Goal: Information Seeking & Learning: Learn about a topic

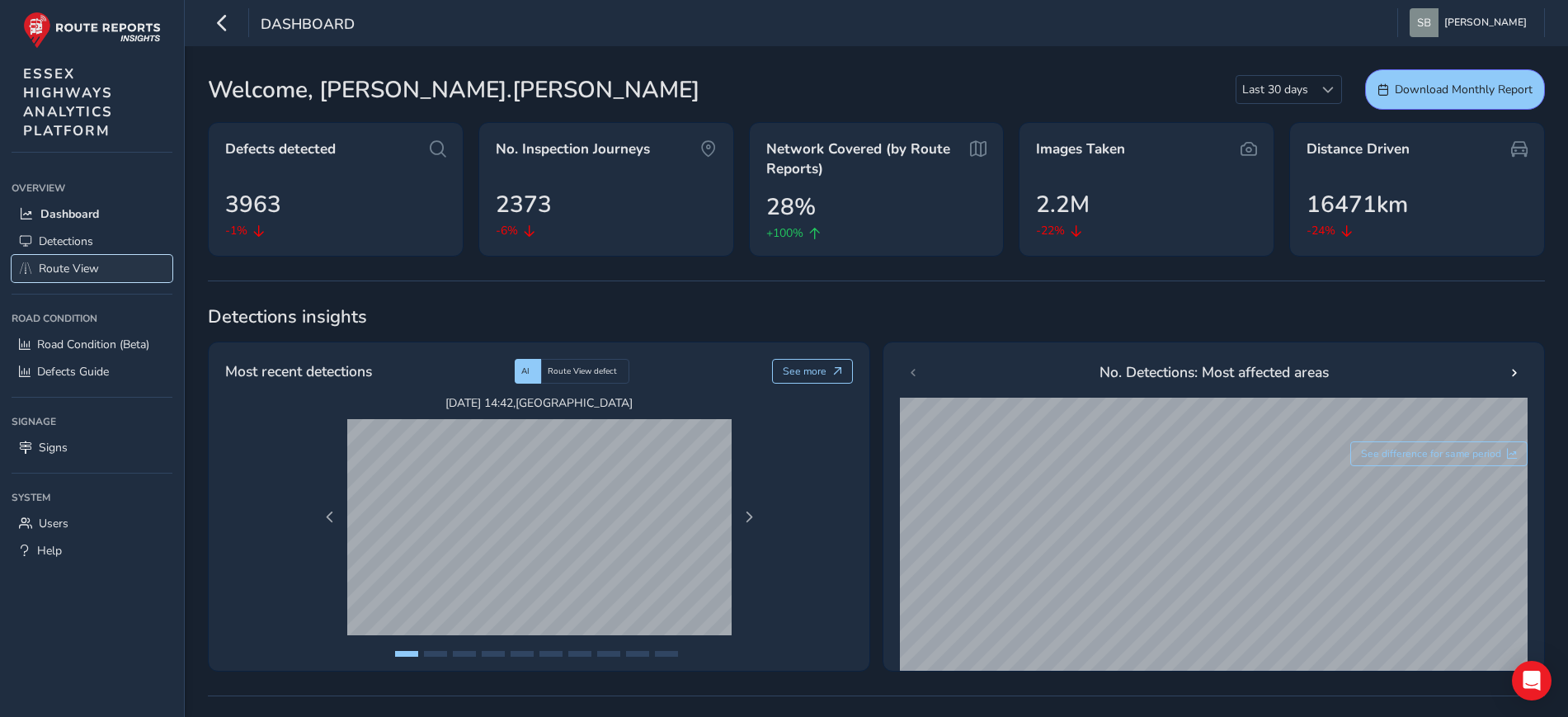
click at [73, 261] on span "Route View" at bounding box center [69, 269] width 60 height 16
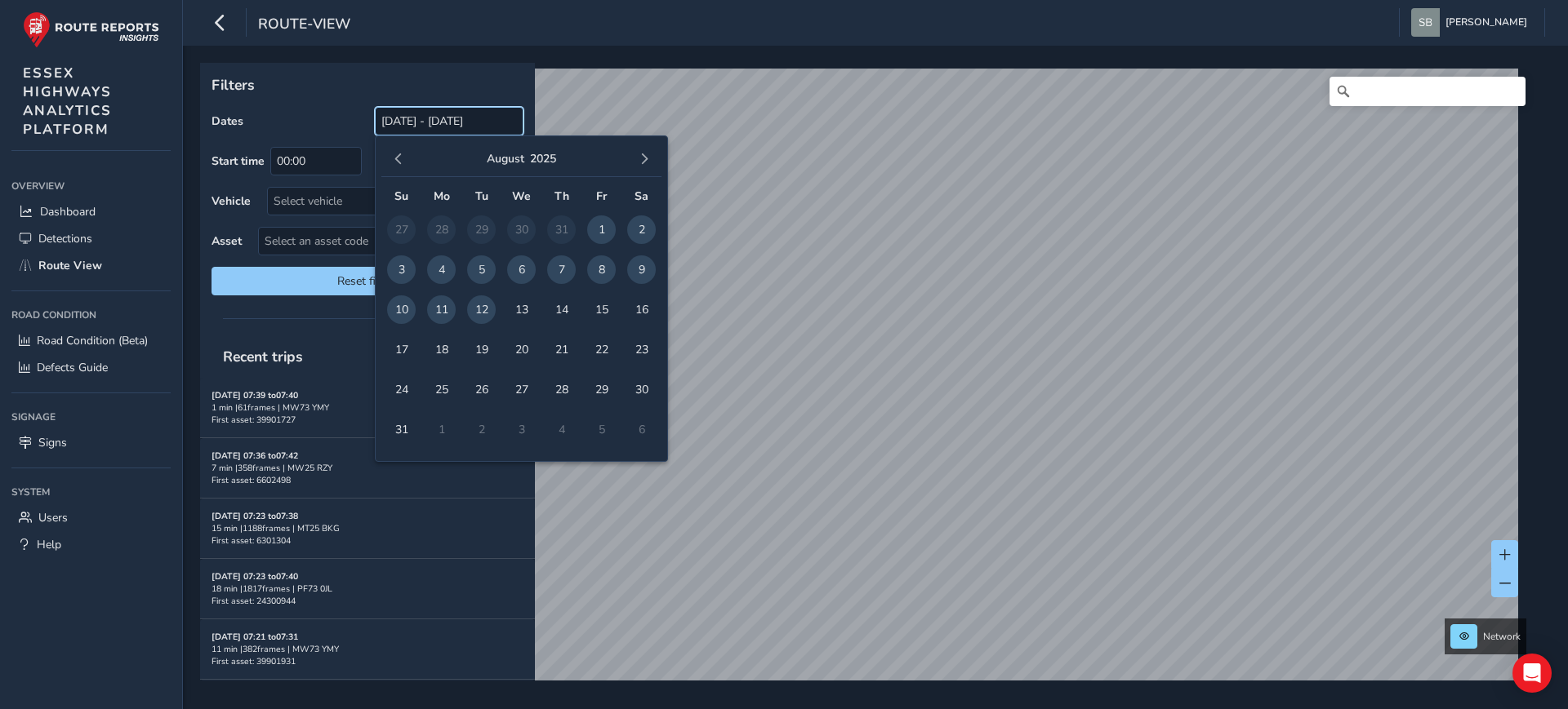
click at [441, 120] on input "[DATE] - [DATE]" at bounding box center [450, 121] width 149 height 29
click at [394, 159] on span "button" at bounding box center [399, 159] width 12 height 12
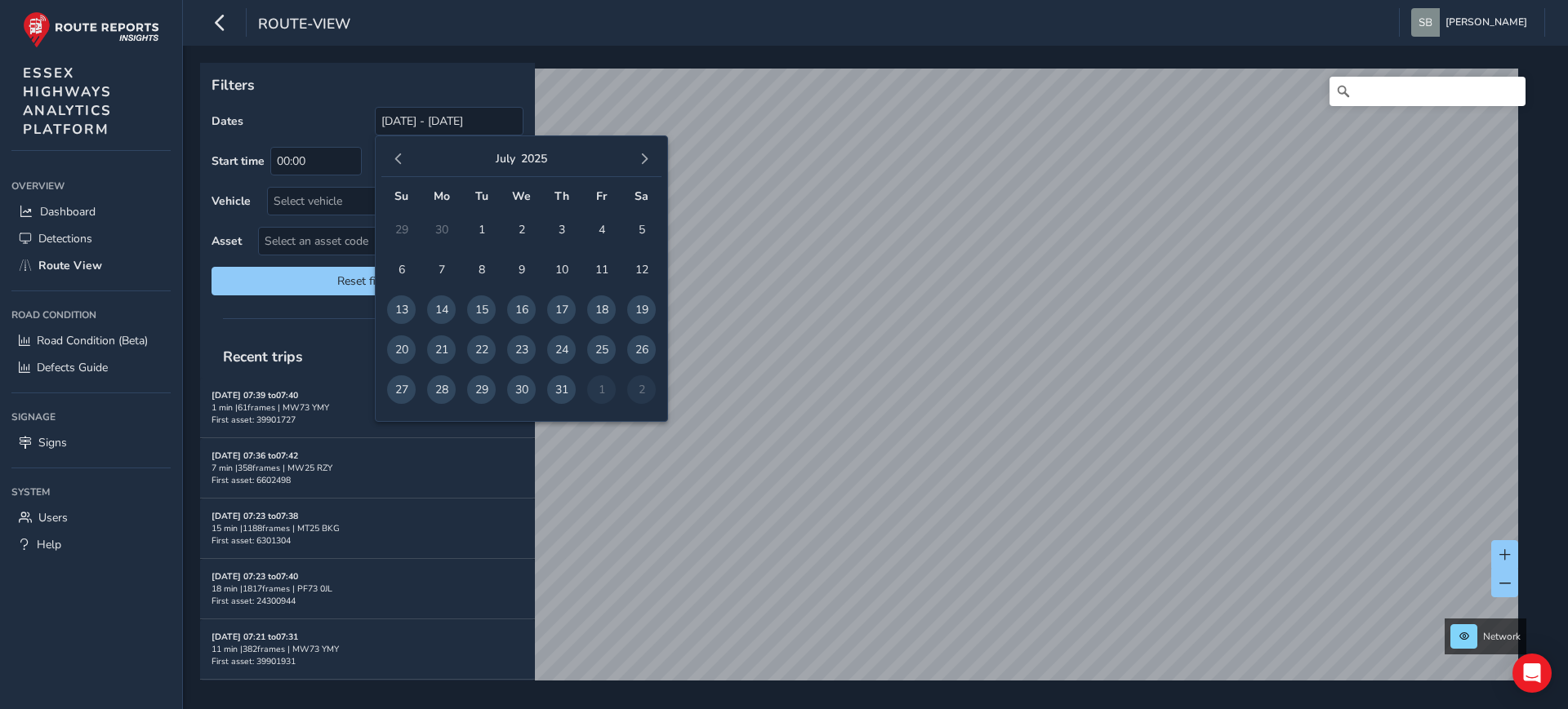
click at [394, 159] on span "button" at bounding box center [399, 159] width 12 height 12
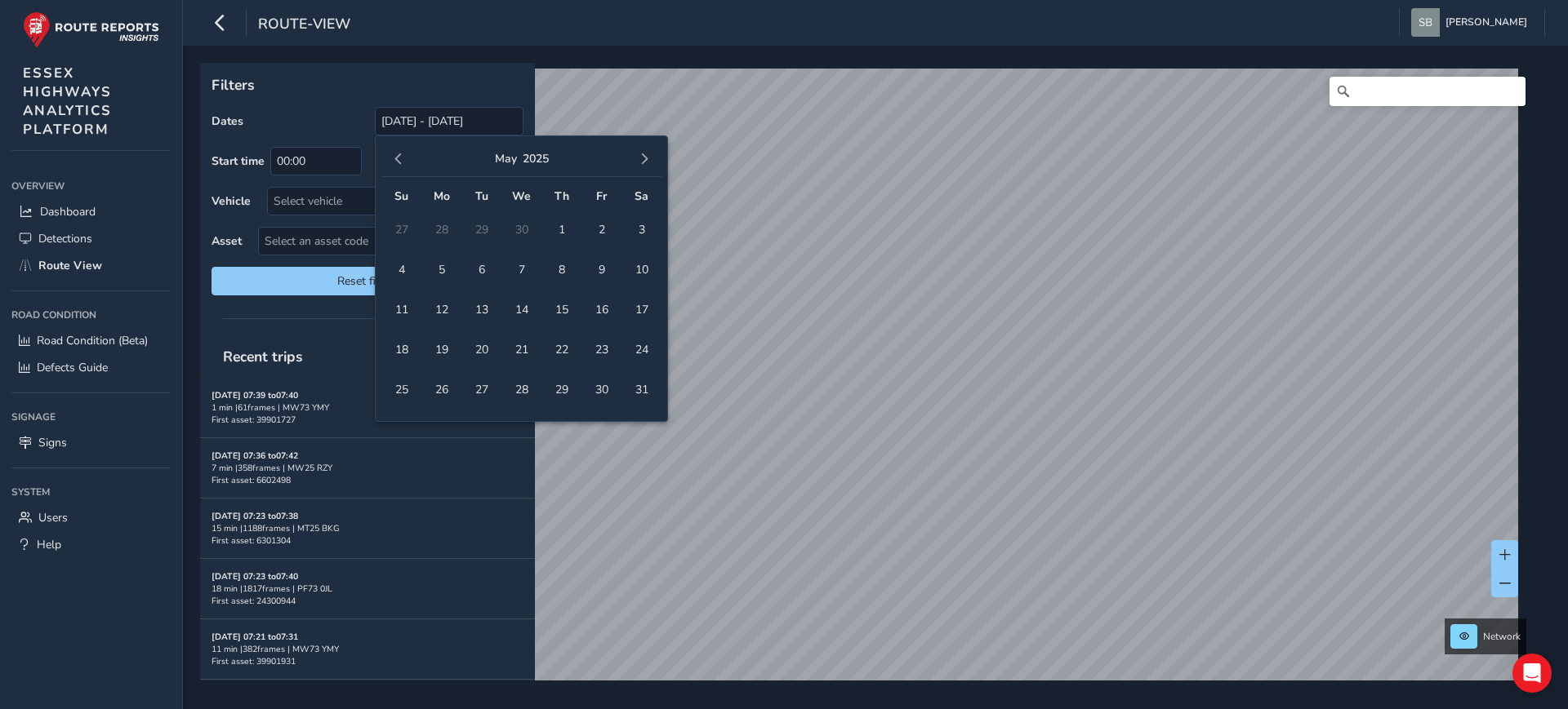
click at [394, 159] on span "button" at bounding box center [399, 159] width 12 height 12
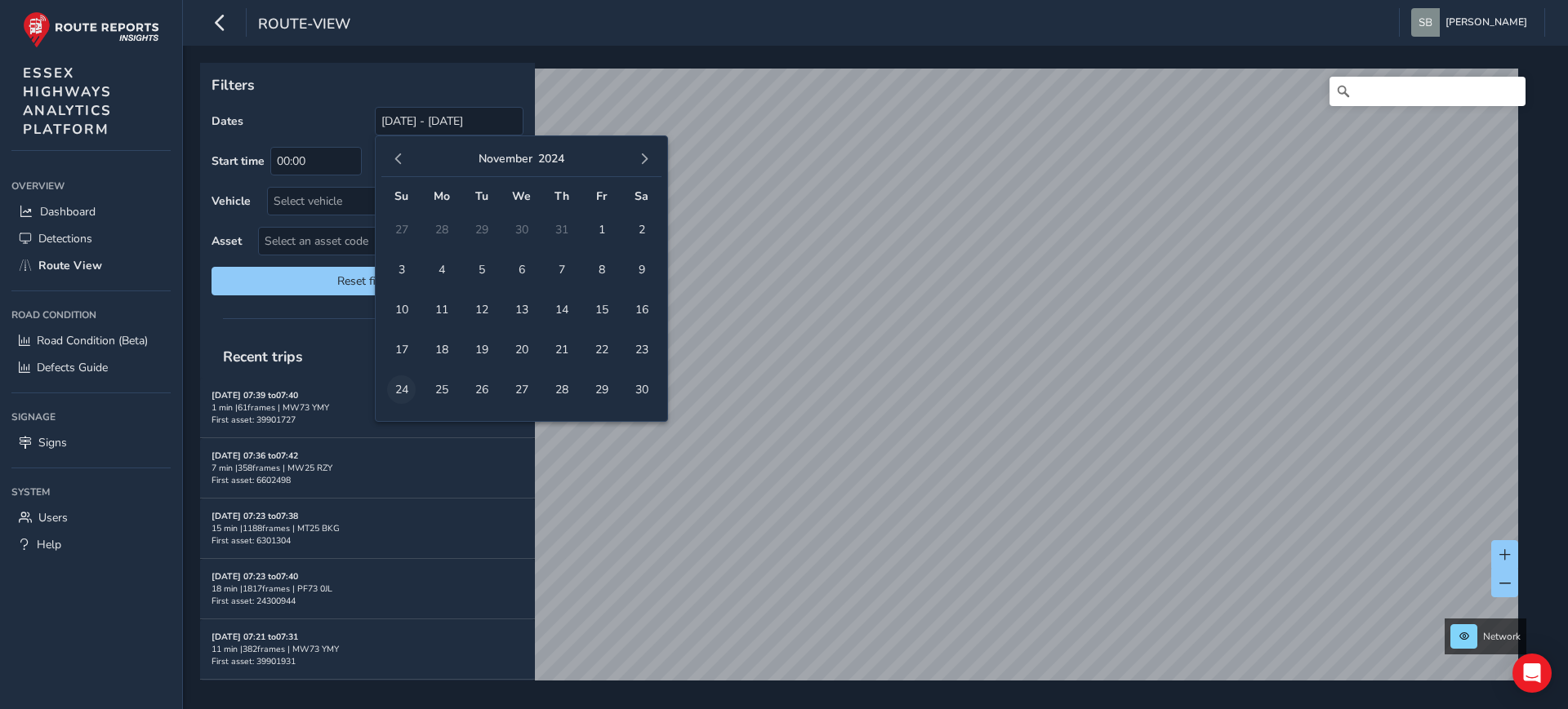
click at [402, 386] on span "24" at bounding box center [402, 390] width 29 height 29
click at [645, 156] on span "button" at bounding box center [644, 159] width 12 height 12
click at [401, 161] on span "button" at bounding box center [399, 159] width 12 height 12
click at [400, 314] on span "15" at bounding box center [402, 309] width 29 height 29
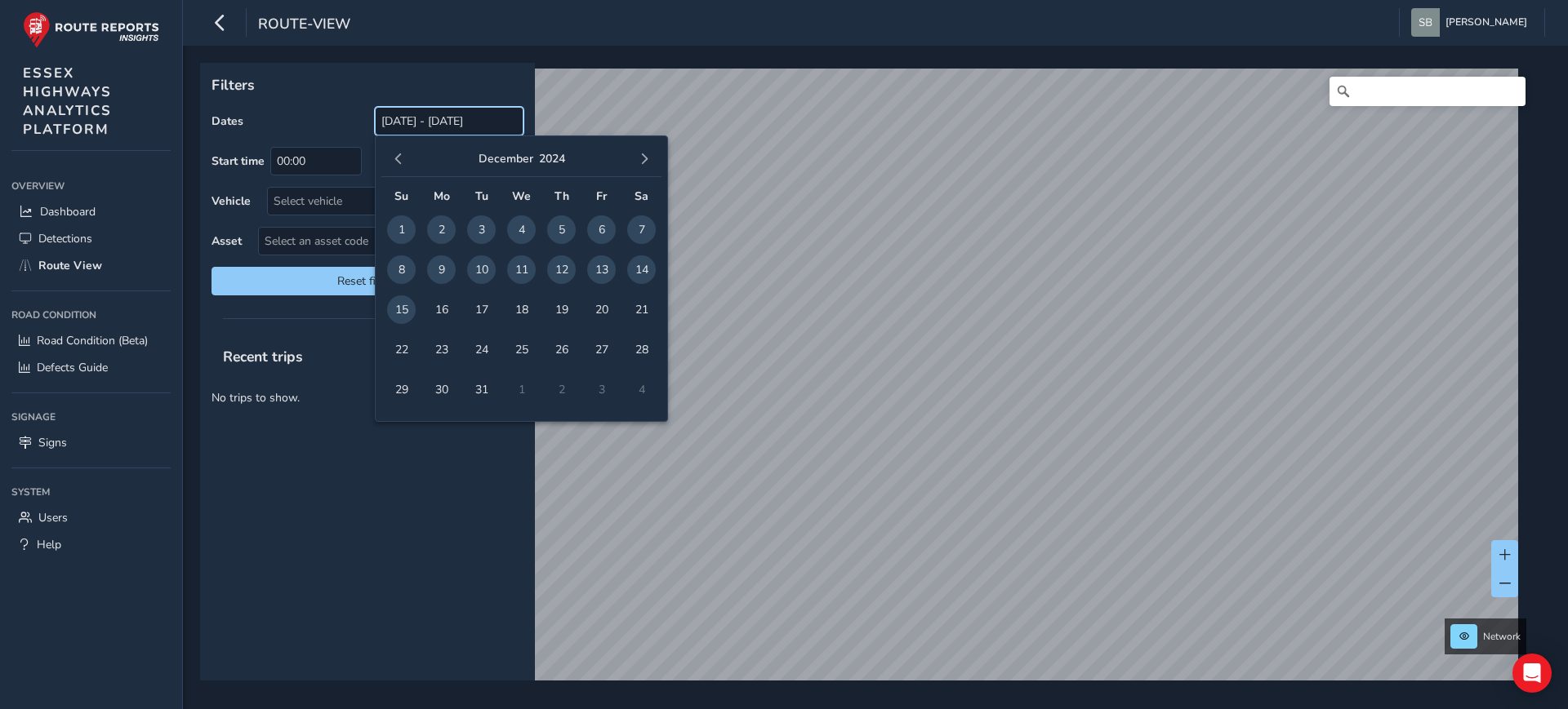
click at [438, 130] on input "[DATE] - [DATE]" at bounding box center [450, 121] width 149 height 29
click at [483, 393] on span "31" at bounding box center [481, 390] width 29 height 29
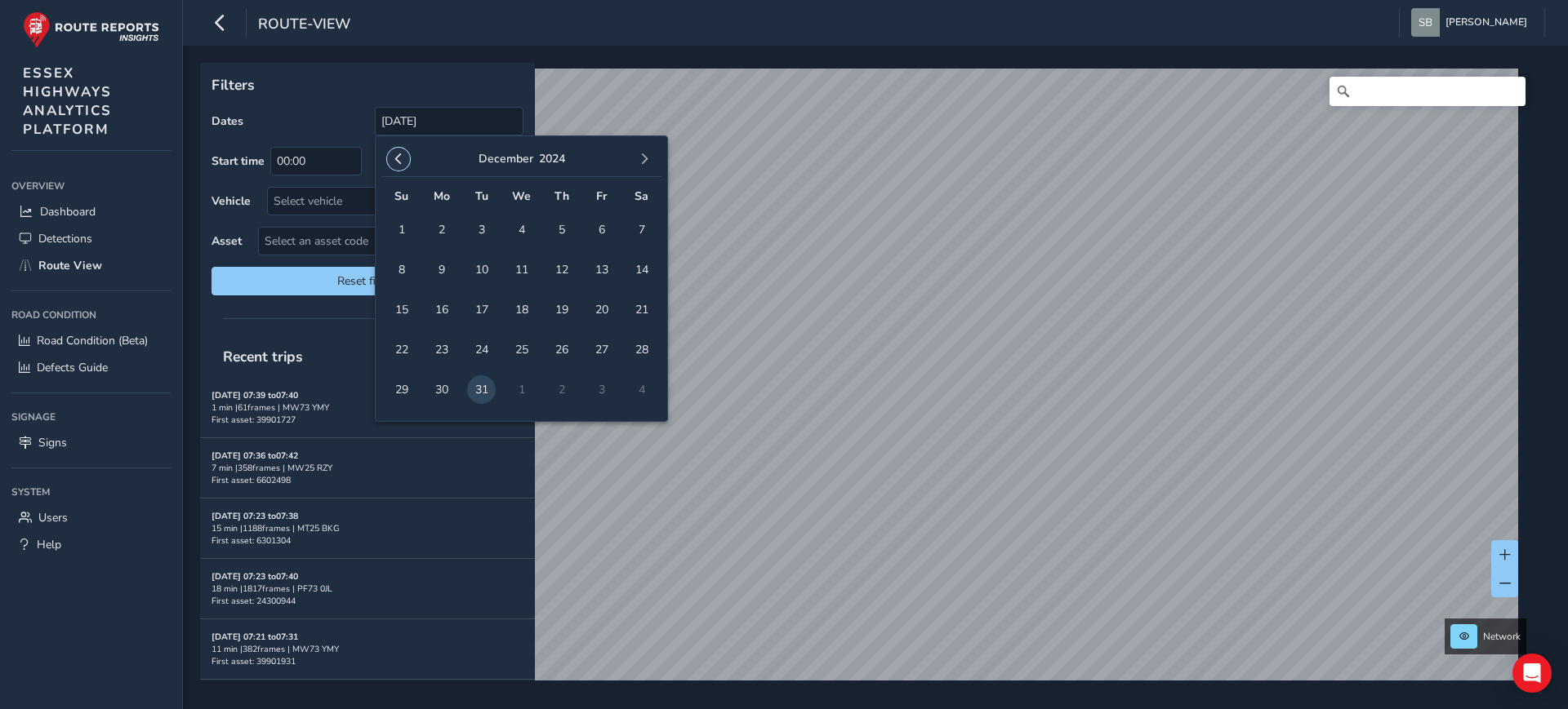
click at [399, 154] on span "button" at bounding box center [399, 159] width 12 height 12
click at [595, 225] on span "1" at bounding box center [601, 229] width 29 height 29
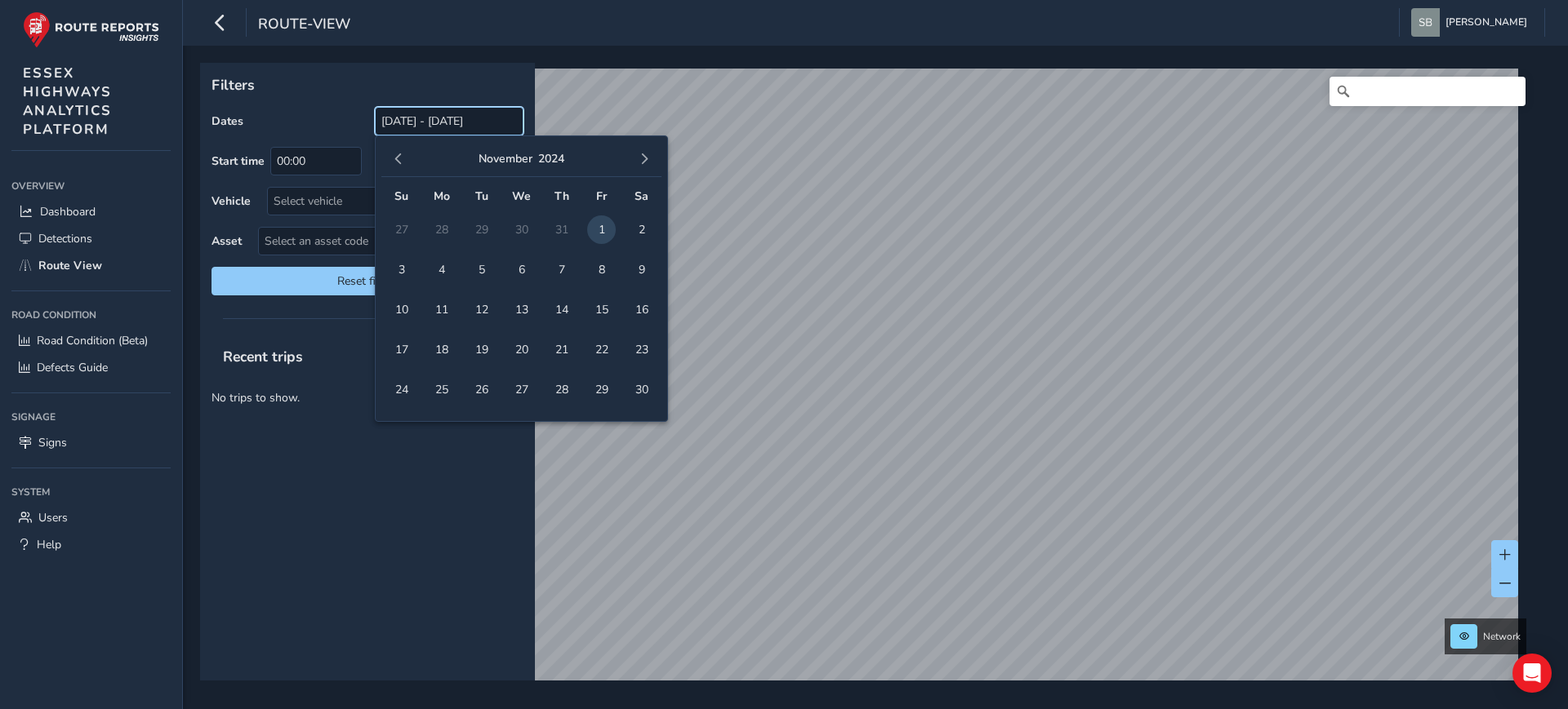
click at [418, 123] on input "[DATE] - [DATE]" at bounding box center [450, 121] width 149 height 29
click at [605, 225] on span "1" at bounding box center [601, 229] width 29 height 29
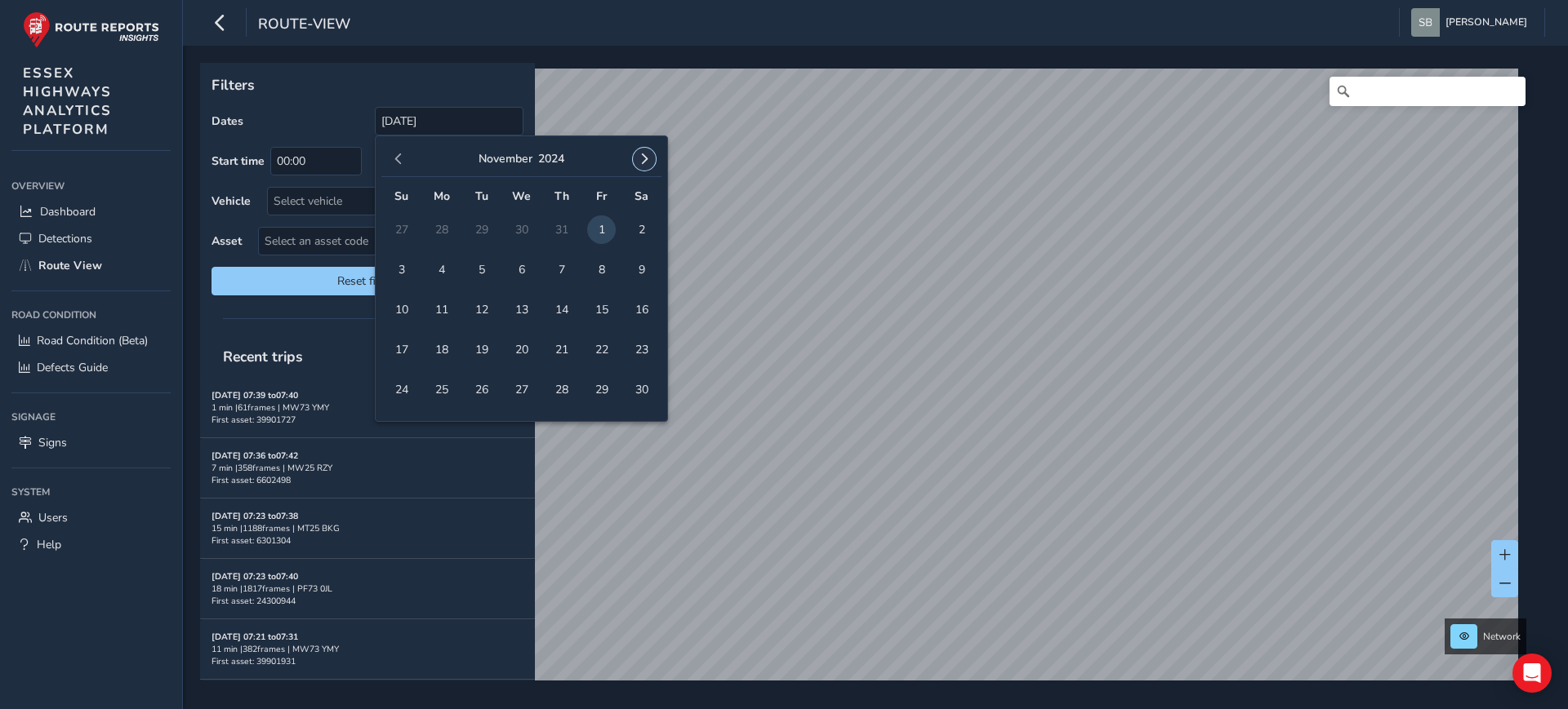
click at [639, 157] on span "button" at bounding box center [644, 159] width 12 height 12
click at [485, 390] on span "31" at bounding box center [481, 390] width 29 height 29
type input "[DATE] - [DATE]"
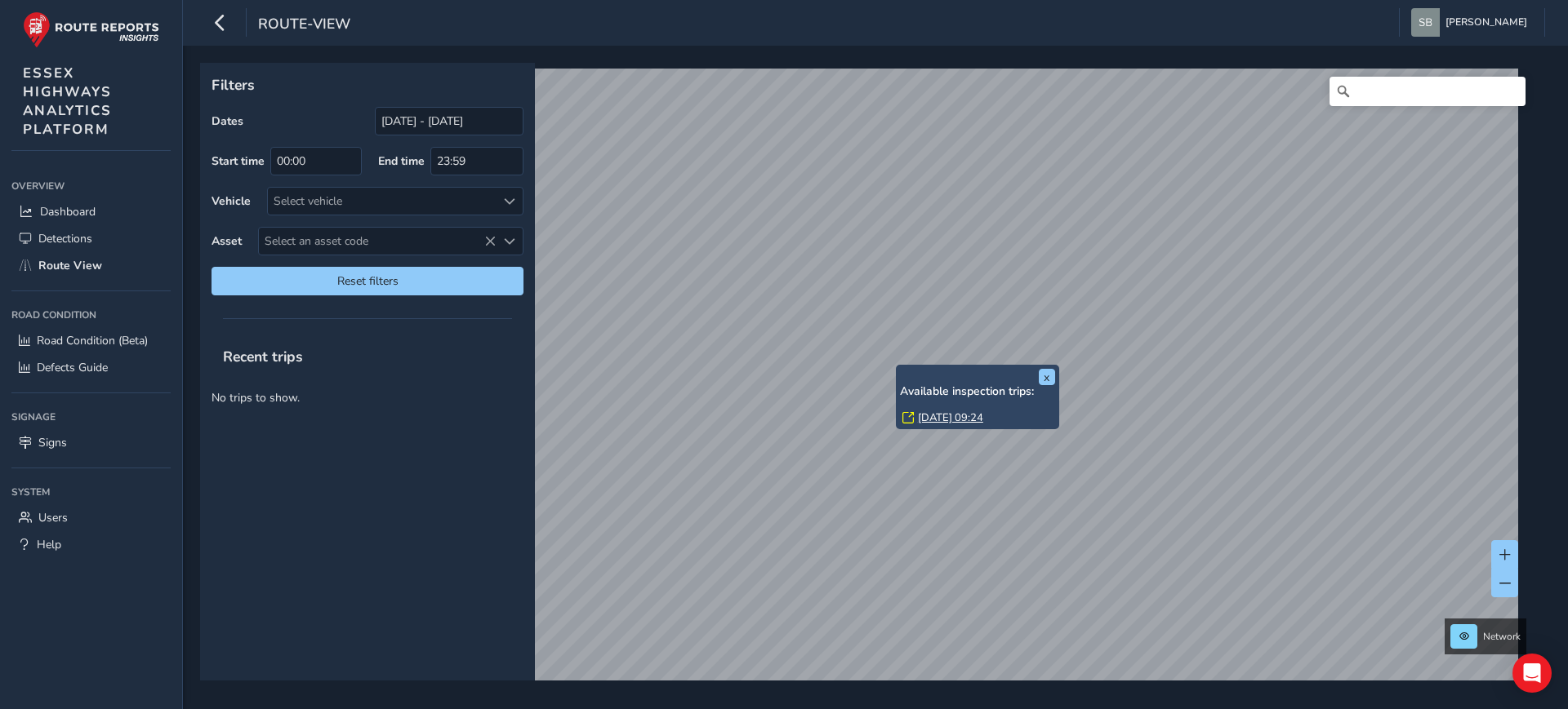
click at [955, 414] on link "[DATE] 09:24" at bounding box center [950, 418] width 65 height 15
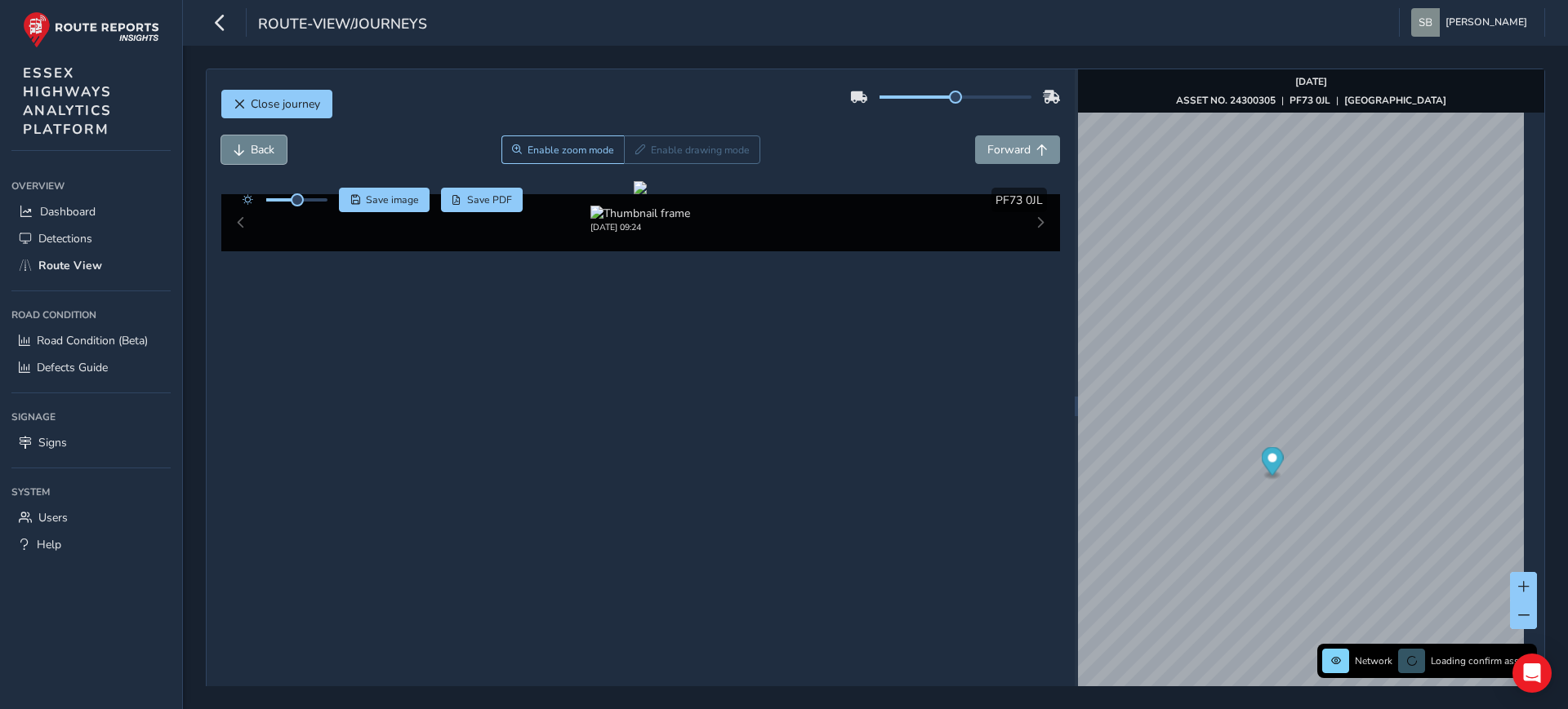
click at [252, 151] on span "Back" at bounding box center [262, 150] width 24 height 16
click at [252, 154] on span "Back" at bounding box center [262, 150] width 24 height 16
click at [1013, 152] on span "Forward" at bounding box center [1009, 150] width 43 height 16
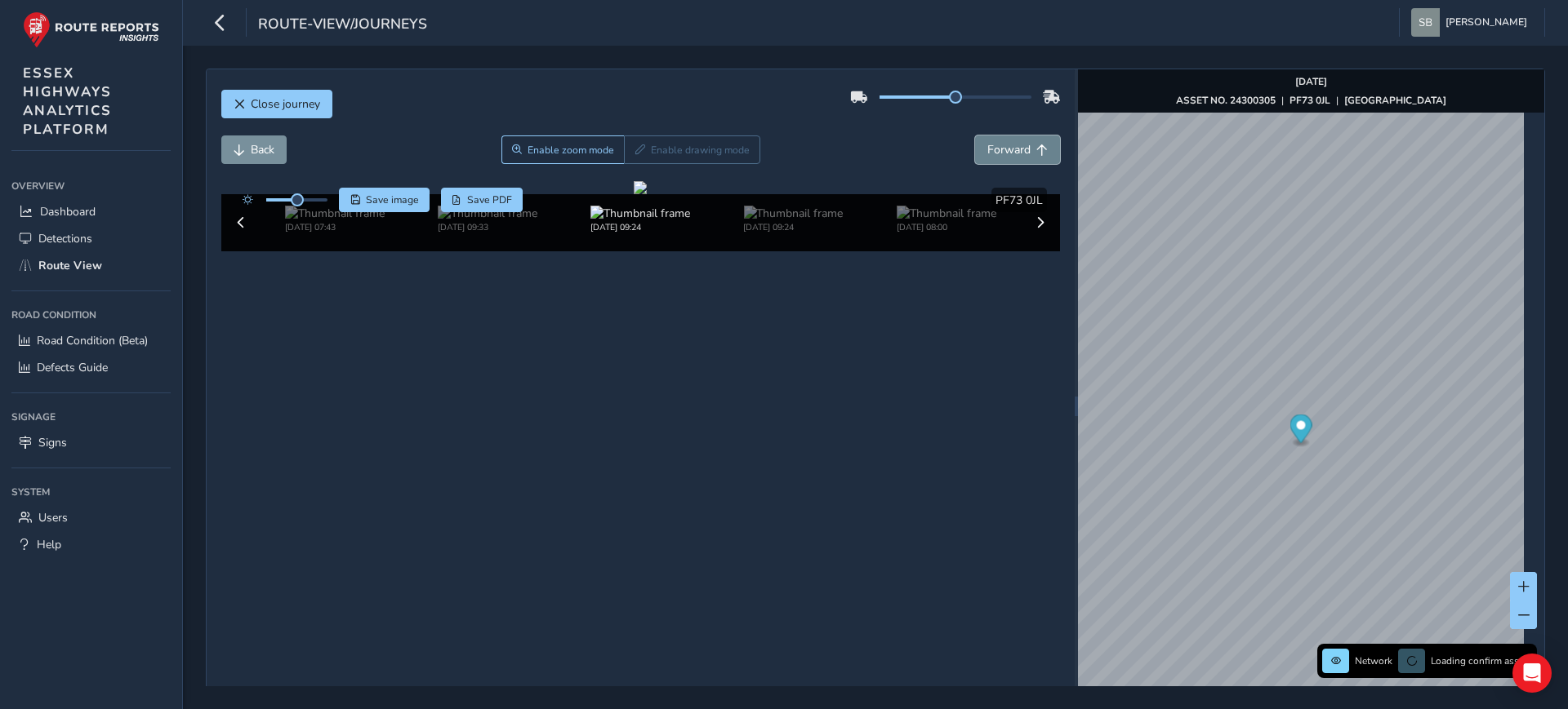
click at [1013, 152] on span "Forward" at bounding box center [1009, 150] width 43 height 16
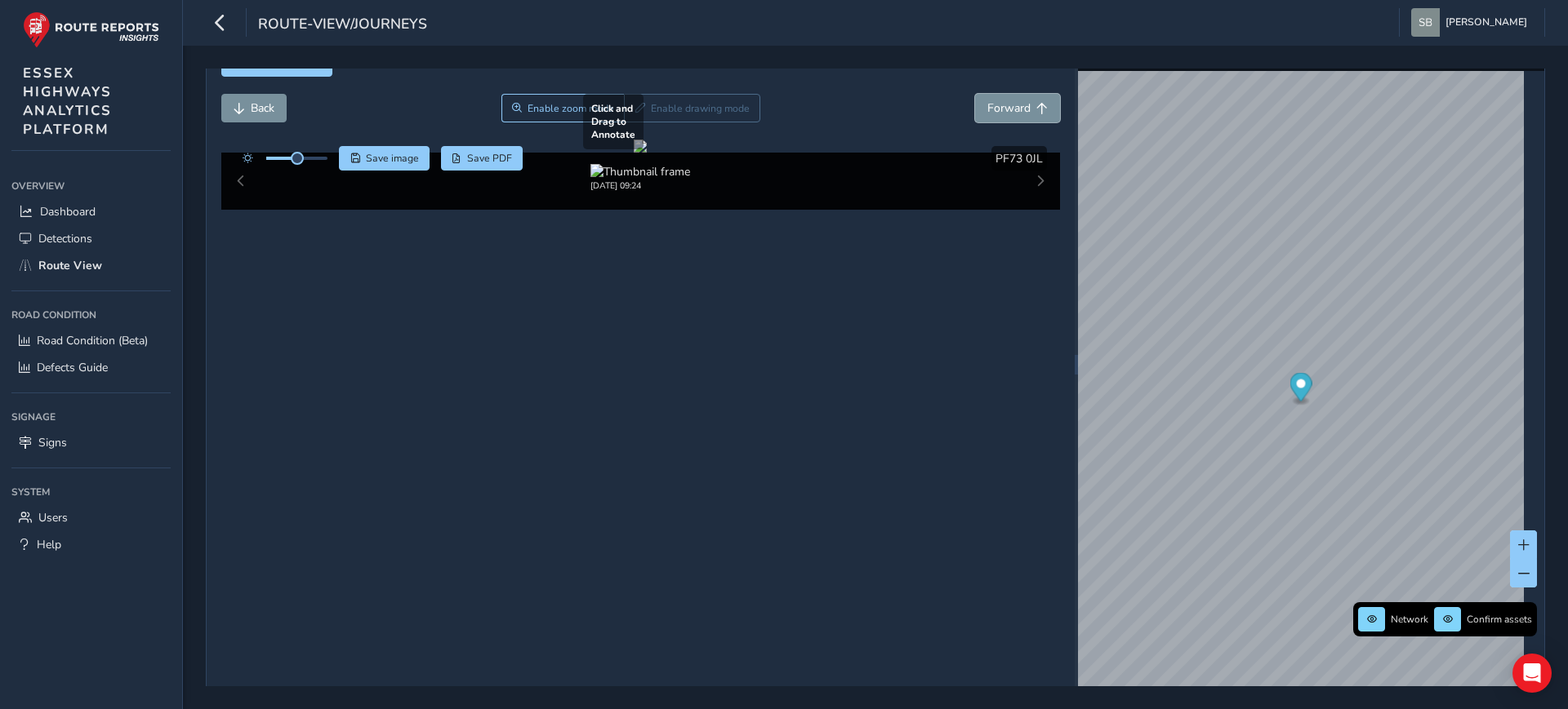
scroll to position [63, 0]
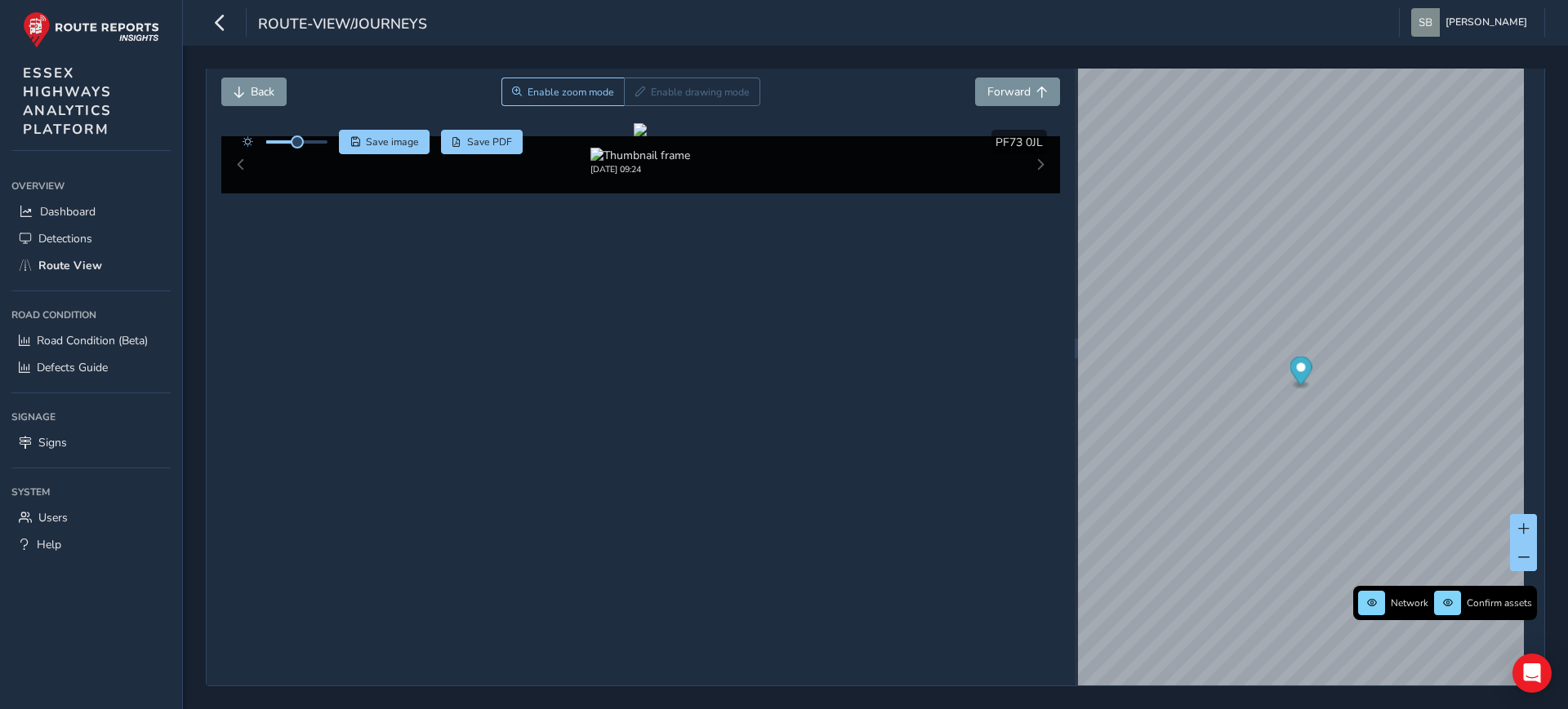
click at [1029, 194] on div "[DATE] 09:24" at bounding box center [641, 165] width 839 height 57
click at [241, 87] on span "Back" at bounding box center [239, 93] width 12 height 12
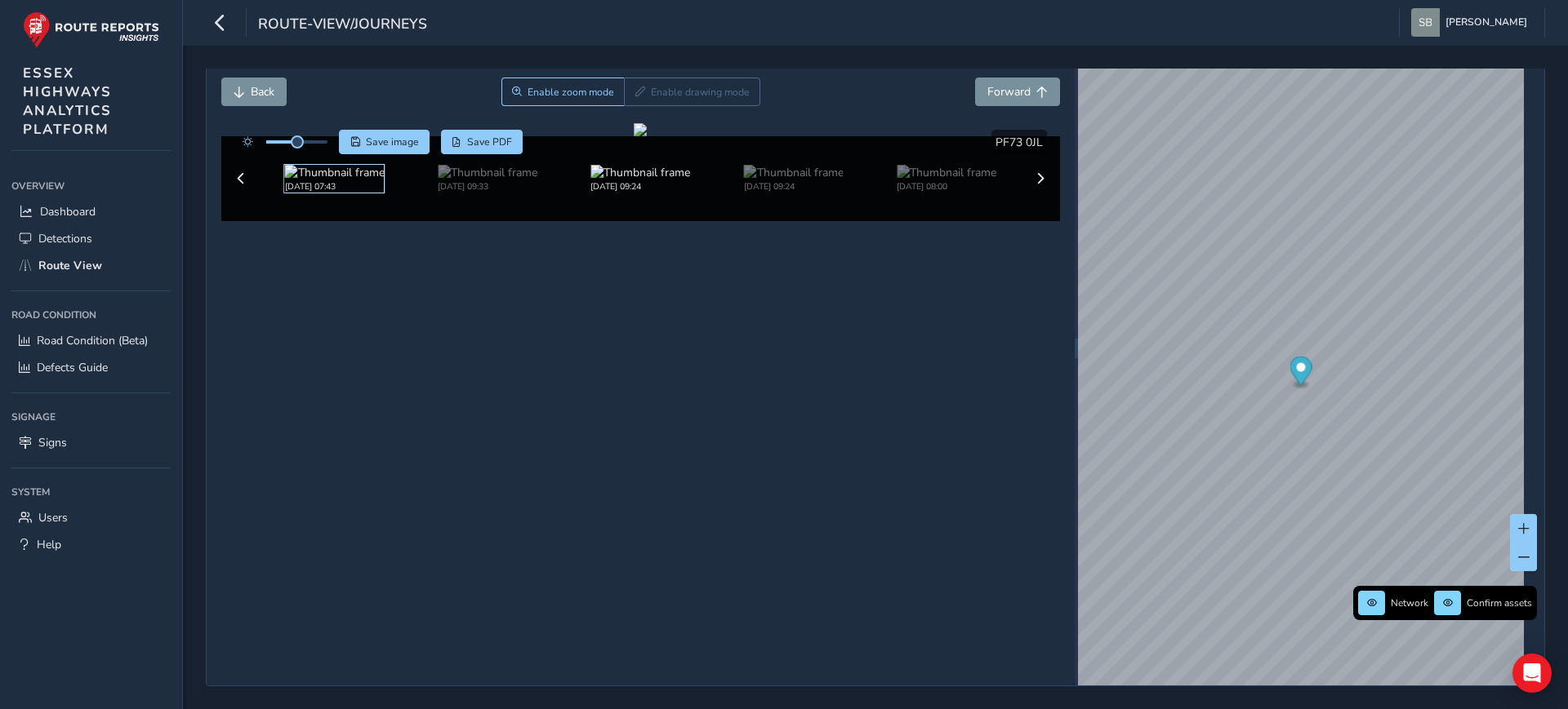
click at [302, 163] on img at bounding box center [334, 156] width 99 height 16
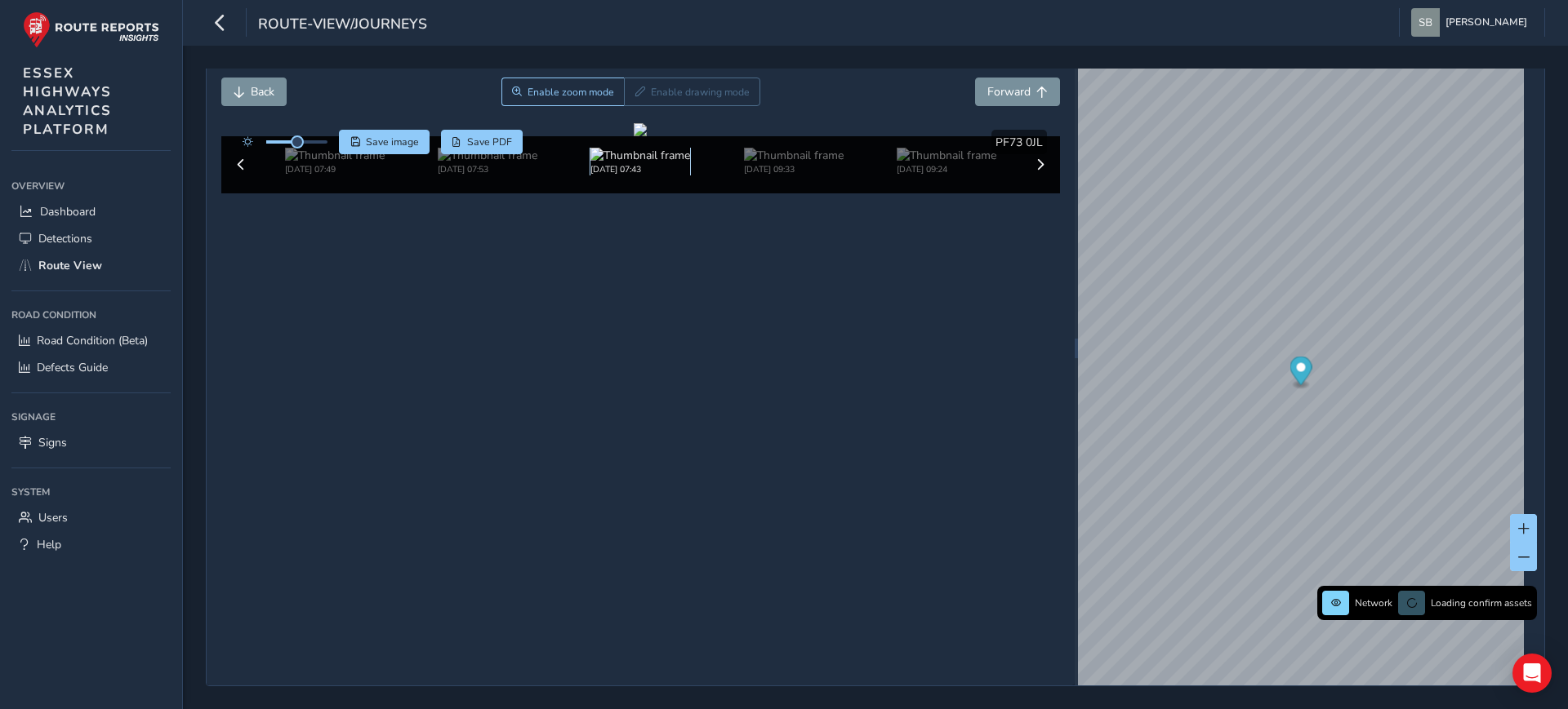
click at [590, 163] on img at bounding box center [640, 156] width 99 height 16
click at [297, 163] on img at bounding box center [334, 156] width 99 height 16
click at [285, 163] on img at bounding box center [334, 156] width 99 height 16
click at [317, 163] on img at bounding box center [334, 156] width 99 height 16
click at [474, 163] on img at bounding box center [488, 156] width 99 height 16
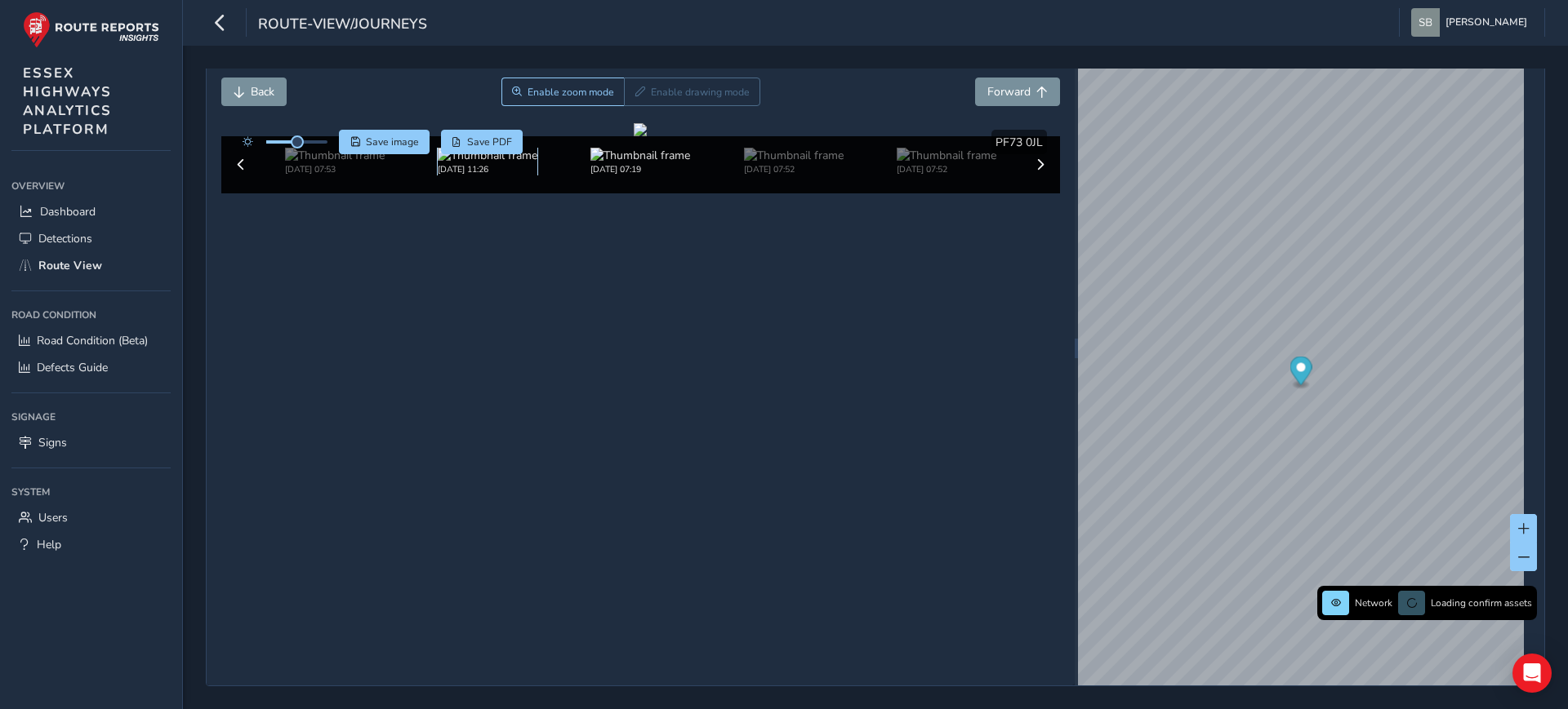
click at [498, 163] on img at bounding box center [488, 156] width 99 height 16
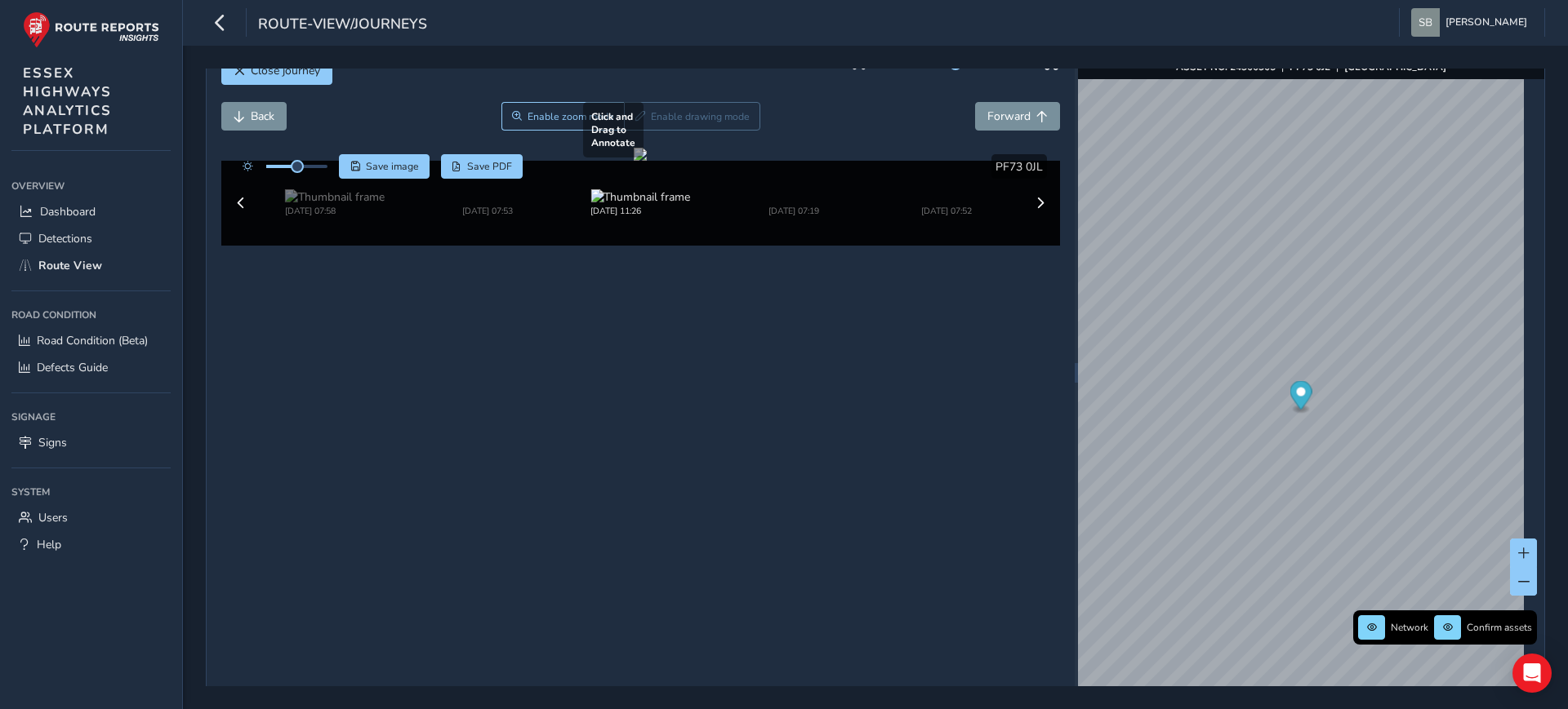
scroll to position [63, 0]
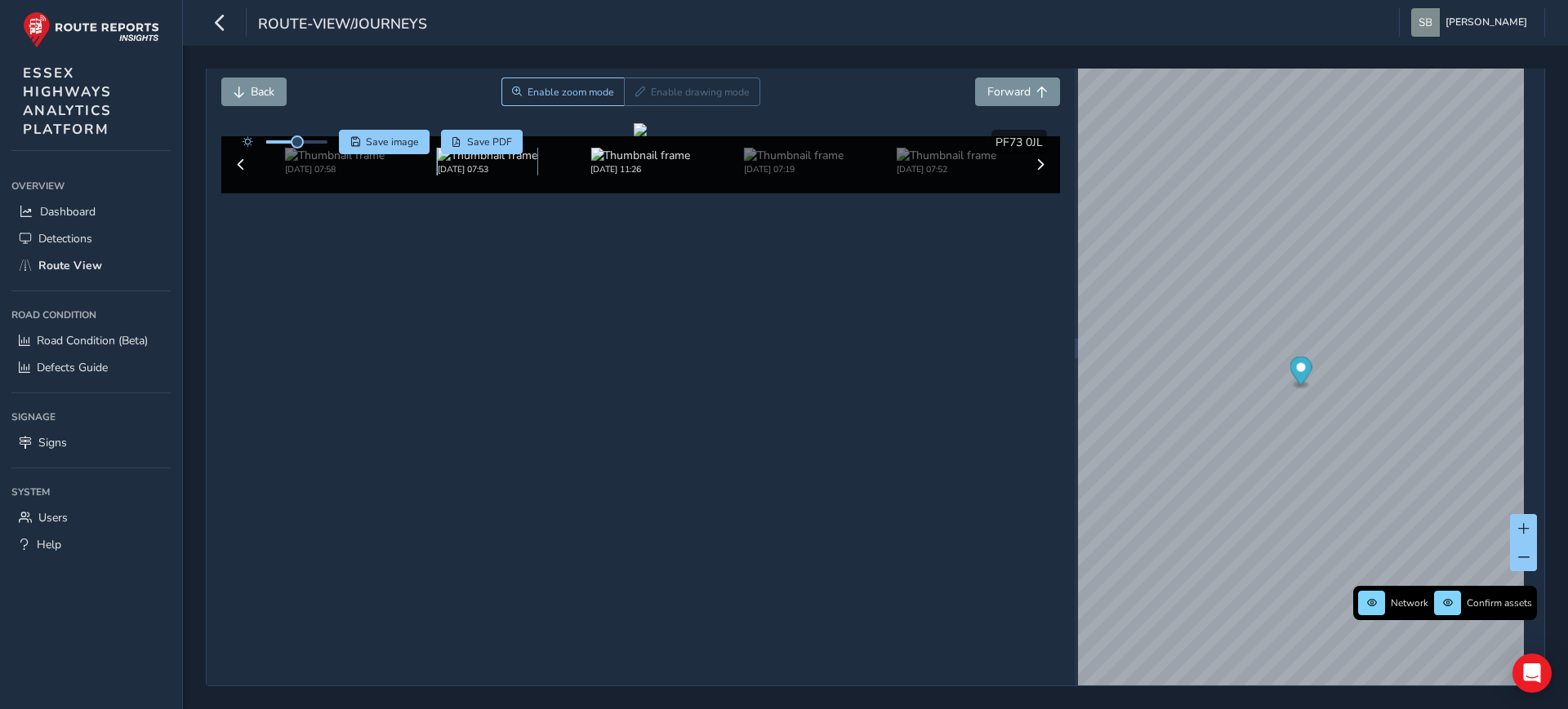
click at [440, 163] on img at bounding box center [488, 156] width 99 height 16
click at [443, 163] on img at bounding box center [488, 156] width 99 height 16
click at [463, 163] on img at bounding box center [488, 156] width 99 height 16
click at [1008, 86] on span "Forward" at bounding box center [1009, 92] width 43 height 16
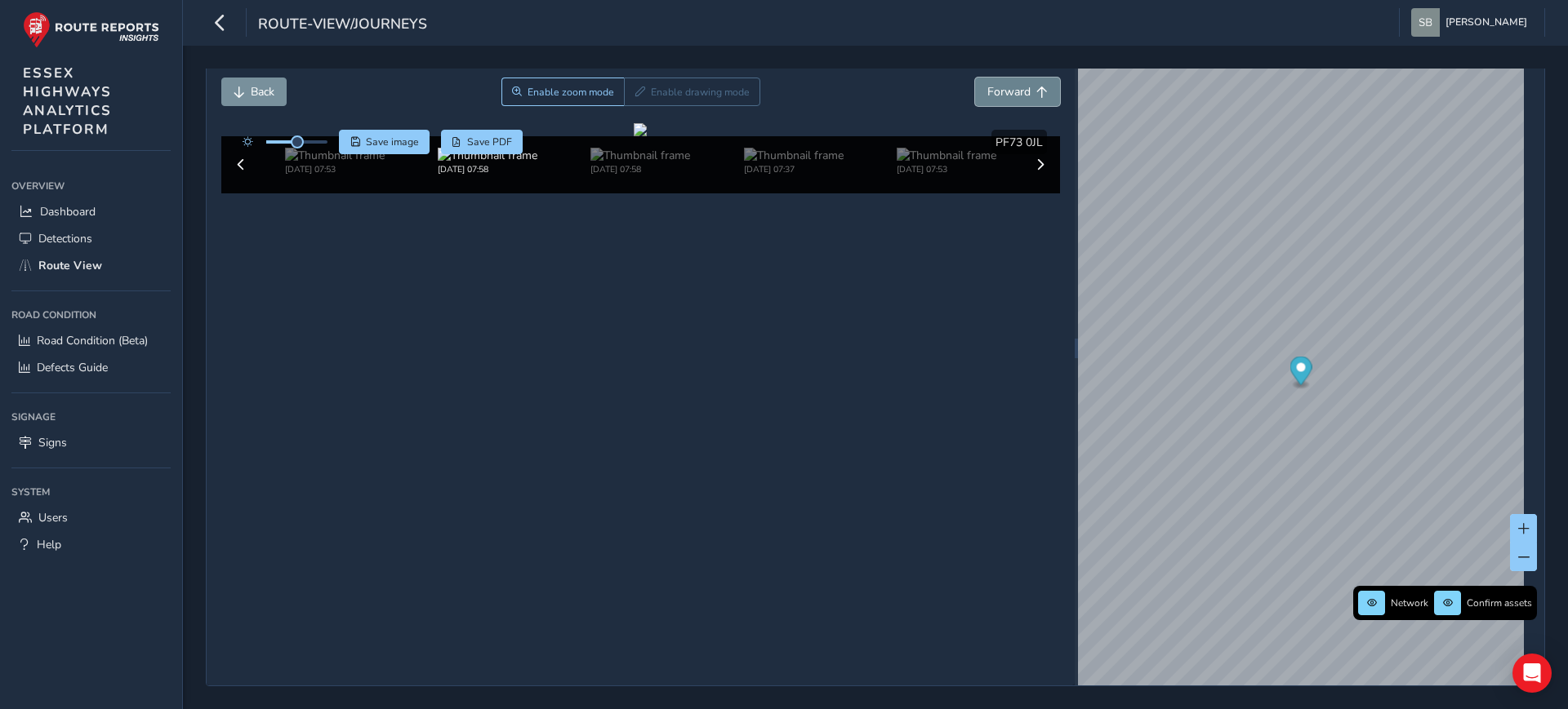
click at [1008, 86] on span "Forward" at bounding box center [1009, 92] width 43 height 16
click at [248, 88] on button "Back" at bounding box center [253, 92] width 65 height 29
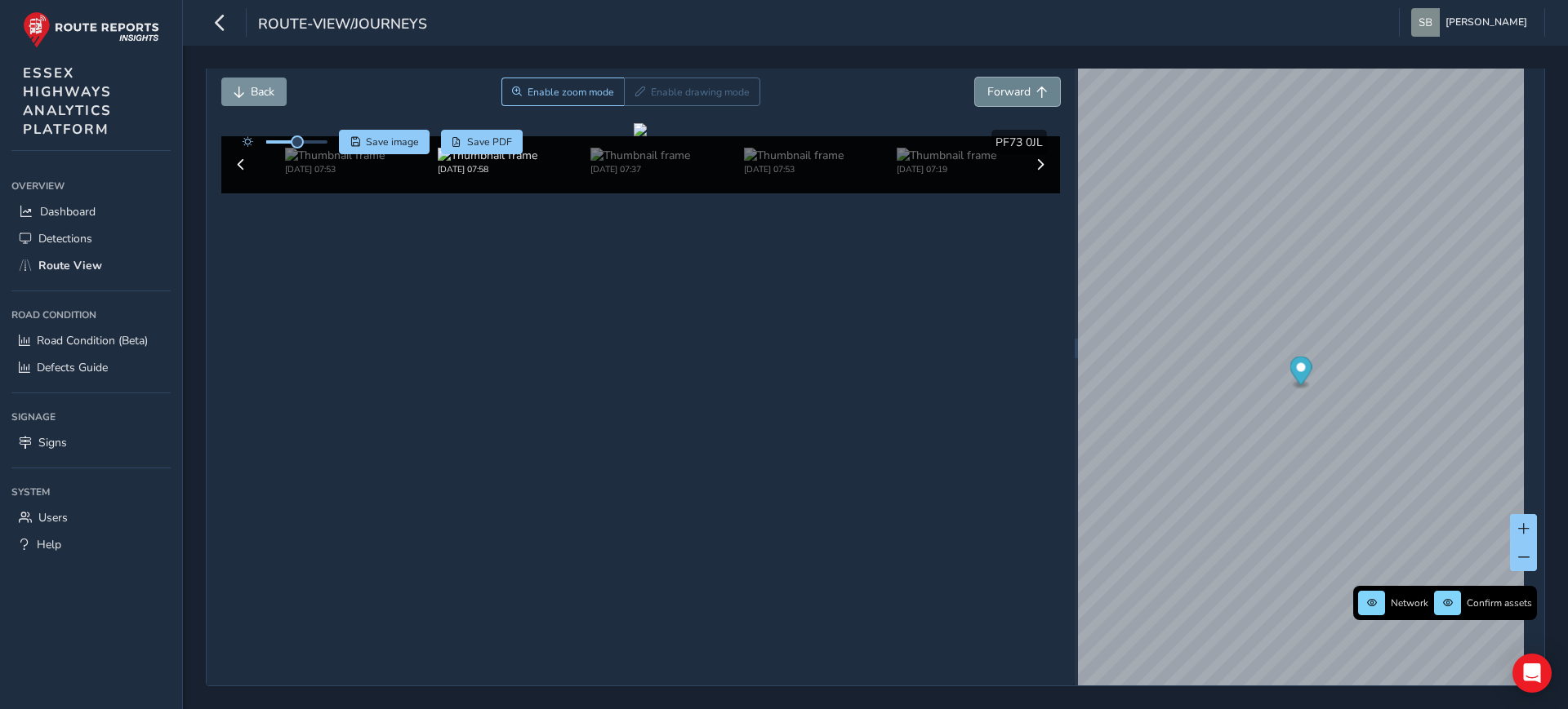
click at [1022, 79] on button "Forward" at bounding box center [1017, 92] width 85 height 29
click at [938, 163] on img at bounding box center [946, 156] width 99 height 16
click at [762, 163] on img at bounding box center [794, 156] width 99 height 16
click at [348, 163] on img at bounding box center [334, 156] width 99 height 16
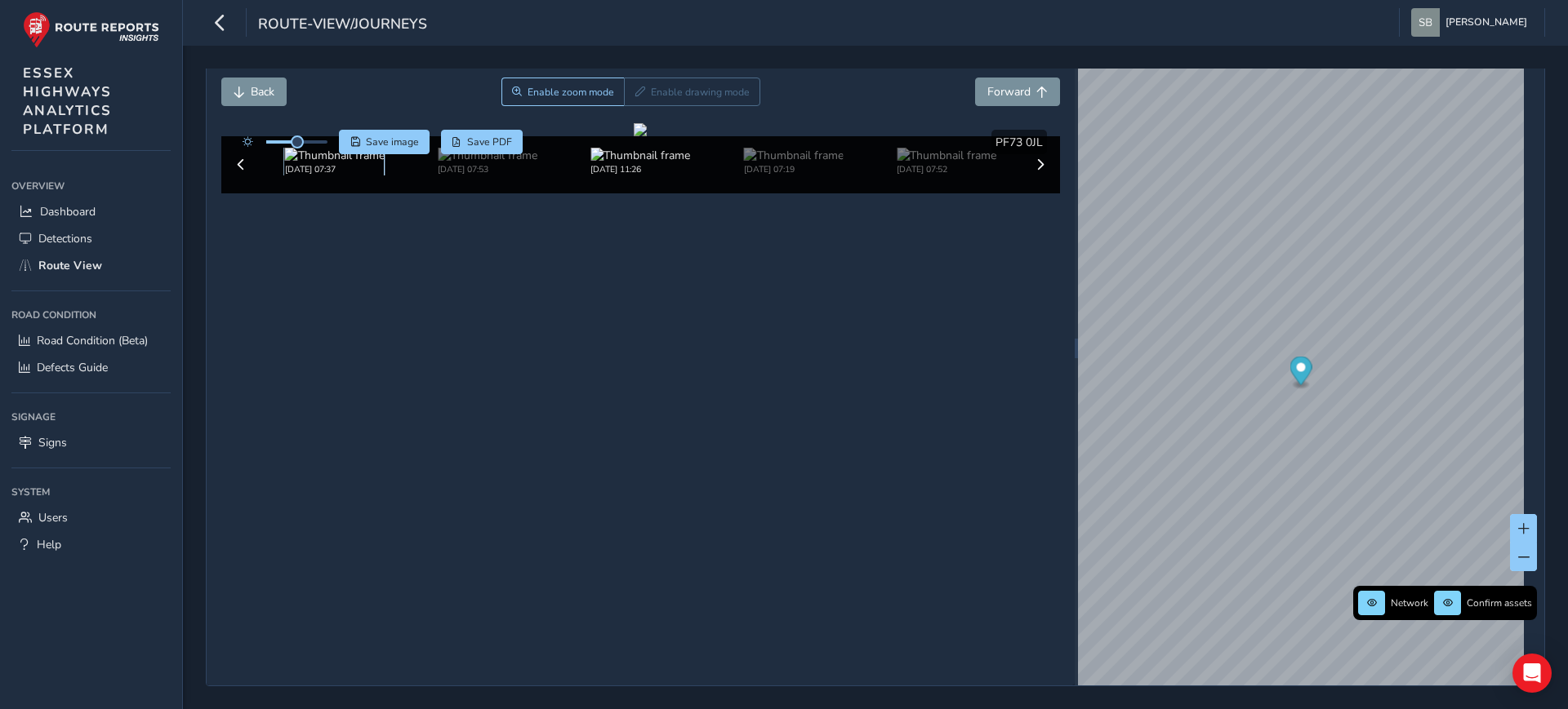
click at [316, 163] on img at bounding box center [334, 156] width 99 height 16
click at [312, 163] on img at bounding box center [334, 156] width 99 height 16
click at [954, 175] on div "[DATE] 07:19" at bounding box center [946, 162] width 99 height 28
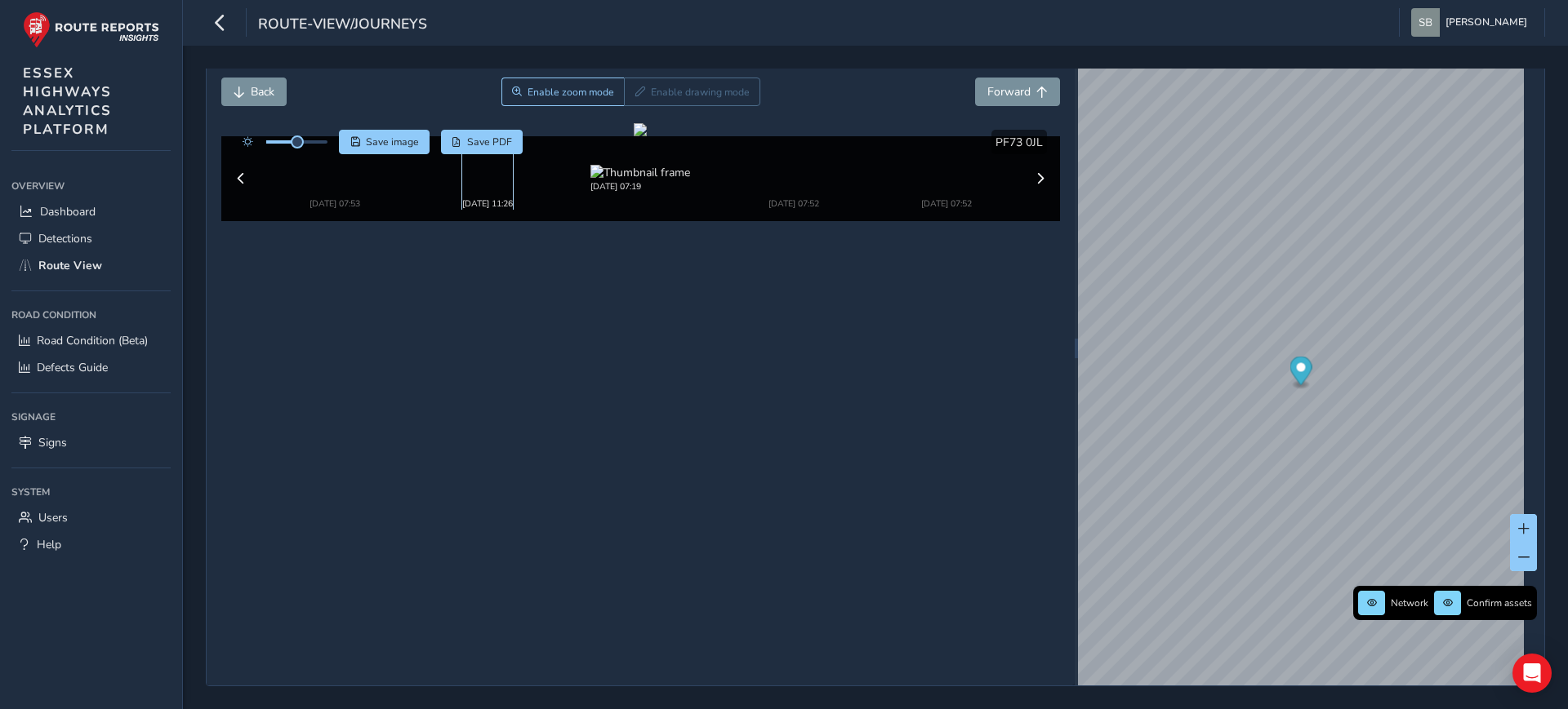
click at [462, 194] on img at bounding box center [484, 170] width 46 height 46
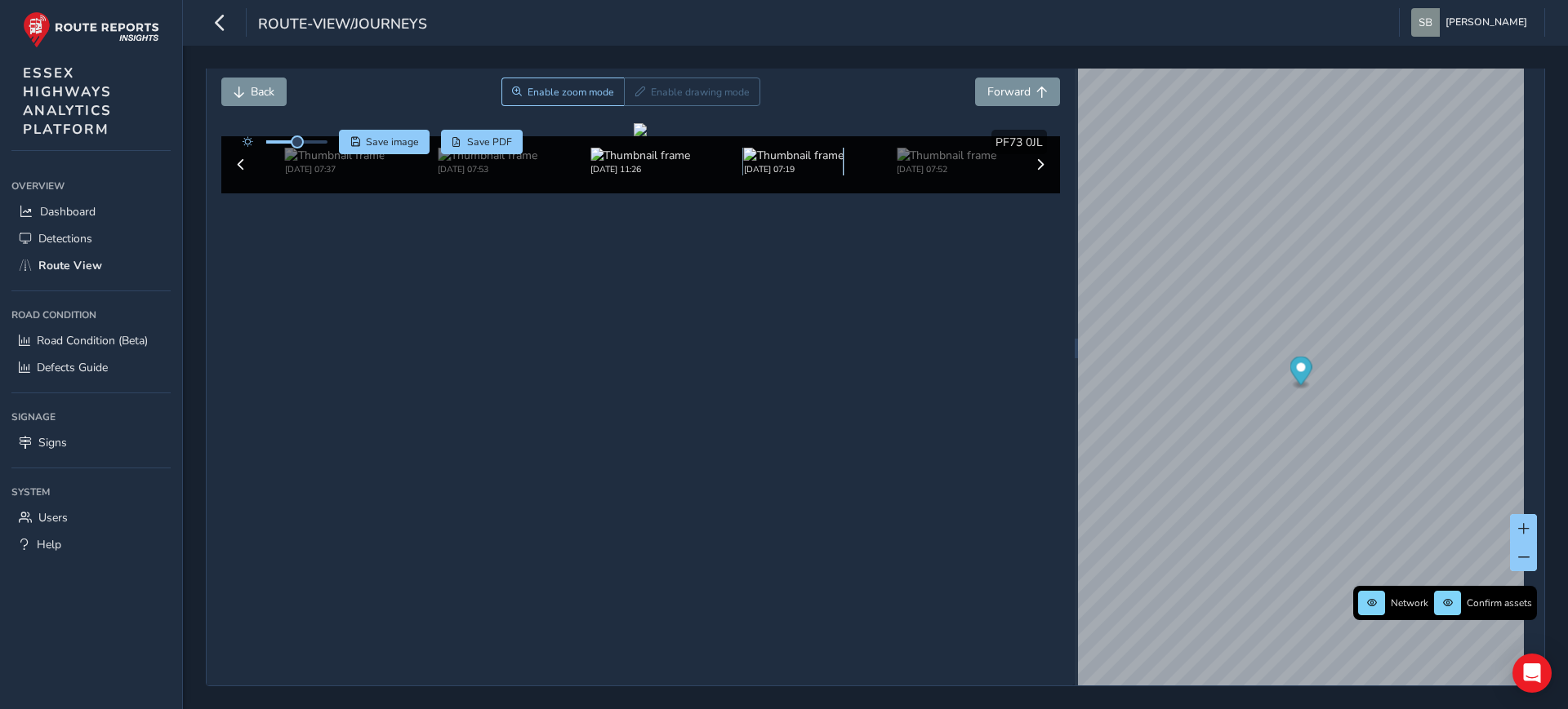
click at [791, 163] on img at bounding box center [794, 156] width 99 height 16
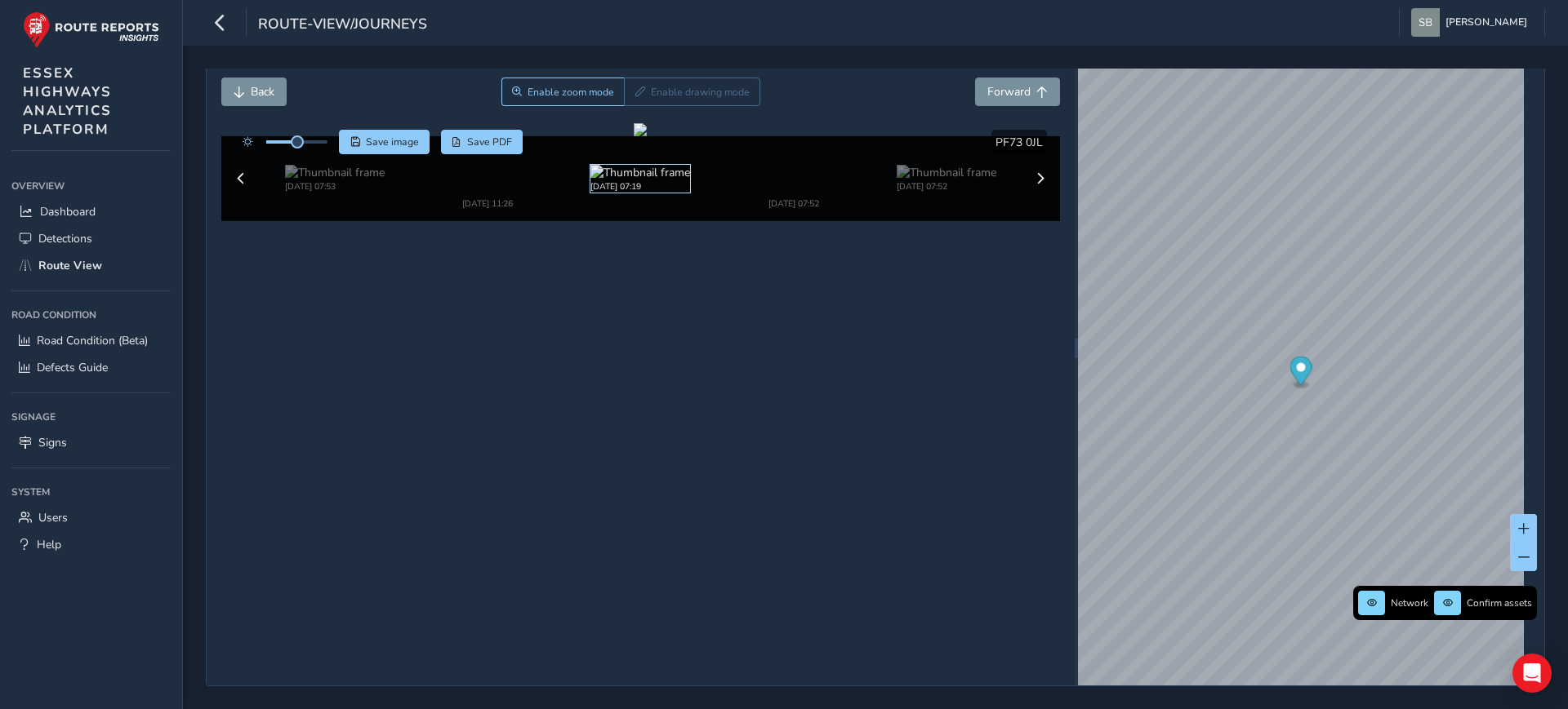
click at [629, 180] on img at bounding box center [640, 172] width 99 height 16
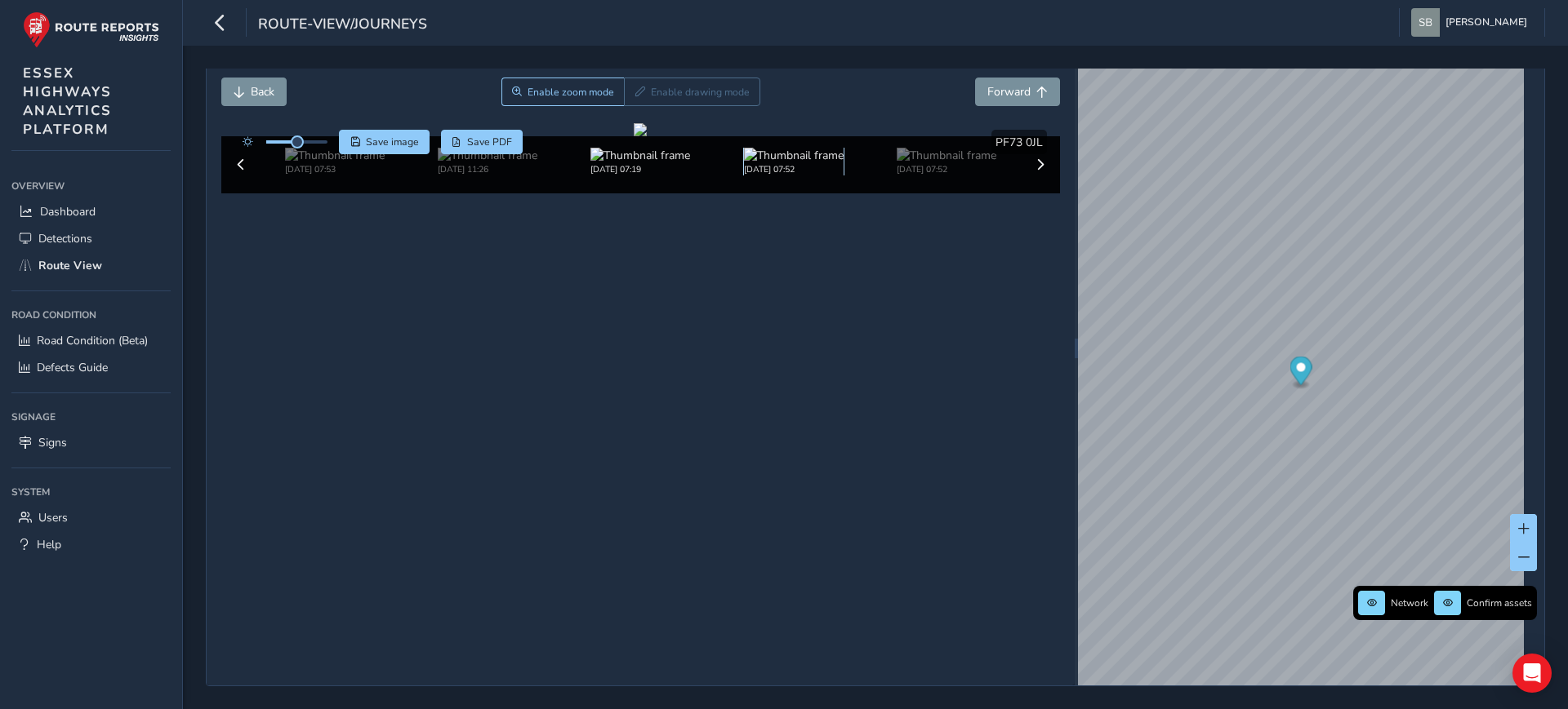
click at [753, 163] on img at bounding box center [794, 156] width 99 height 16
click at [445, 163] on img at bounding box center [488, 156] width 99 height 16
click at [750, 163] on img at bounding box center [794, 156] width 99 height 16
click at [341, 163] on img at bounding box center [334, 156] width 99 height 16
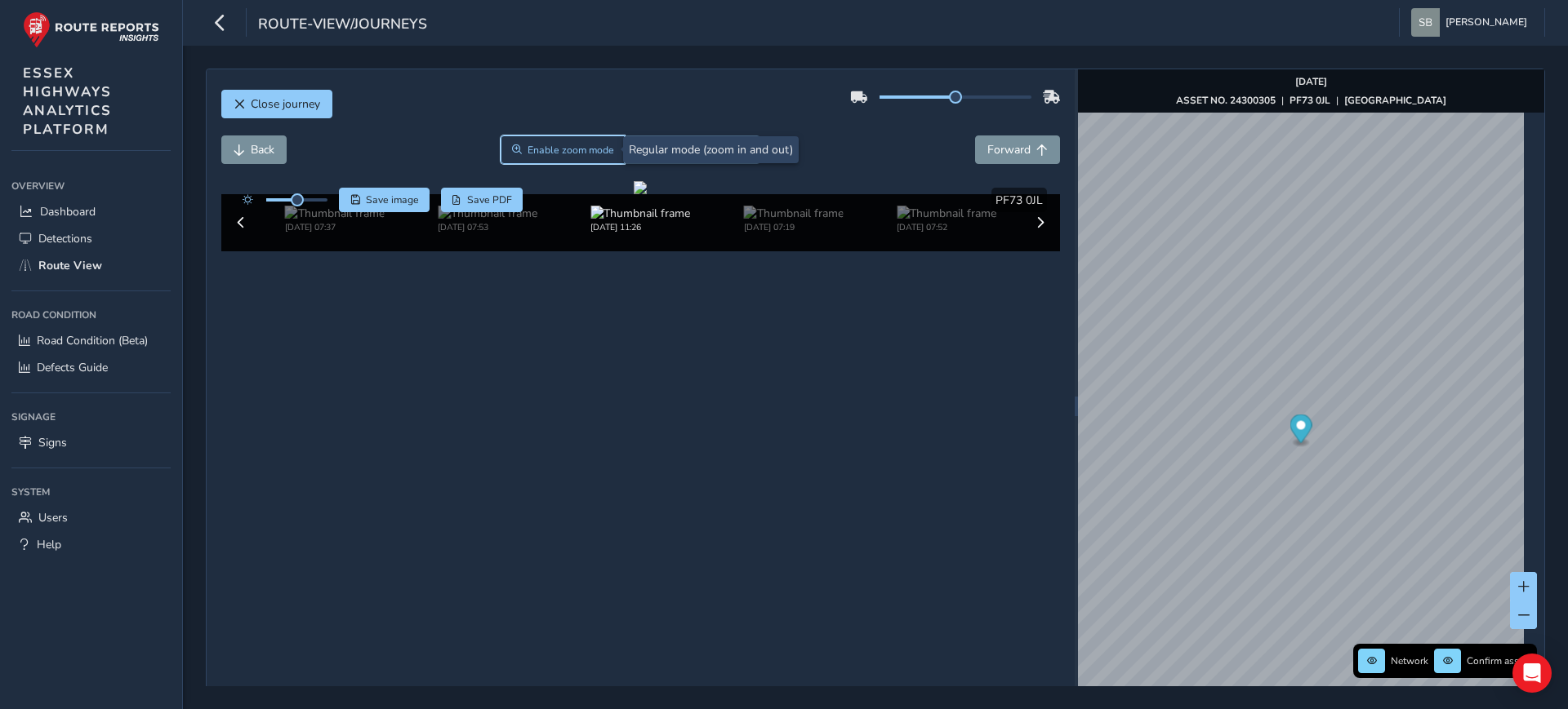
click at [560, 157] on button "Enable zoom mode" at bounding box center [563, 150] width 124 height 29
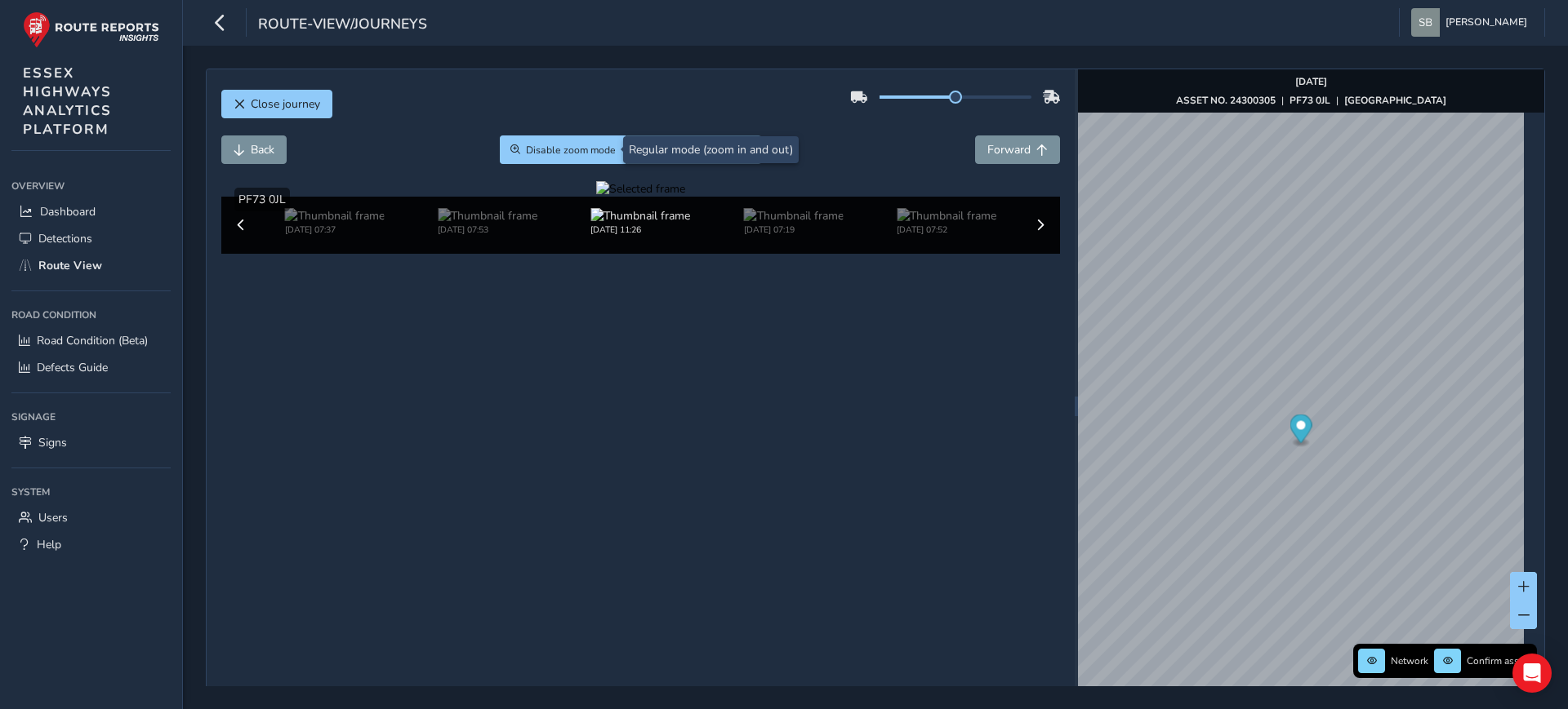
click at [618, 197] on div at bounding box center [641, 189] width 89 height 16
click at [622, 197] on div at bounding box center [641, 189] width 89 height 16
click at [604, 197] on div at bounding box center [641, 189] width 89 height 16
click at [577, 153] on span "Disable zoom mode" at bounding box center [570, 151] width 90 height 13
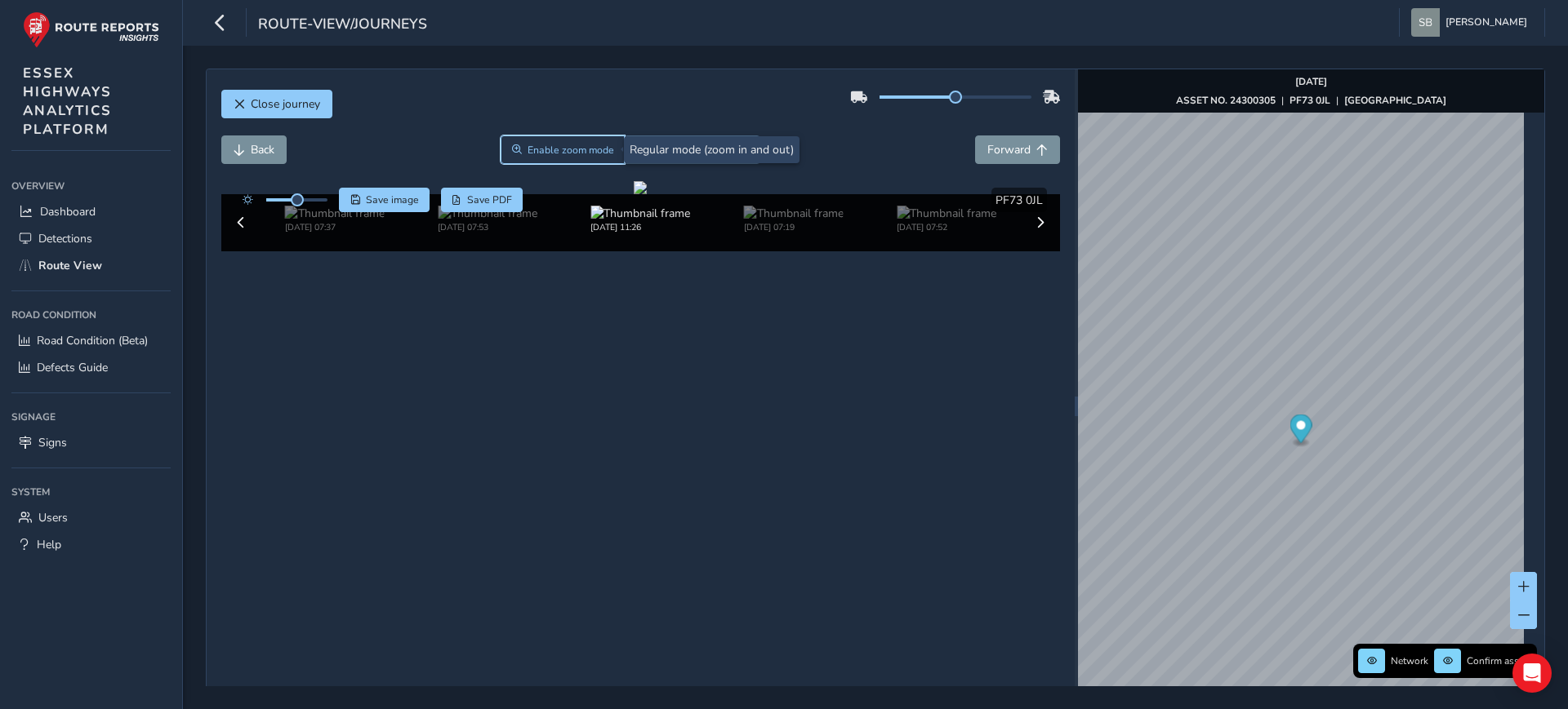
click at [573, 140] on button "Enable zoom mode" at bounding box center [563, 150] width 124 height 29
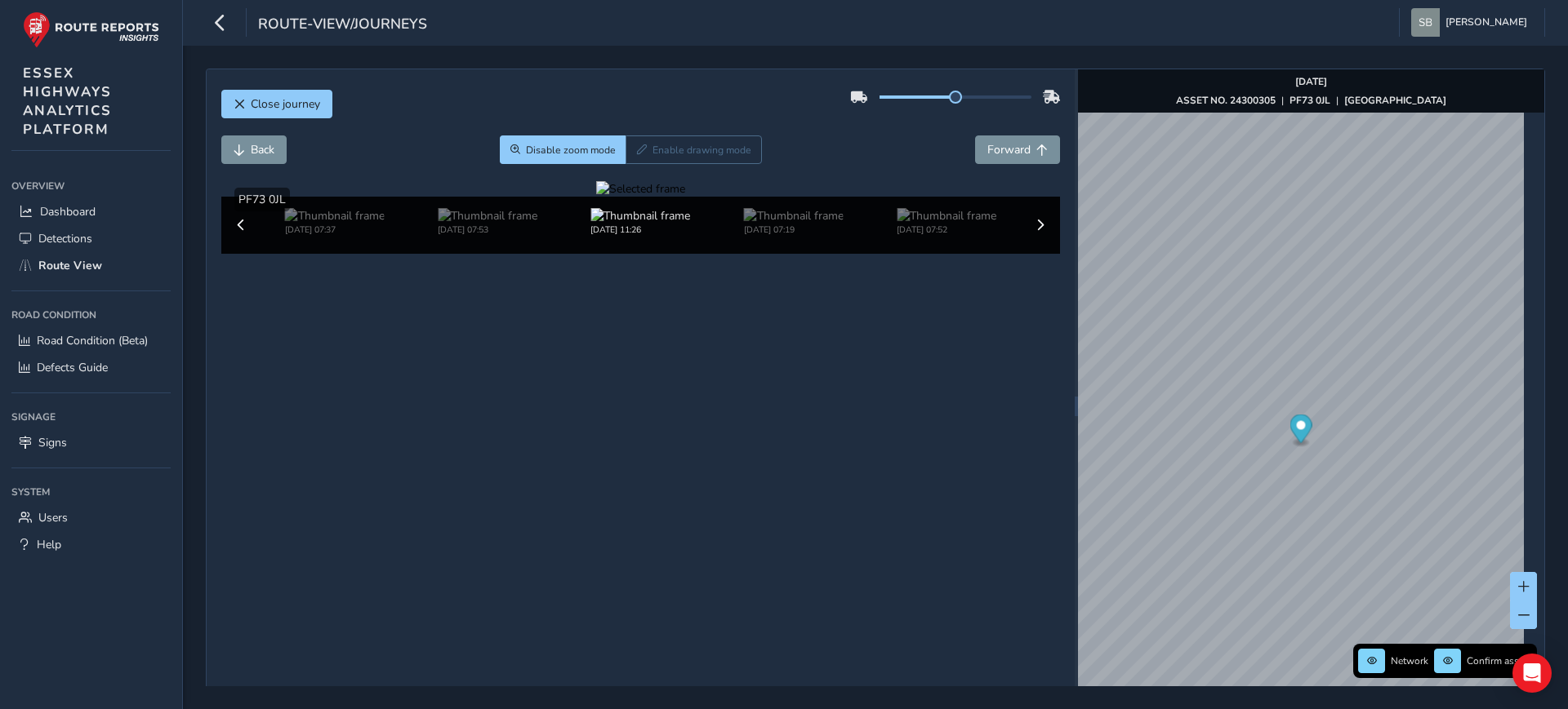
click at [631, 197] on div at bounding box center [641, 189] width 89 height 16
click at [257, 147] on span "Back" at bounding box center [262, 150] width 24 height 16
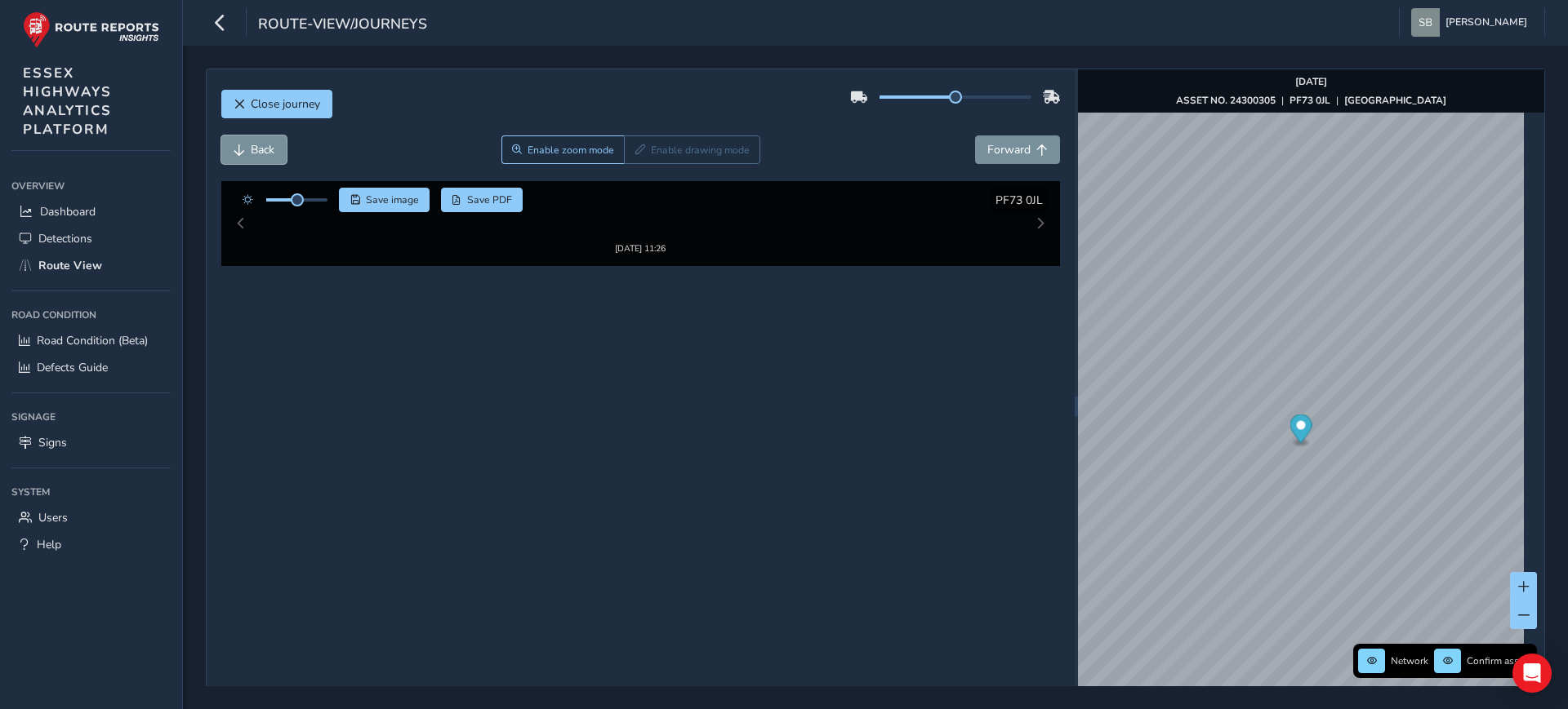
scroll to position [63, 0]
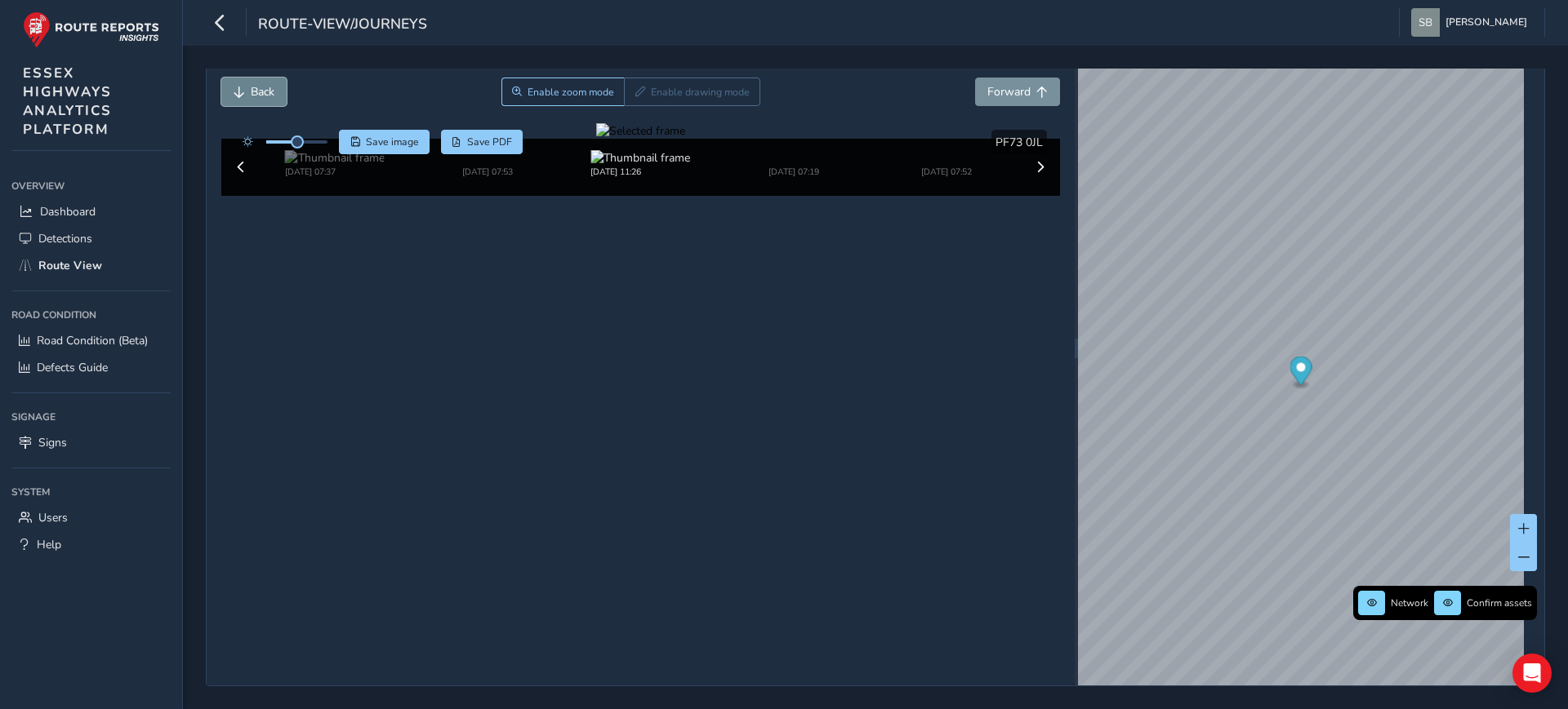
click at [253, 84] on span "Back" at bounding box center [262, 92] width 24 height 16
click at [596, 139] on div at bounding box center [641, 131] width 89 height 16
click at [332, 165] on img at bounding box center [334, 158] width 99 height 16
click at [897, 165] on img at bounding box center [946, 158] width 99 height 16
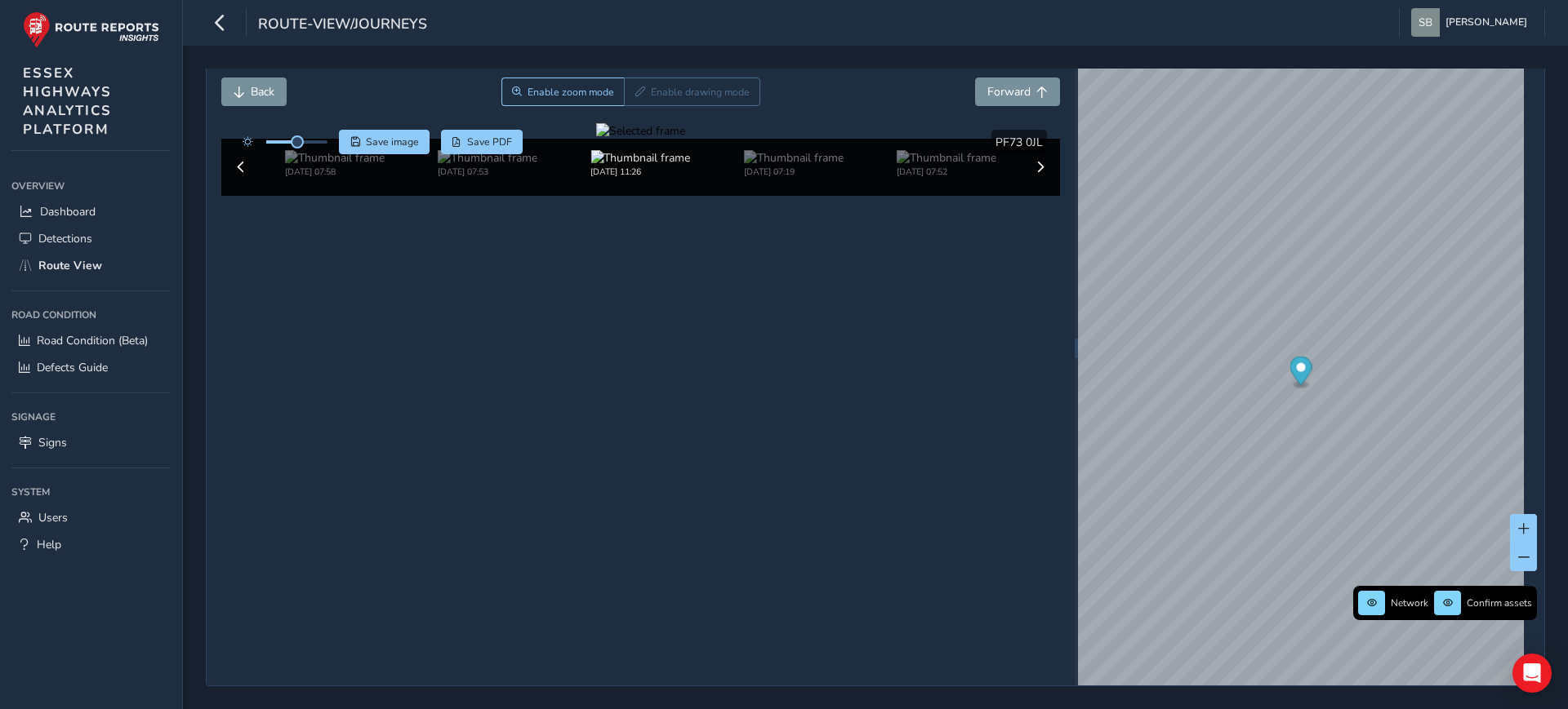
click at [596, 139] on div at bounding box center [641, 131] width 89 height 16
click at [256, 86] on span "Back" at bounding box center [262, 92] width 24 height 16
click at [1019, 99] on button "Forward" at bounding box center [1017, 92] width 85 height 29
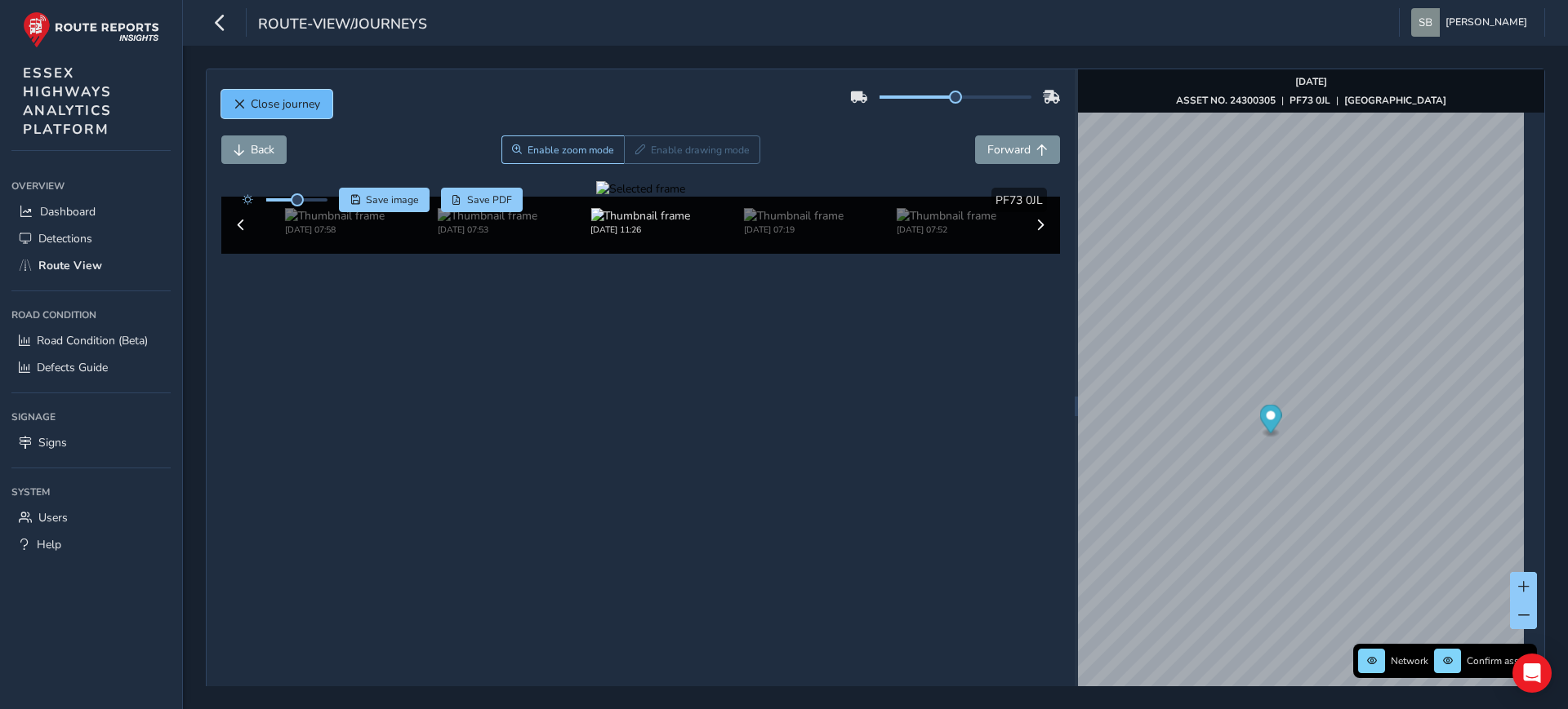
click at [303, 112] on button "Close journey" at bounding box center [277, 104] width 111 height 29
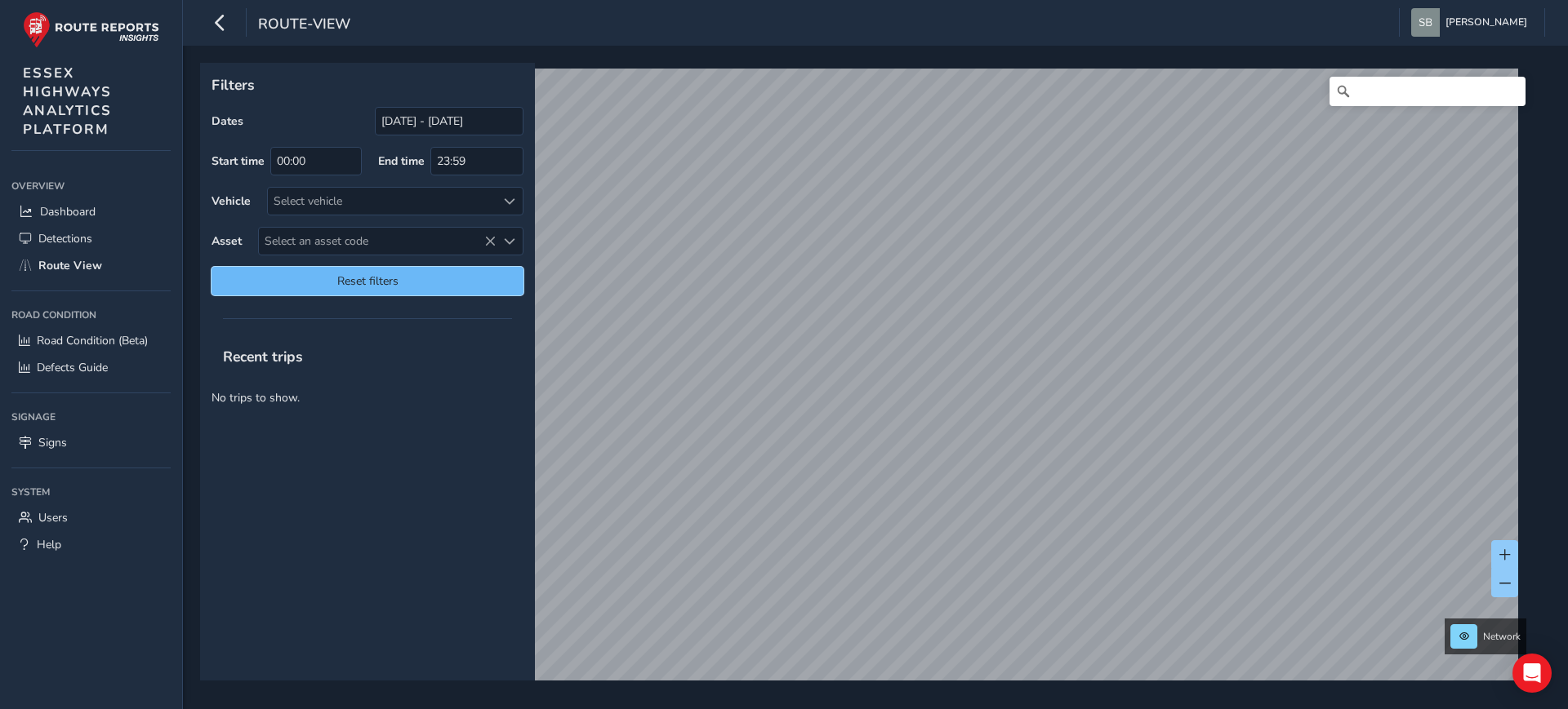
click at [421, 278] on span "Reset filters" at bounding box center [367, 280] width 287 height 16
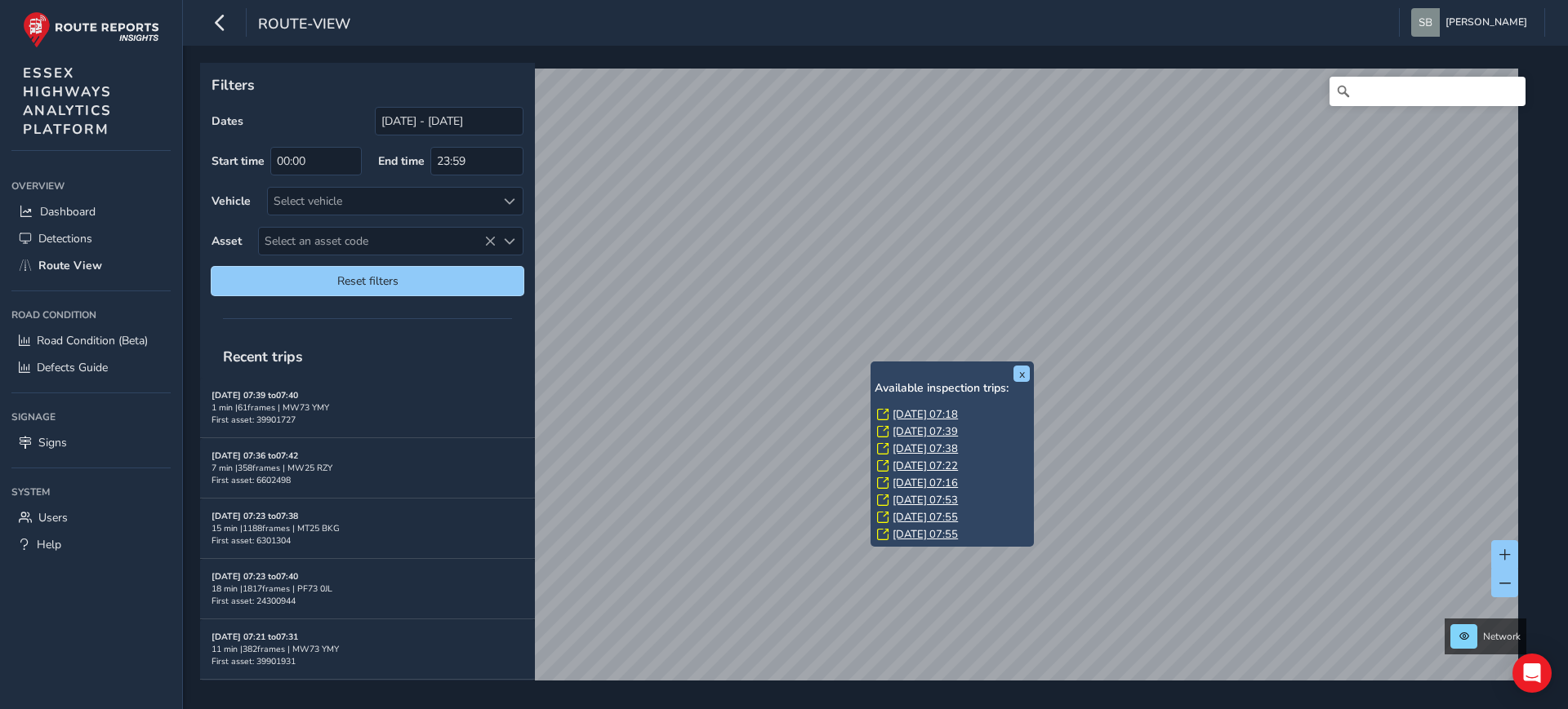
scroll to position [33, 0]
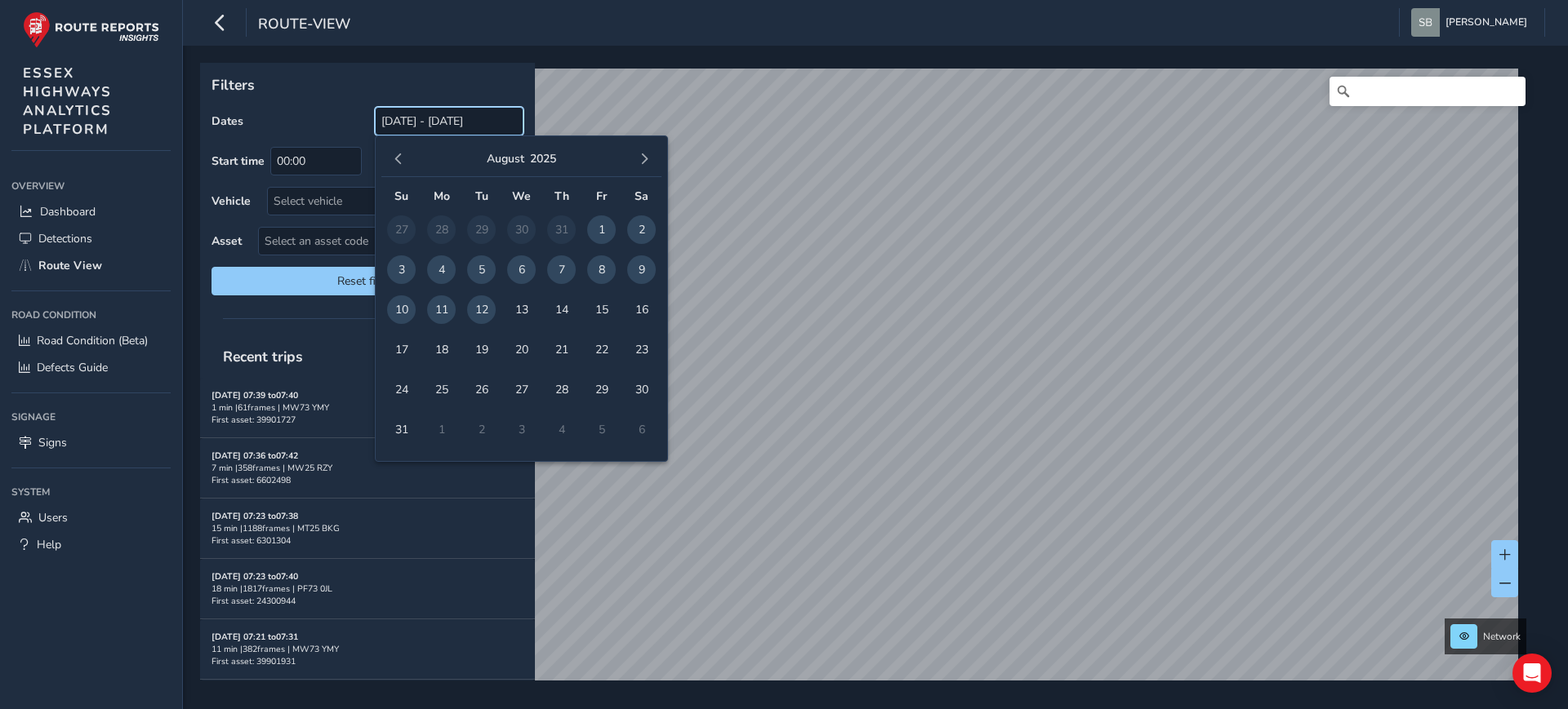
click at [438, 117] on input "[DATE] - [DATE]" at bounding box center [450, 121] width 149 height 29
click at [402, 154] on span "button" at bounding box center [399, 159] width 12 height 12
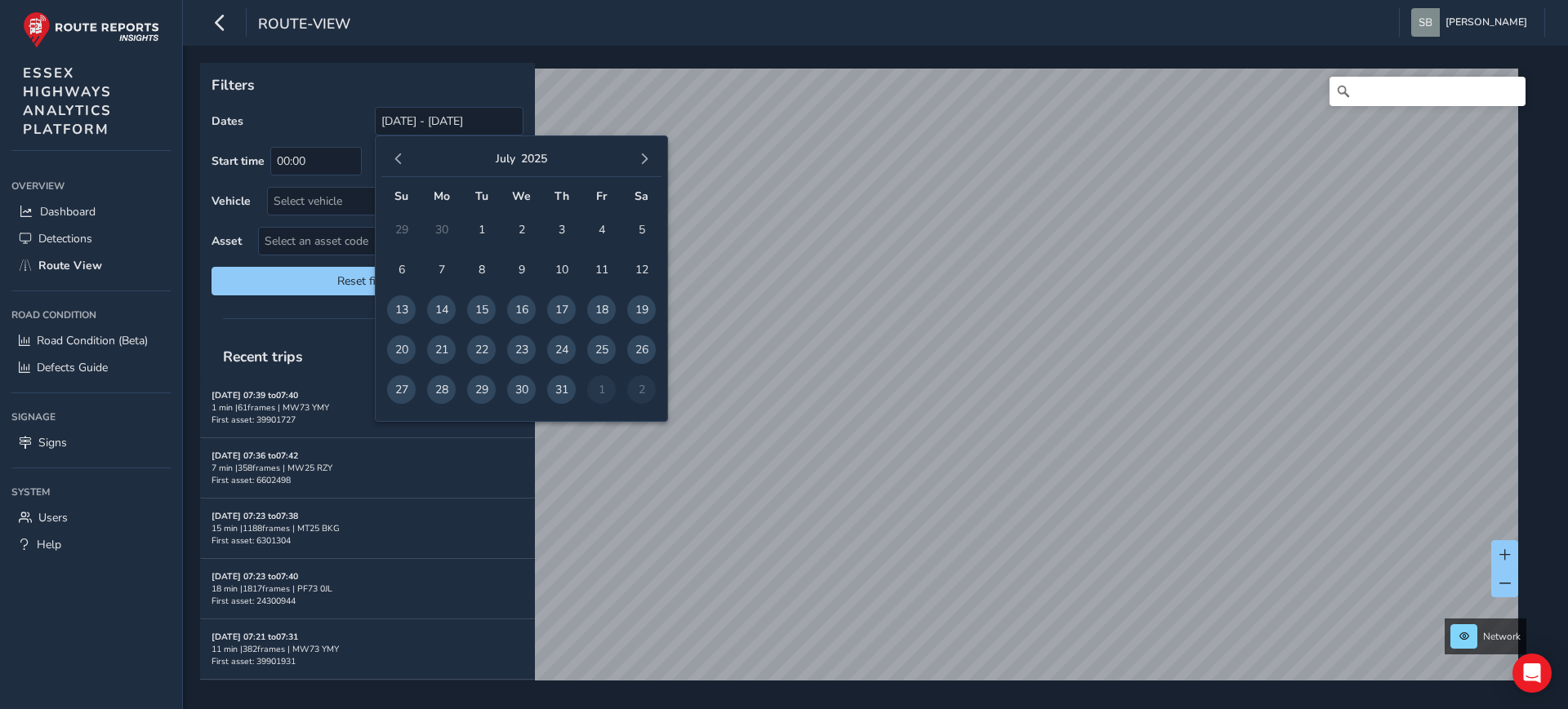
click at [402, 154] on span "button" at bounding box center [399, 159] width 12 height 12
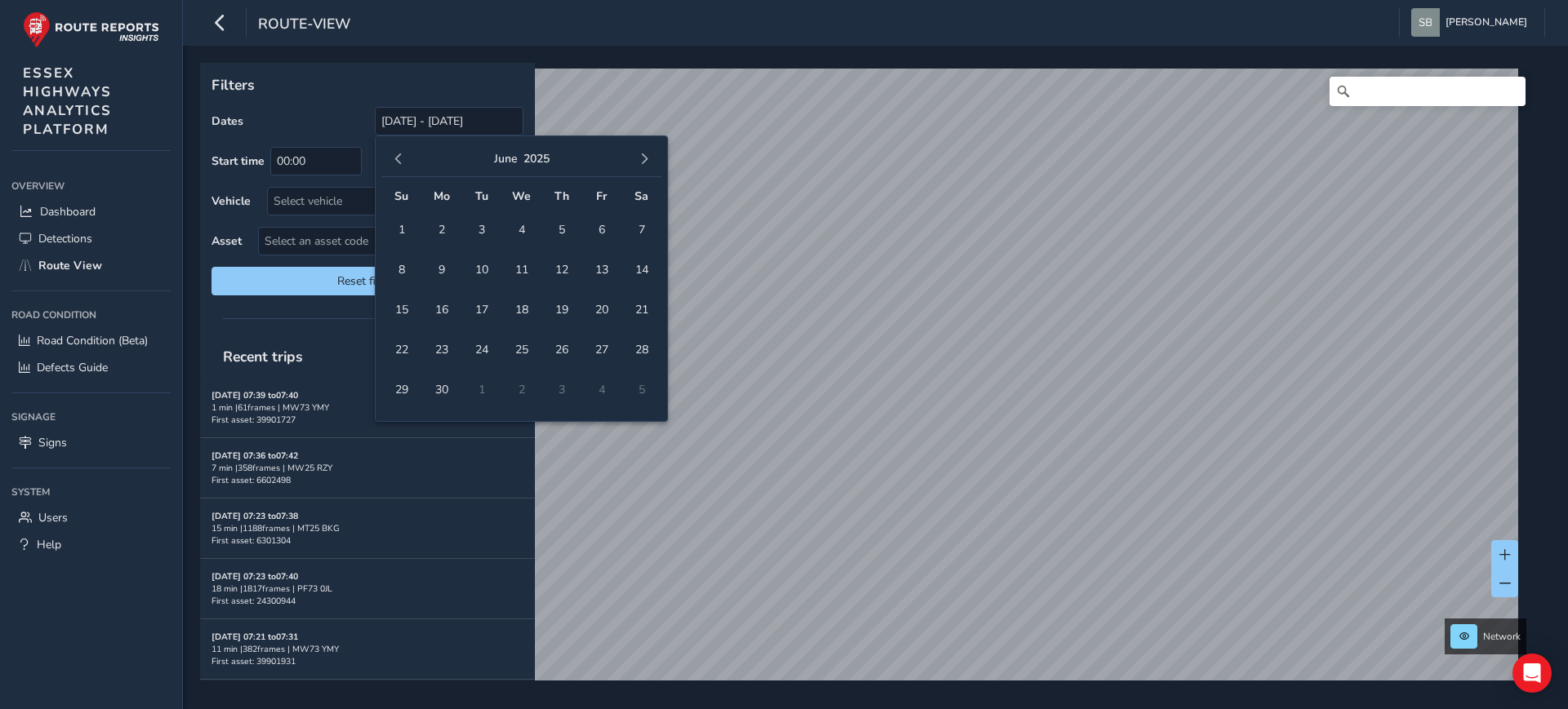
click at [402, 154] on span "button" at bounding box center [399, 159] width 12 height 12
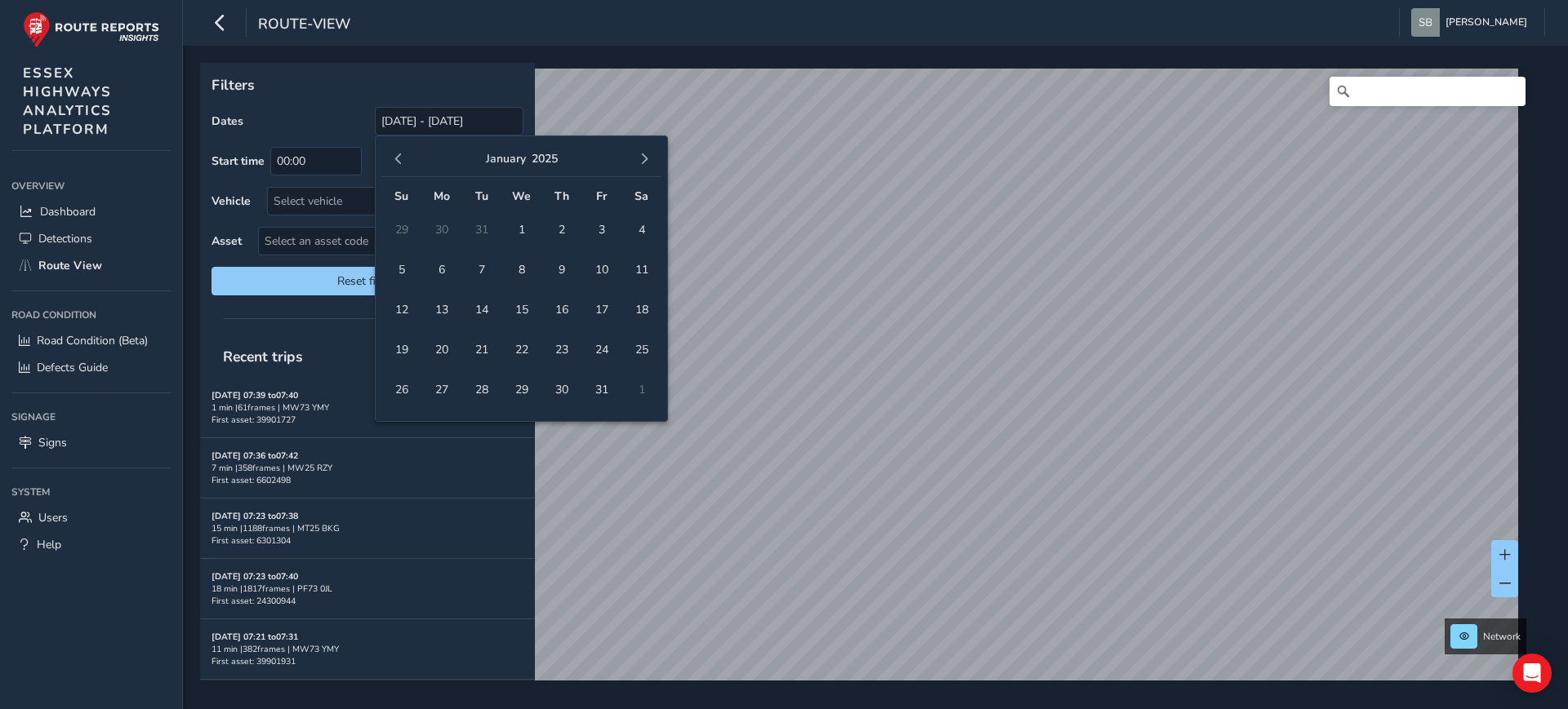
click at [402, 154] on span "button" at bounding box center [399, 159] width 12 height 12
click at [599, 230] on span "1" at bounding box center [601, 229] width 29 height 29
click at [646, 158] on span "button" at bounding box center [644, 159] width 12 height 12
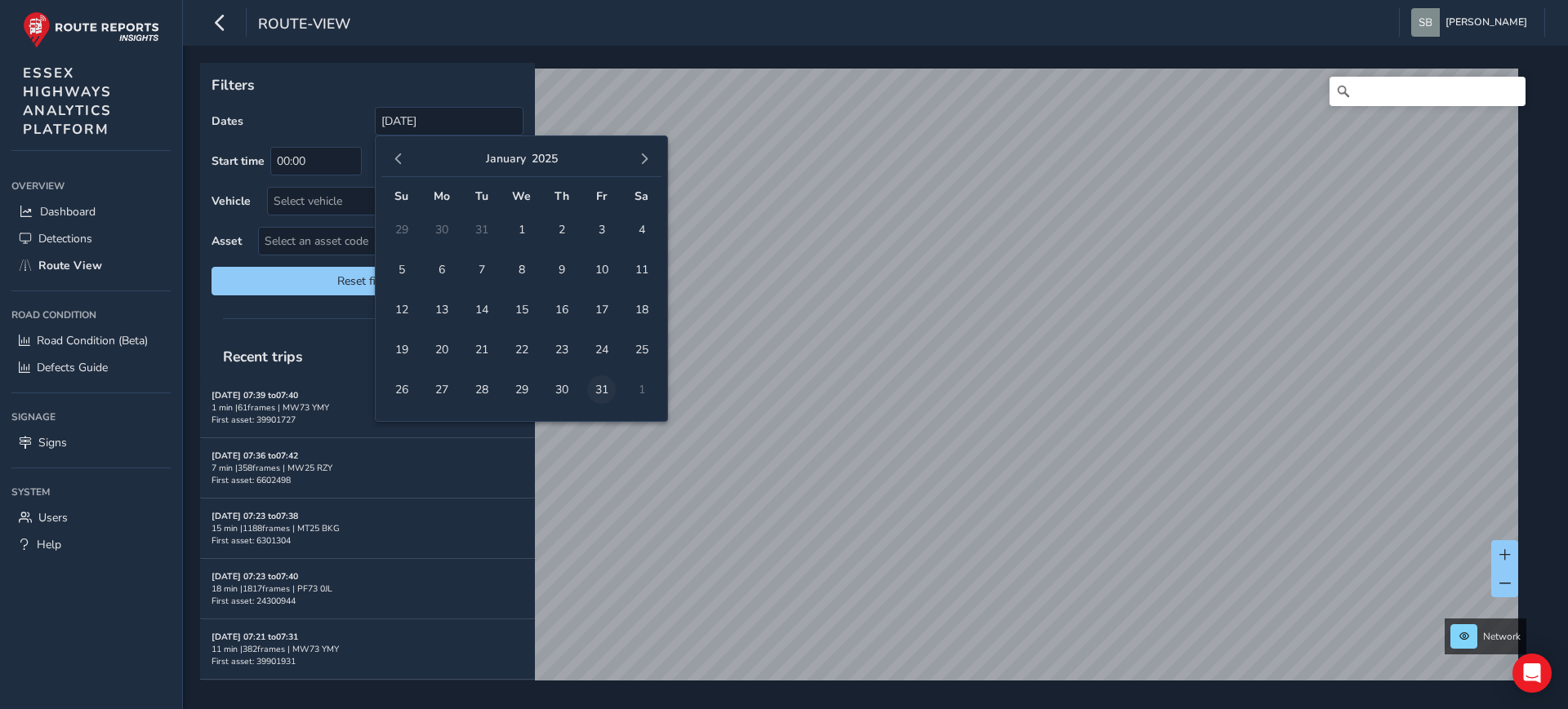
click at [604, 394] on span "31" at bounding box center [601, 390] width 29 height 29
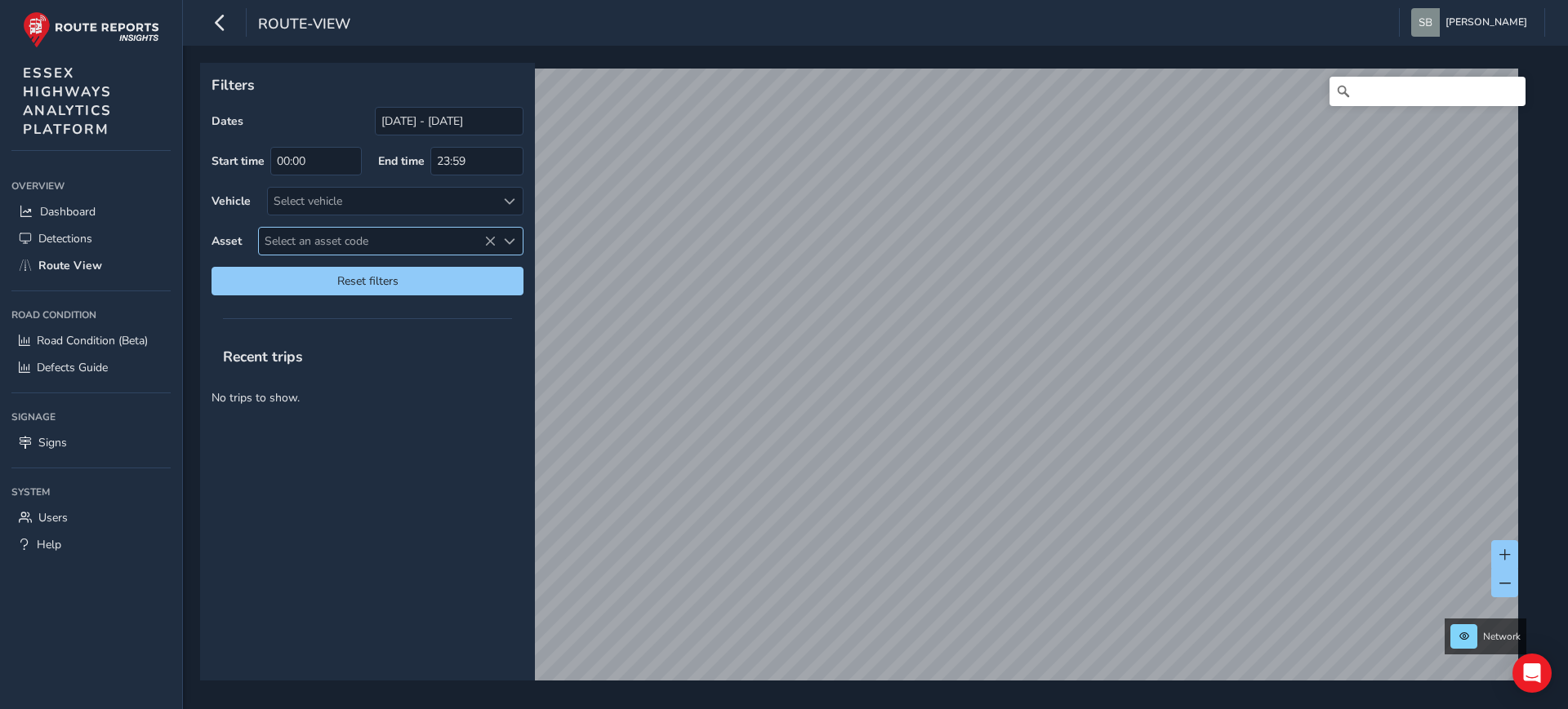
click at [489, 237] on icon at bounding box center [490, 242] width 12 height 12
click at [508, 204] on span at bounding box center [510, 202] width 12 height 12
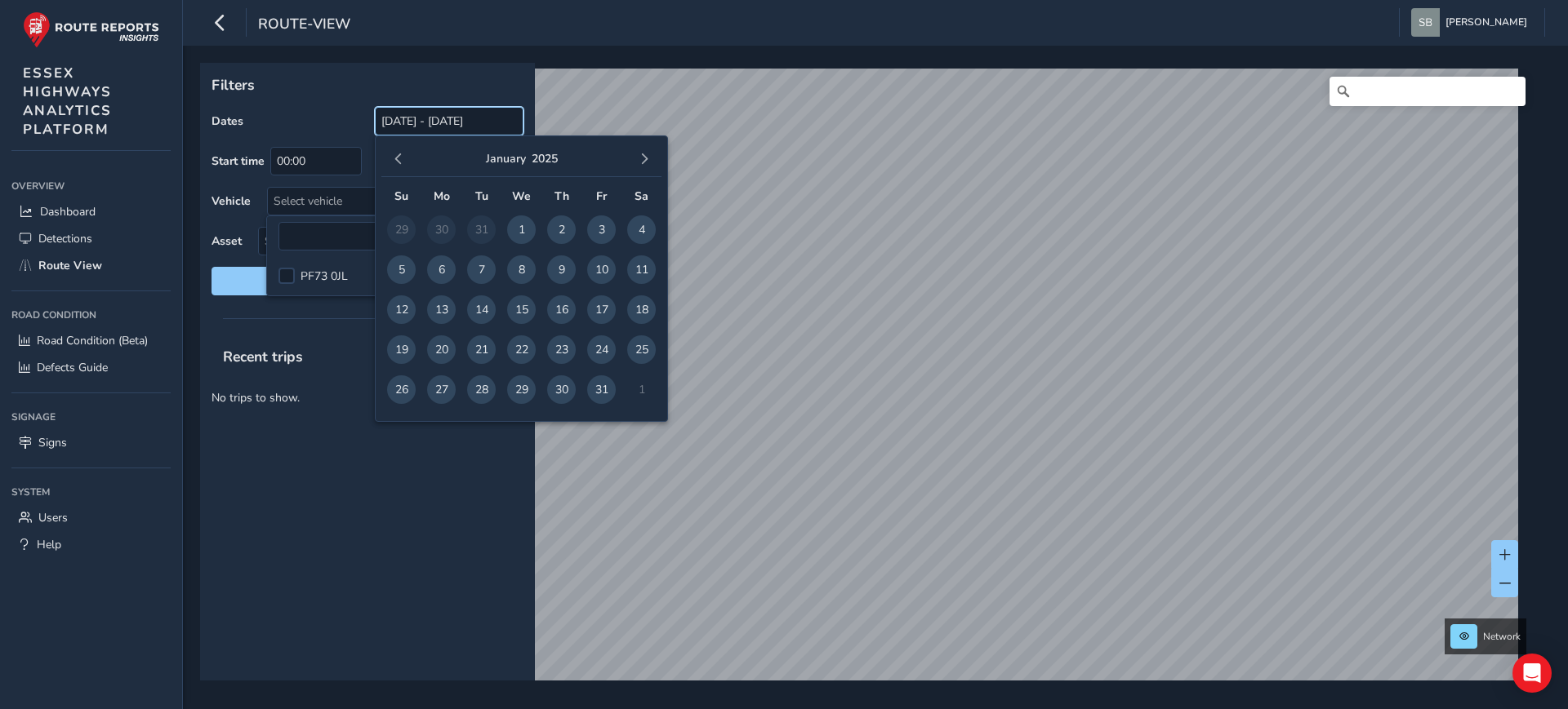
click at [440, 127] on input "[DATE] - [DATE]" at bounding box center [450, 121] width 149 height 29
click at [398, 160] on span "button" at bounding box center [399, 159] width 12 height 12
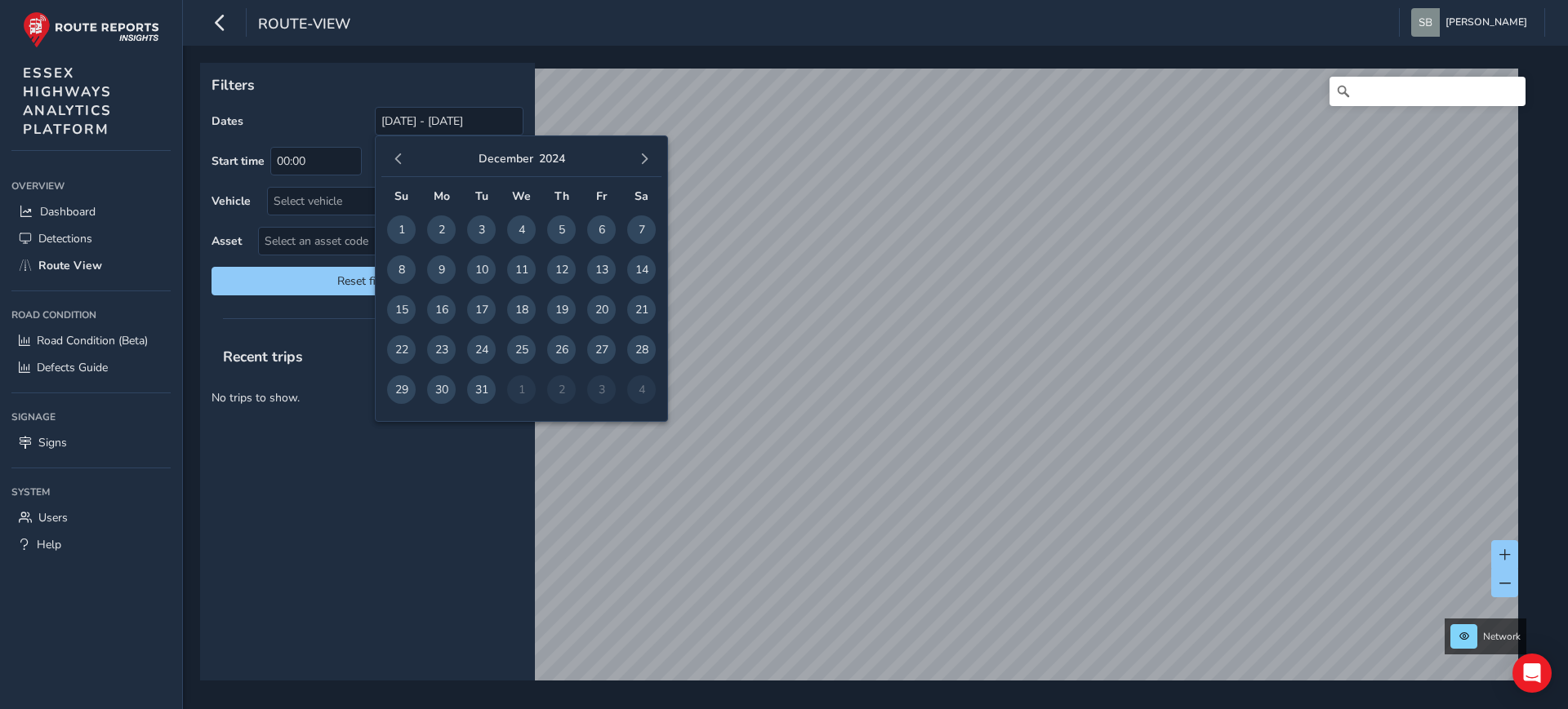
click at [398, 160] on span "button" at bounding box center [399, 159] width 12 height 12
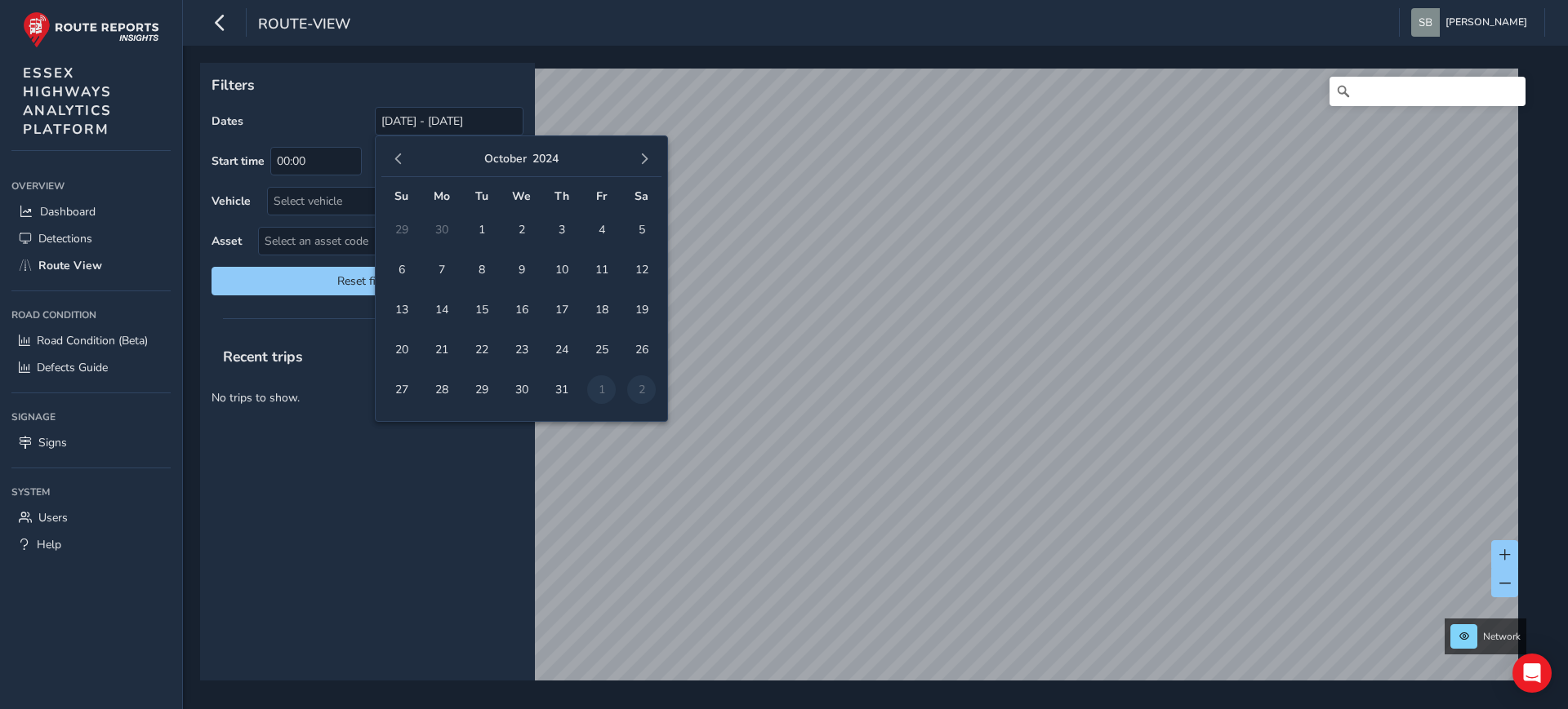
click at [398, 160] on span "button" at bounding box center [399, 159] width 12 height 12
click at [639, 163] on span "button" at bounding box center [644, 159] width 12 height 12
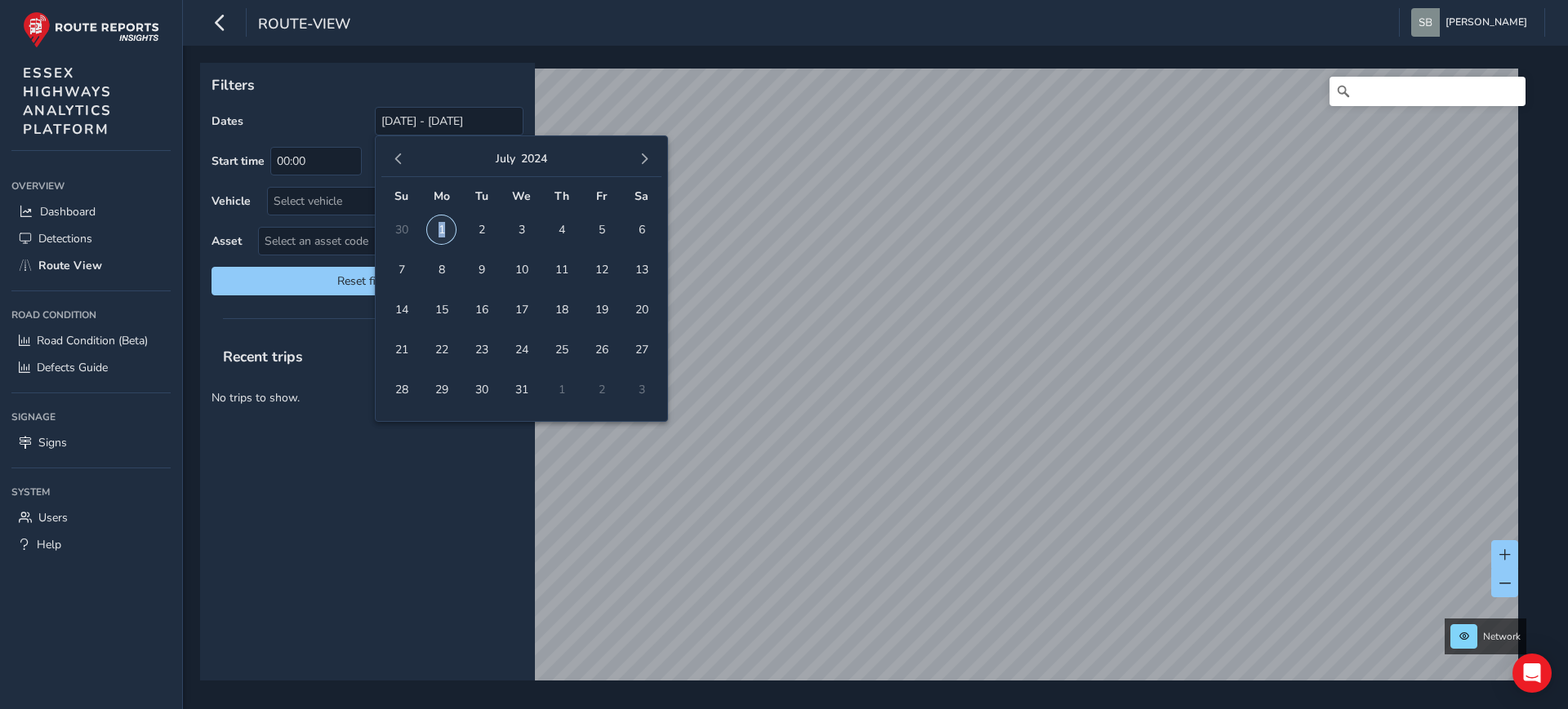
click at [441, 225] on span "1" at bounding box center [441, 229] width 29 height 29
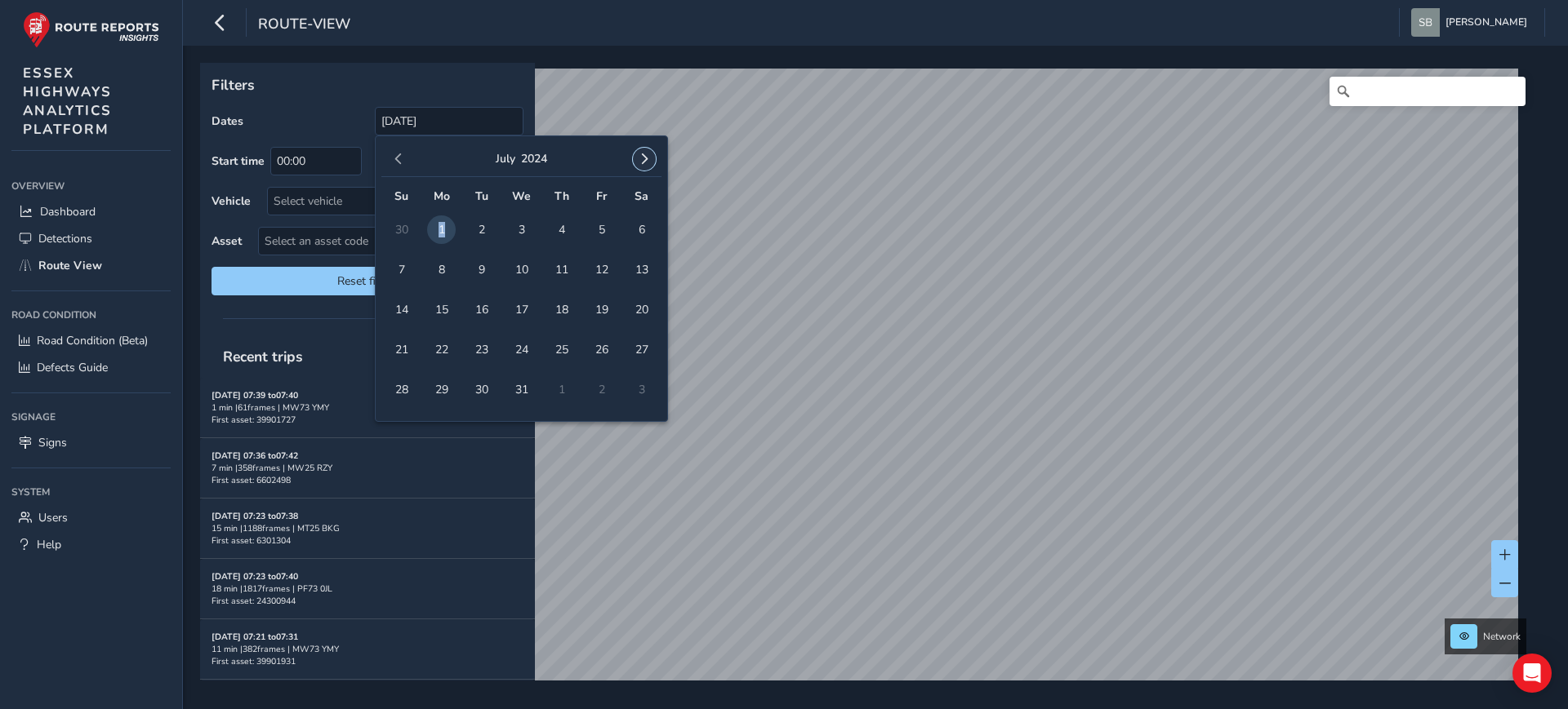
click at [654, 160] on button "button" at bounding box center [645, 160] width 23 height 23
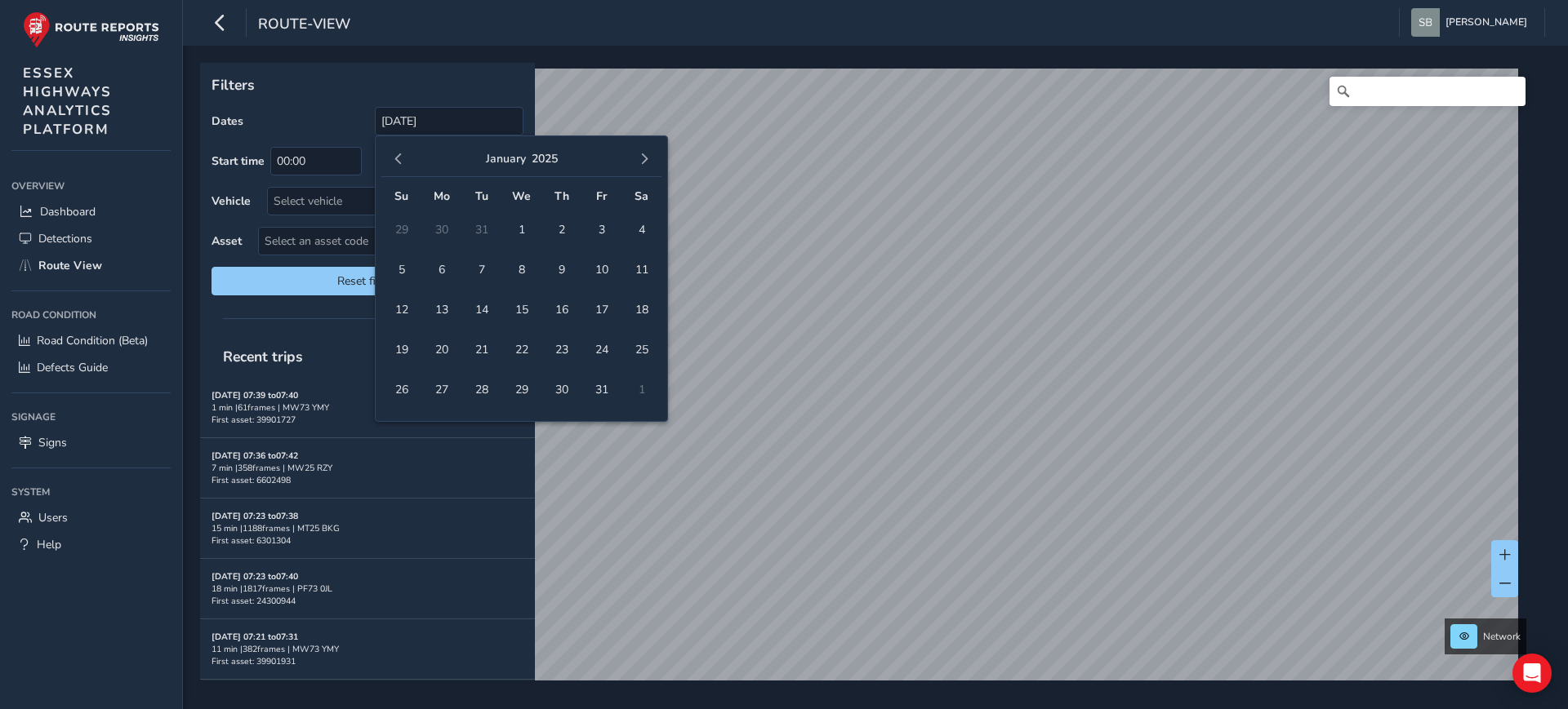
click at [654, 160] on button "button" at bounding box center [645, 160] width 23 height 23
click at [653, 159] on button "button" at bounding box center [645, 160] width 23 height 23
click at [653, 158] on button "button" at bounding box center [645, 160] width 23 height 23
click at [653, 156] on button "button" at bounding box center [645, 160] width 23 height 23
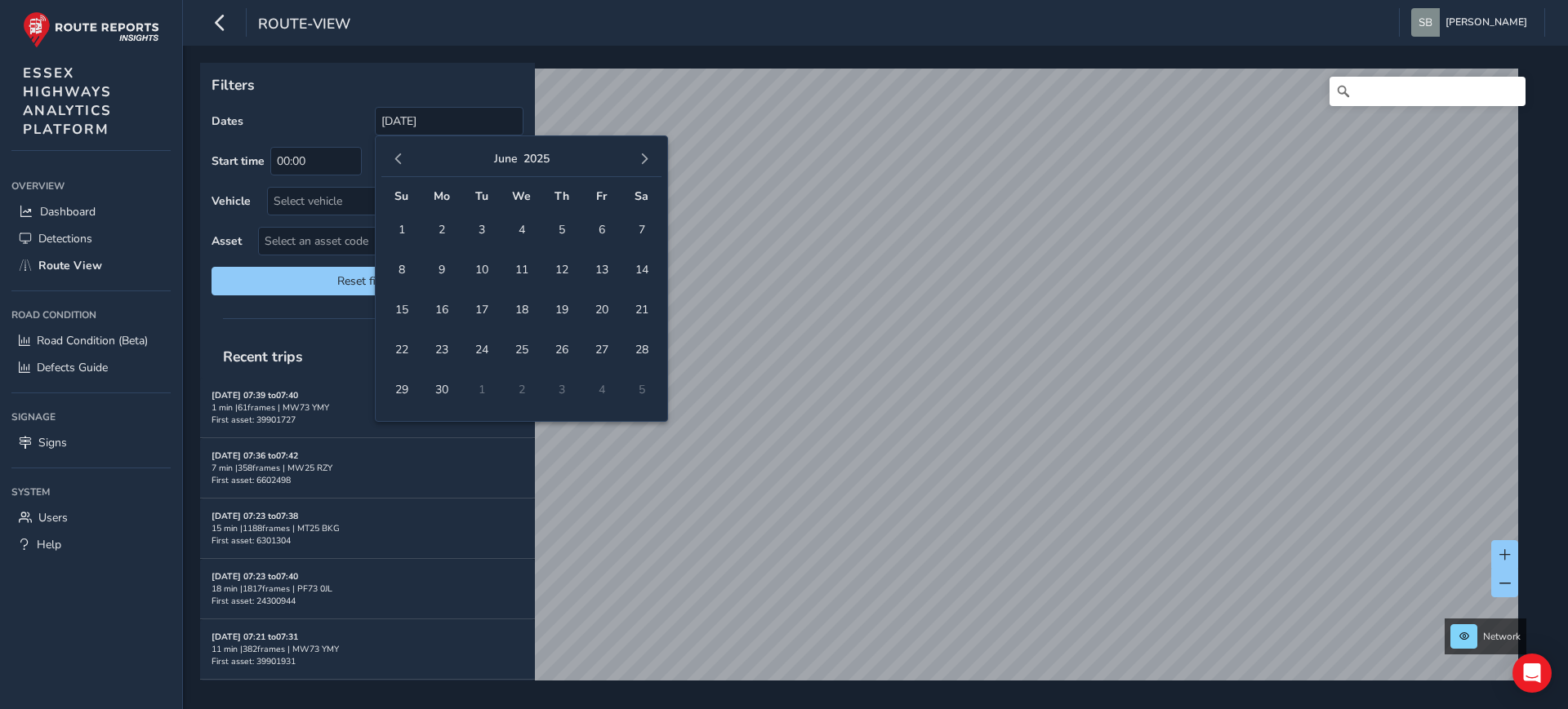
click at [653, 156] on button "button" at bounding box center [645, 160] width 23 height 23
click at [563, 388] on span "31" at bounding box center [561, 390] width 29 height 29
type input "[DATE] - [DATE]"
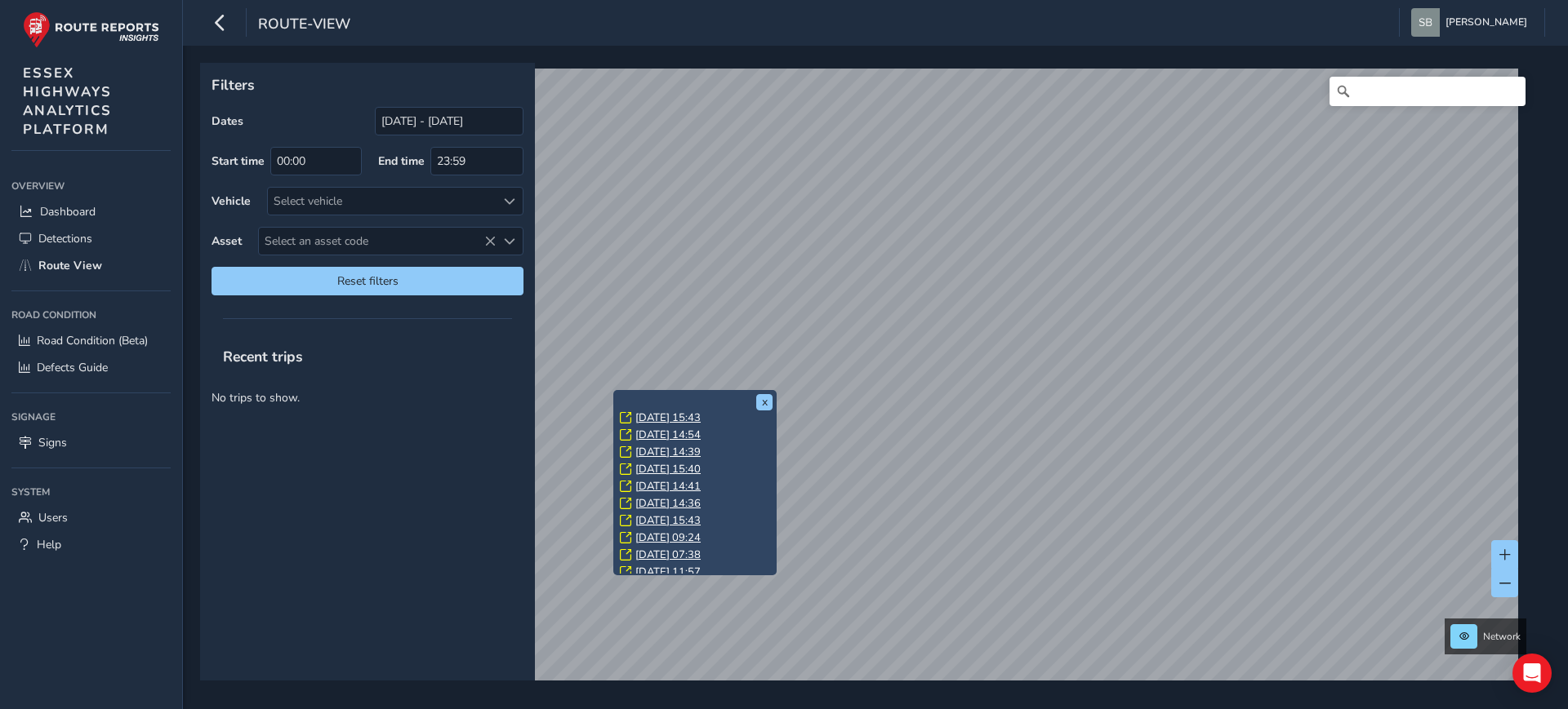
scroll to position [342, 0]
click at [681, 558] on link "[DATE] 15:43" at bounding box center [668, 564] width 65 height 15
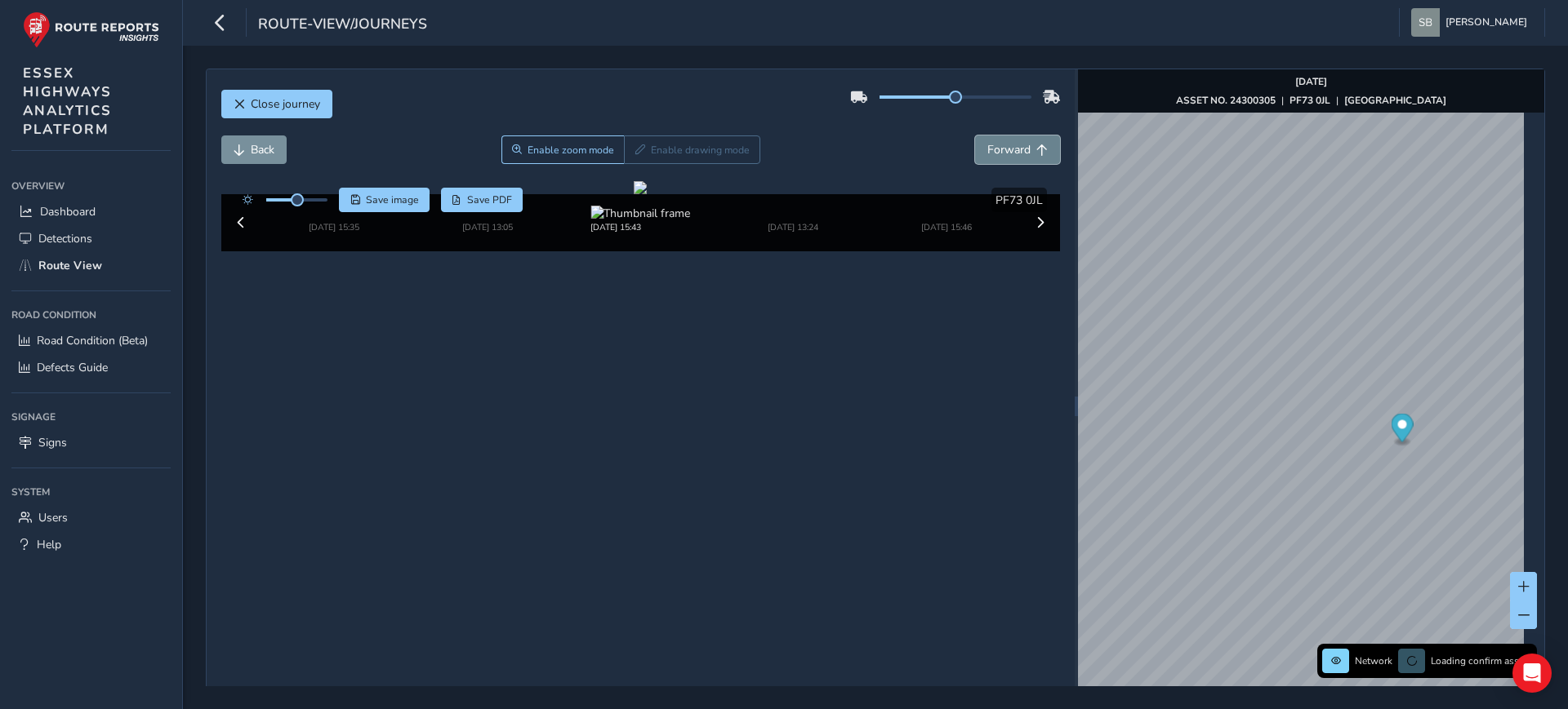
click at [1040, 146] on button "Forward" at bounding box center [1017, 150] width 85 height 29
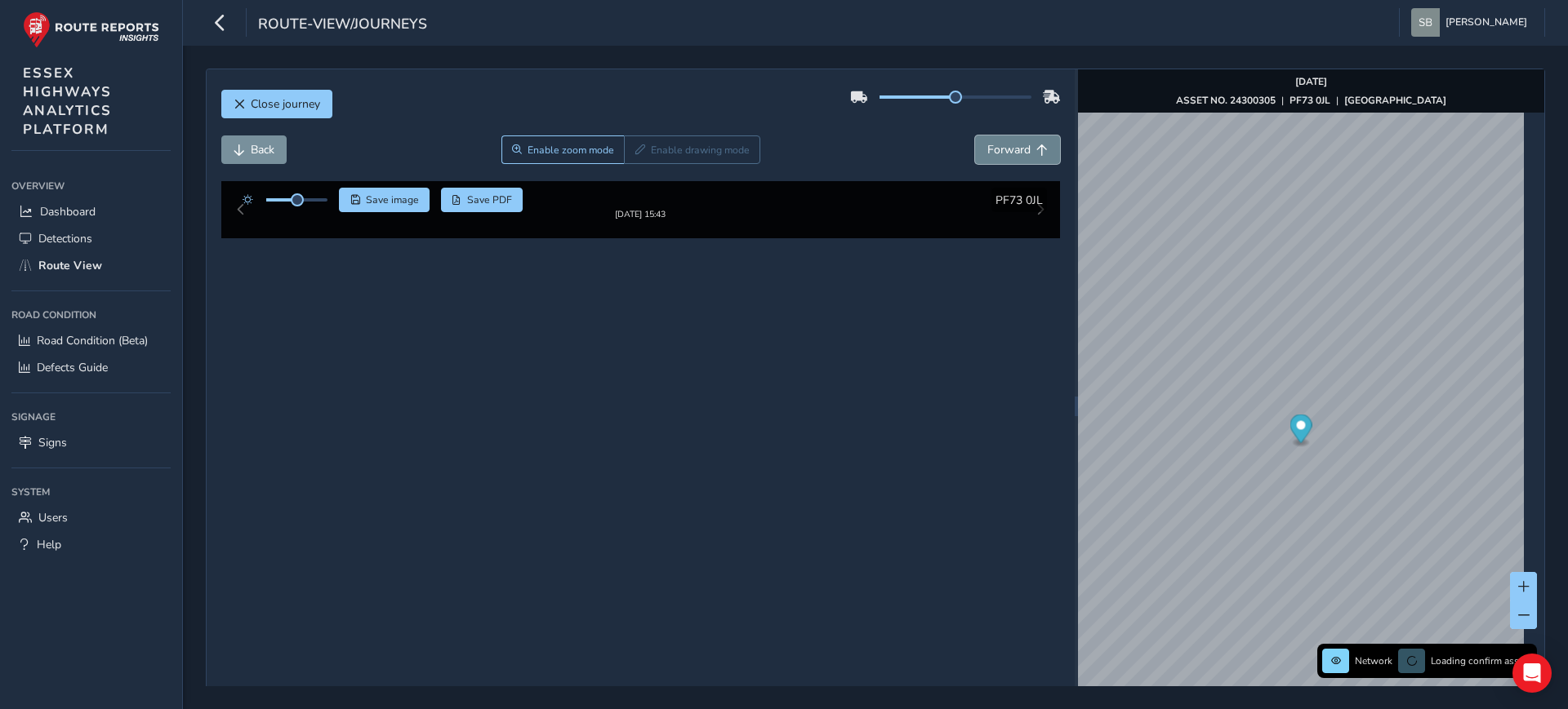
click at [1039, 146] on button "Forward" at bounding box center [1017, 150] width 85 height 29
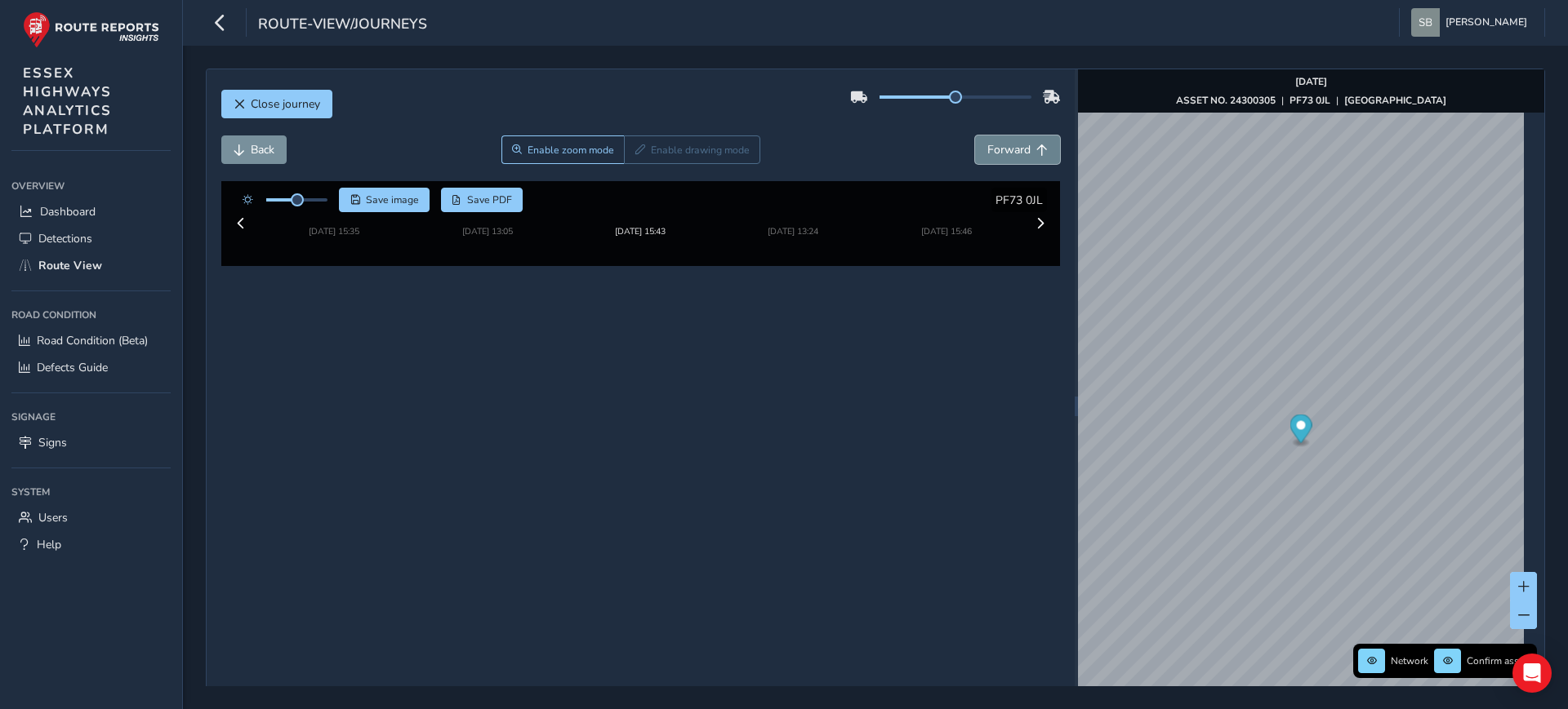
click at [1039, 146] on button "Forward" at bounding box center [1017, 150] width 85 height 29
click at [1021, 150] on button "Forward" at bounding box center [1017, 150] width 85 height 29
click at [996, 150] on span "Forward" at bounding box center [1009, 150] width 43 height 16
click at [1018, 150] on span "Forward" at bounding box center [1009, 150] width 43 height 16
click at [1012, 158] on button "Forward" at bounding box center [1017, 150] width 85 height 29
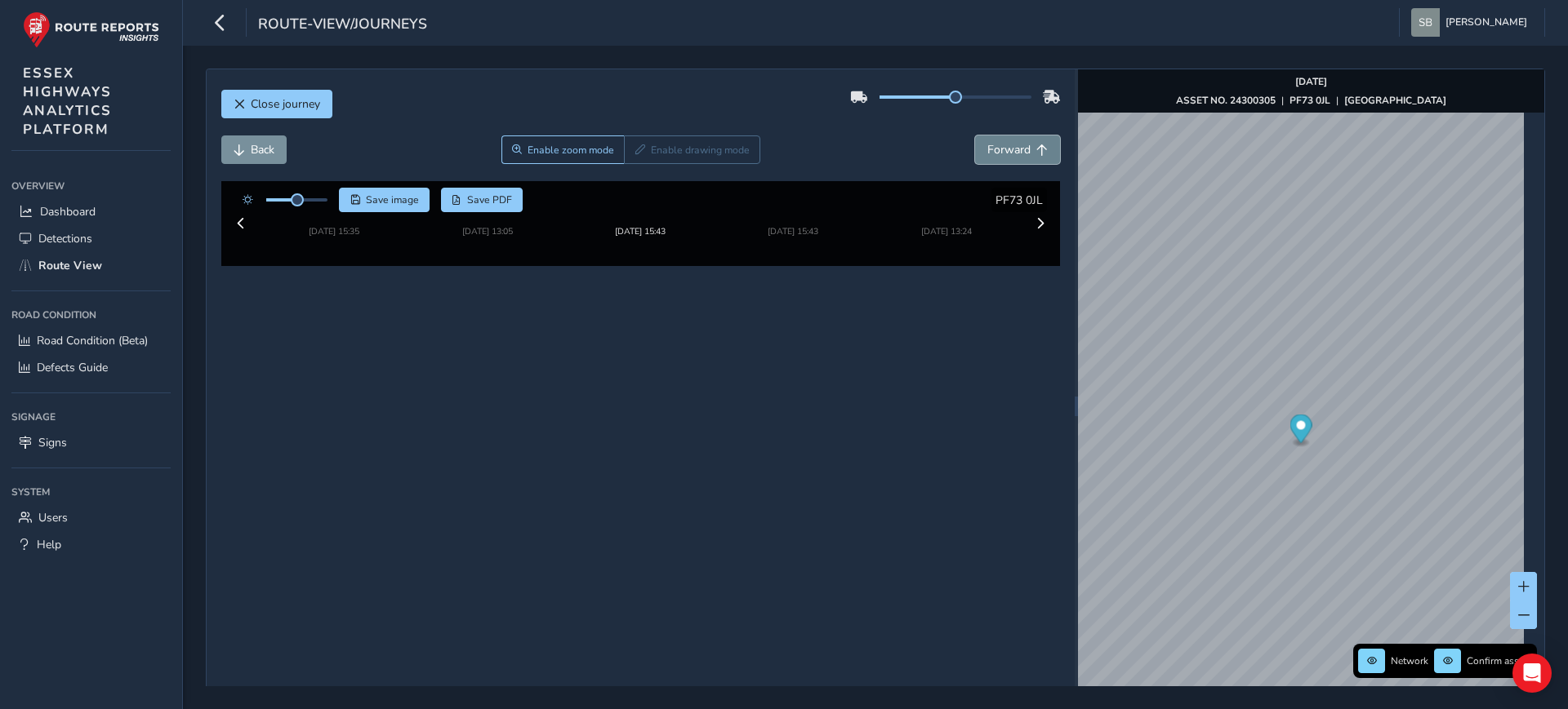
click at [1012, 158] on button "Forward" at bounding box center [1017, 150] width 85 height 29
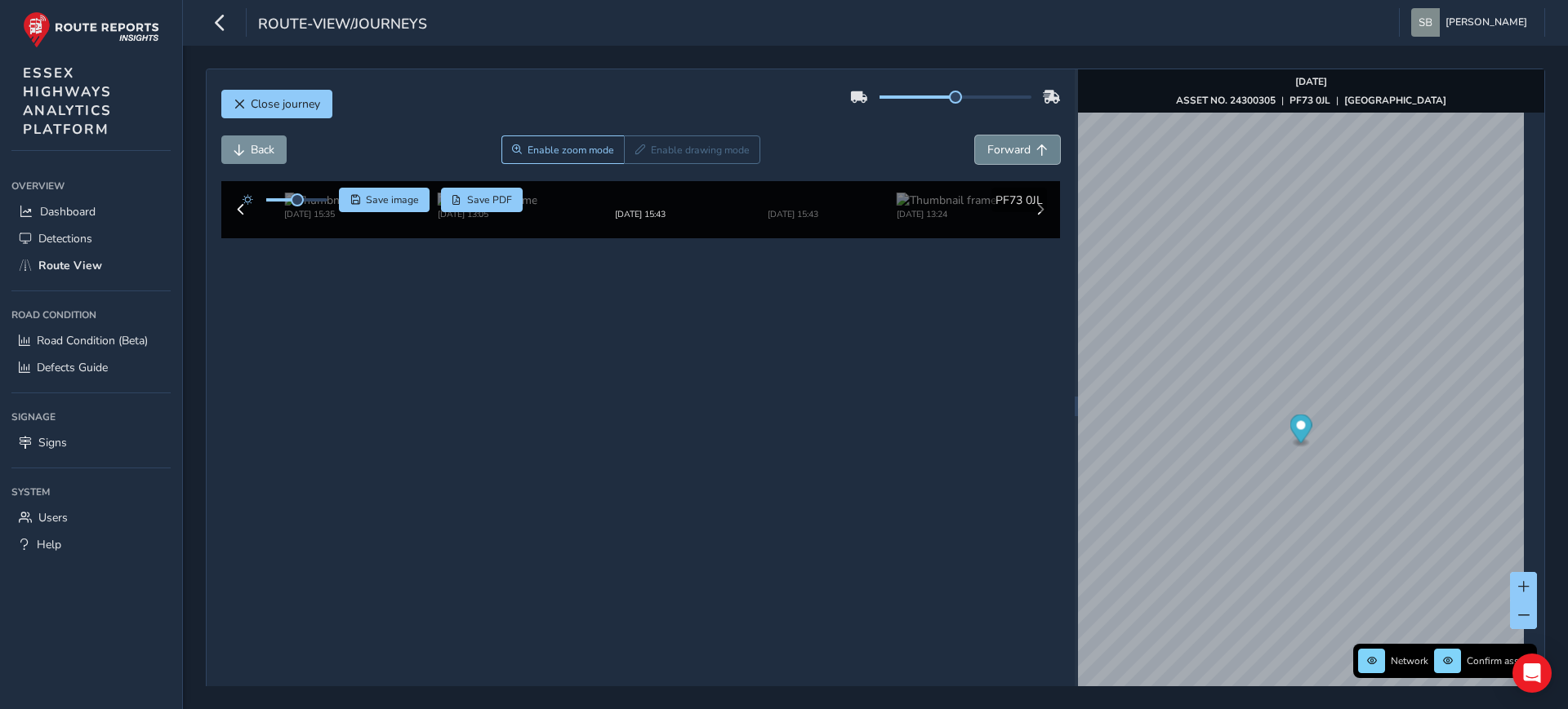
click at [1012, 158] on button "Forward" at bounding box center [1017, 150] width 85 height 29
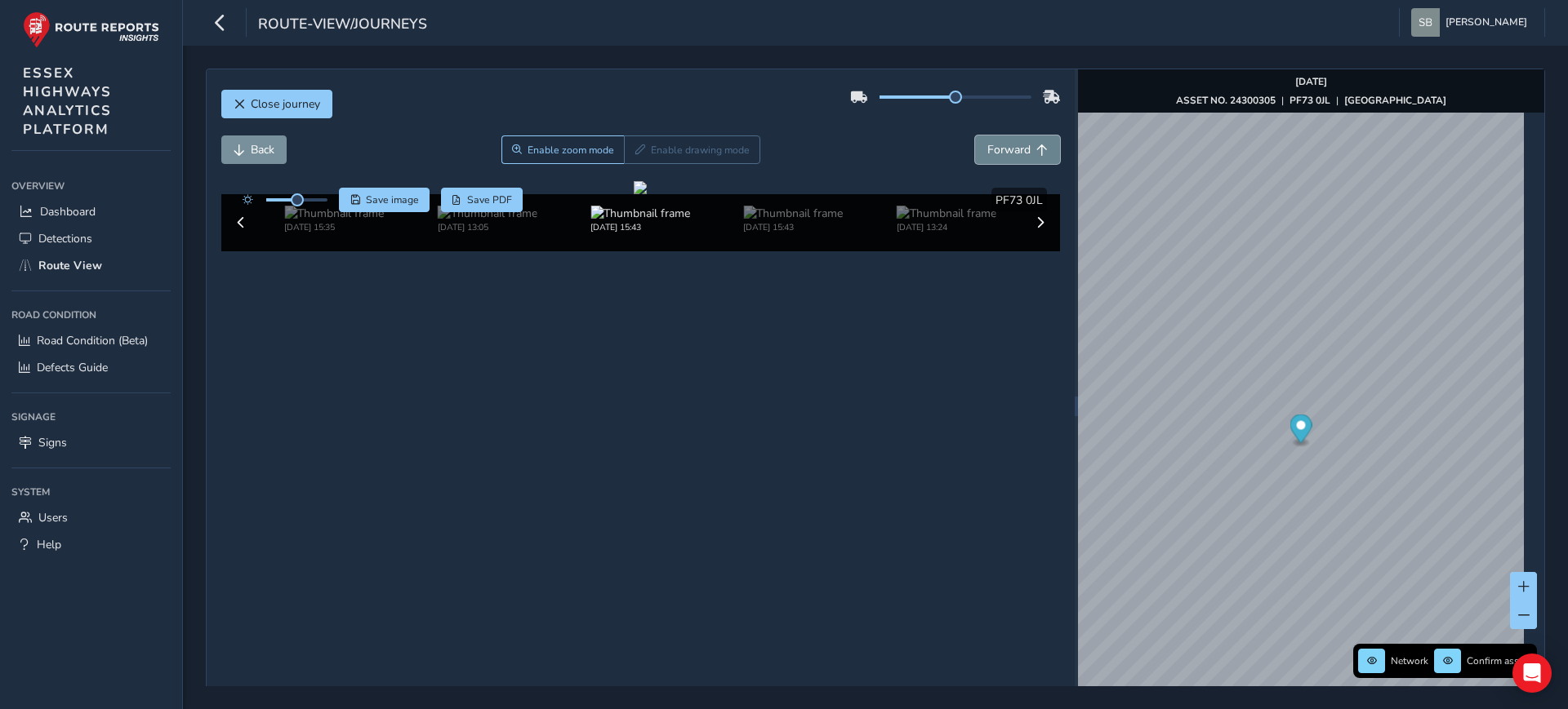
click at [1012, 158] on button "Forward" at bounding box center [1017, 150] width 85 height 29
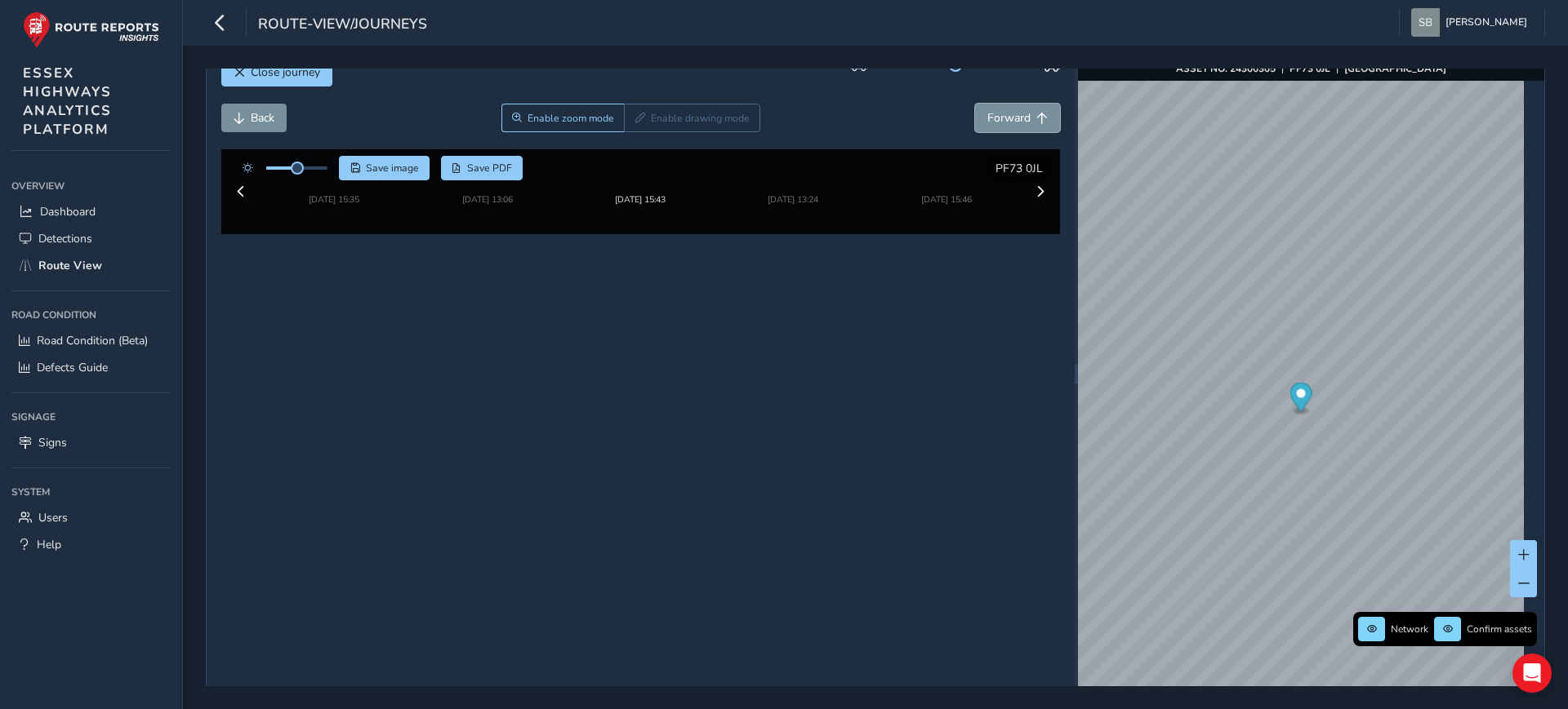
scroll to position [63, 0]
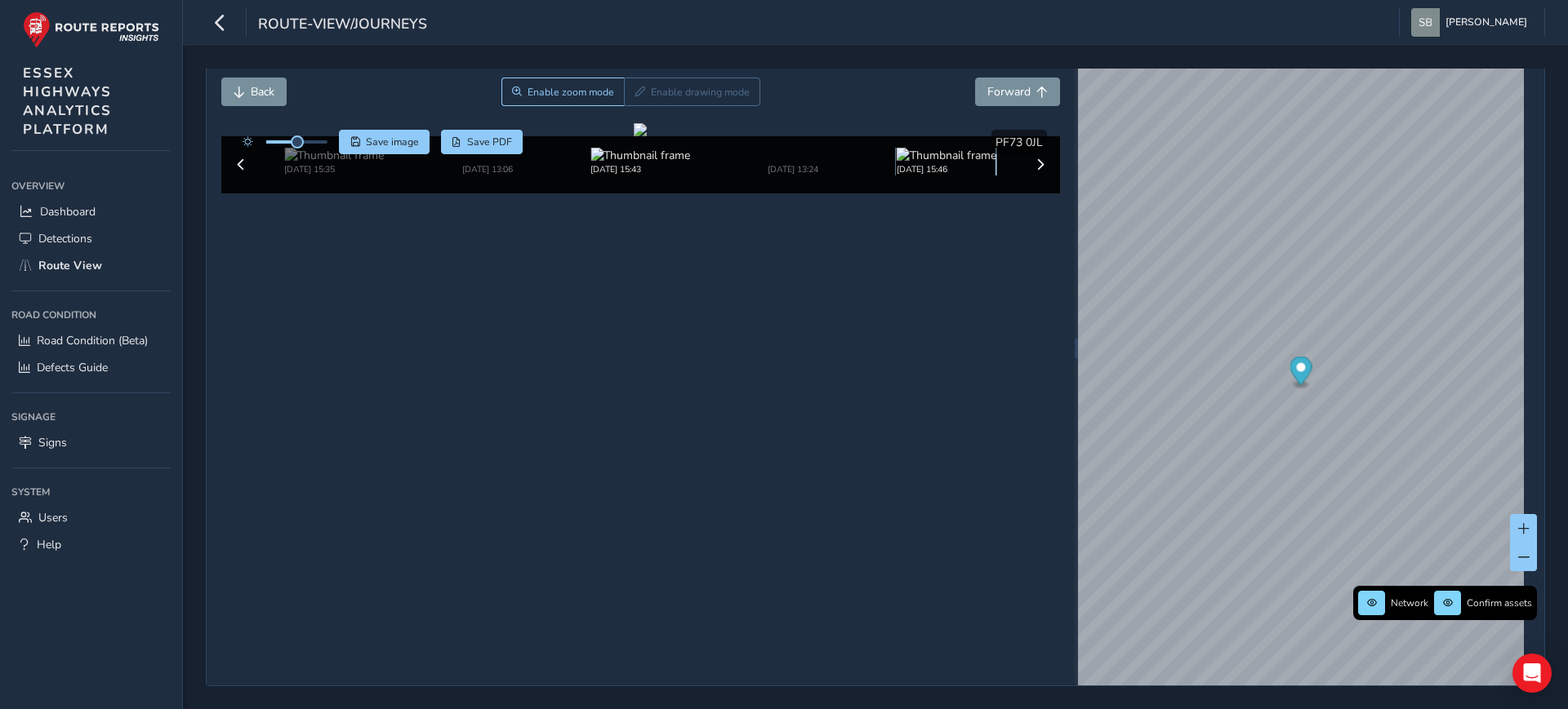
click at [957, 163] on img at bounding box center [946, 156] width 99 height 16
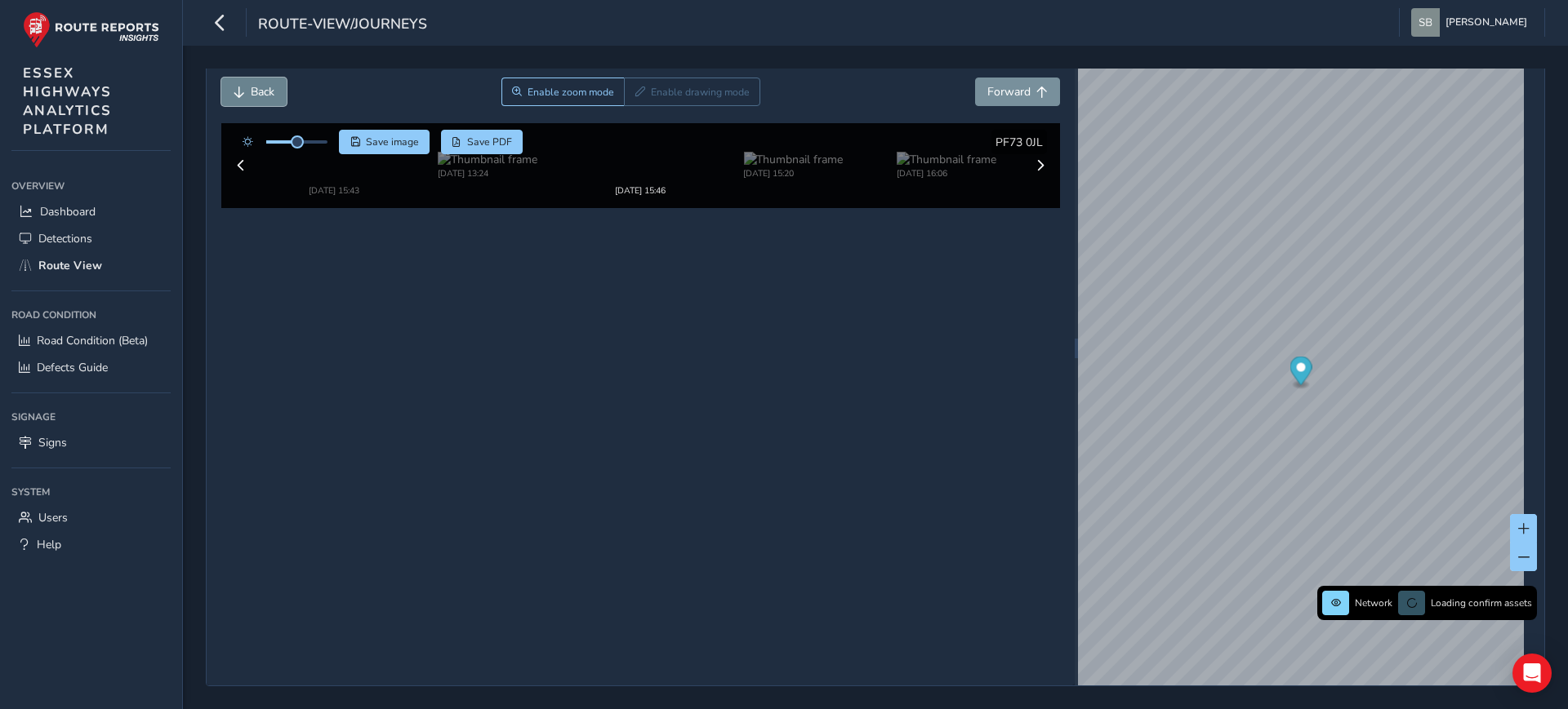
click at [271, 89] on span "Back" at bounding box center [262, 92] width 24 height 16
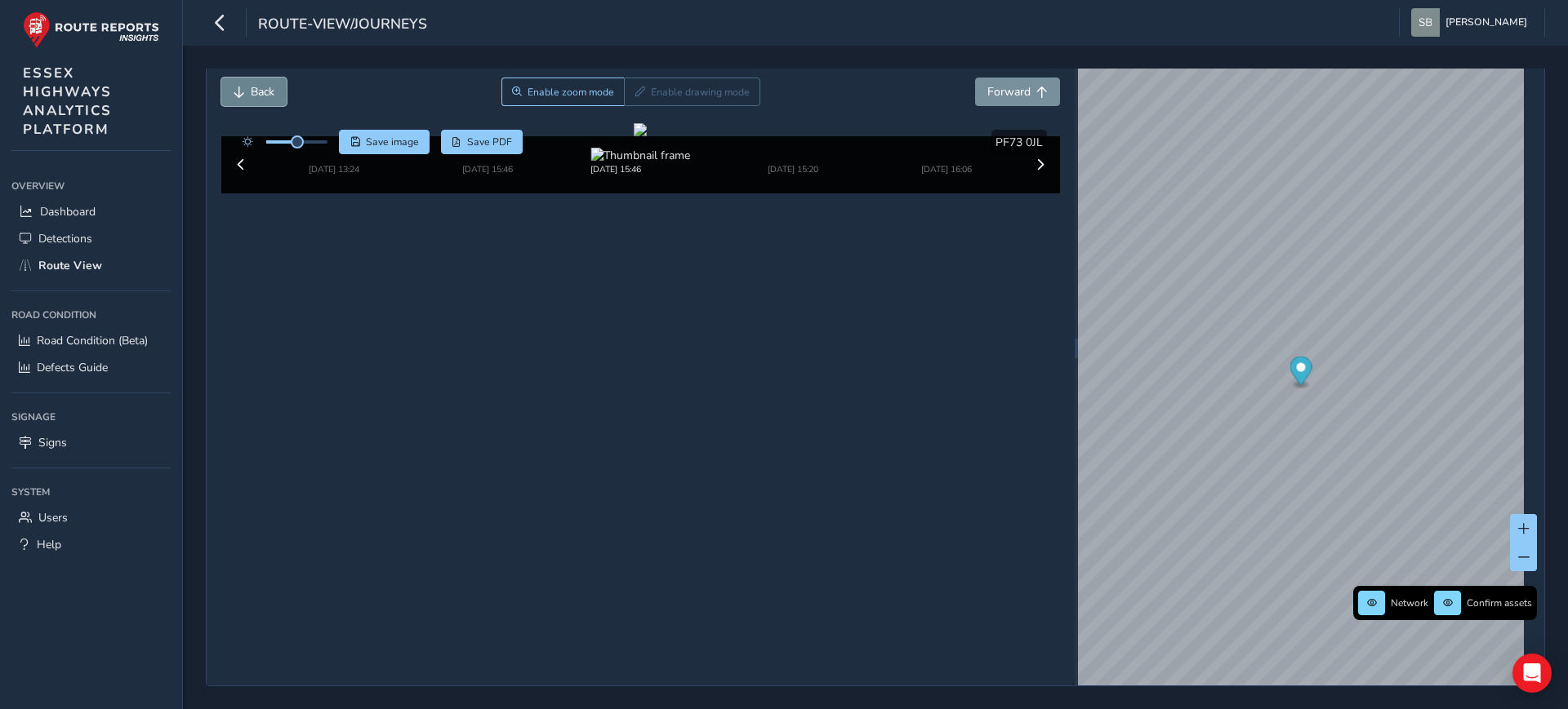
click at [271, 89] on span "Back" at bounding box center [262, 92] width 24 height 16
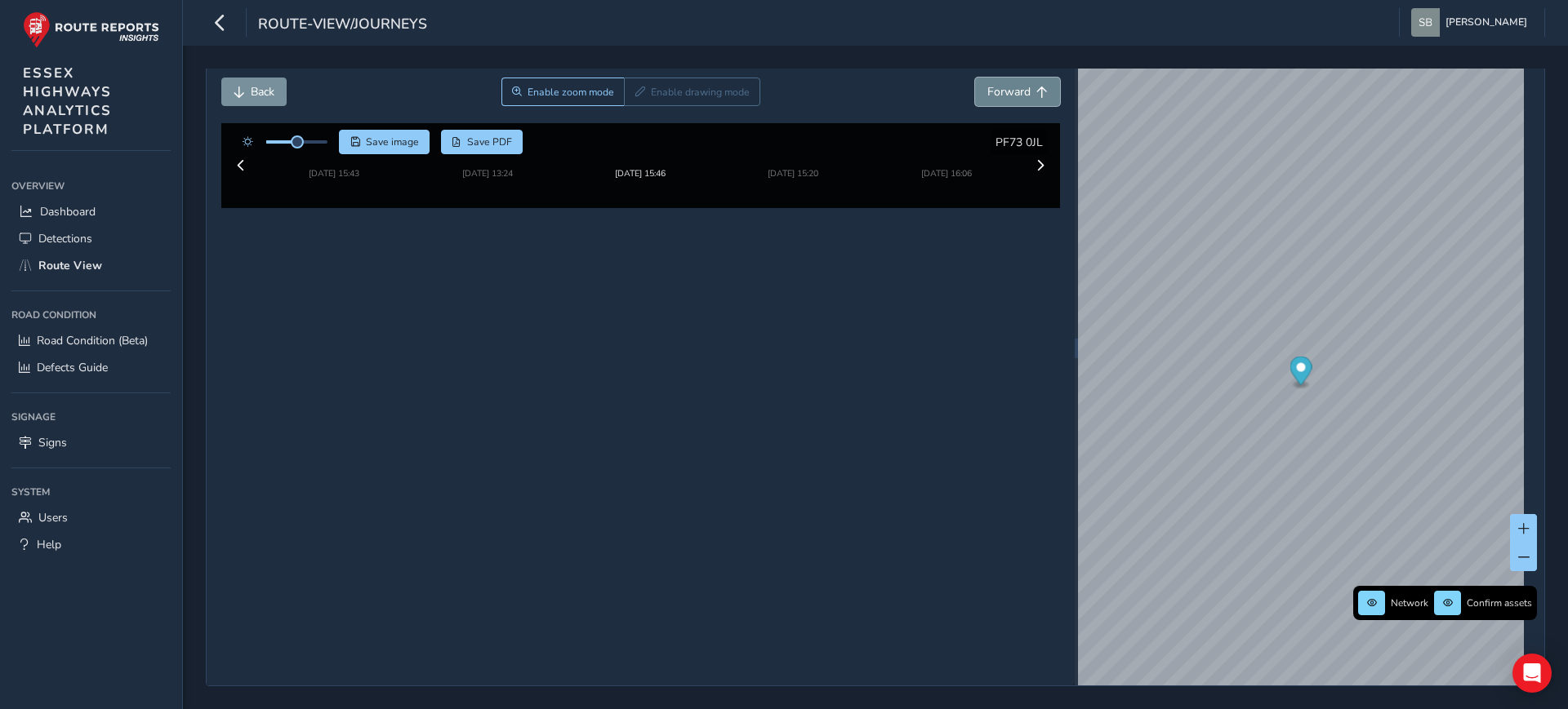
click at [1037, 91] on span "Forward" at bounding box center [1042, 93] width 12 height 12
click at [252, 90] on span "Back" at bounding box center [262, 92] width 24 height 16
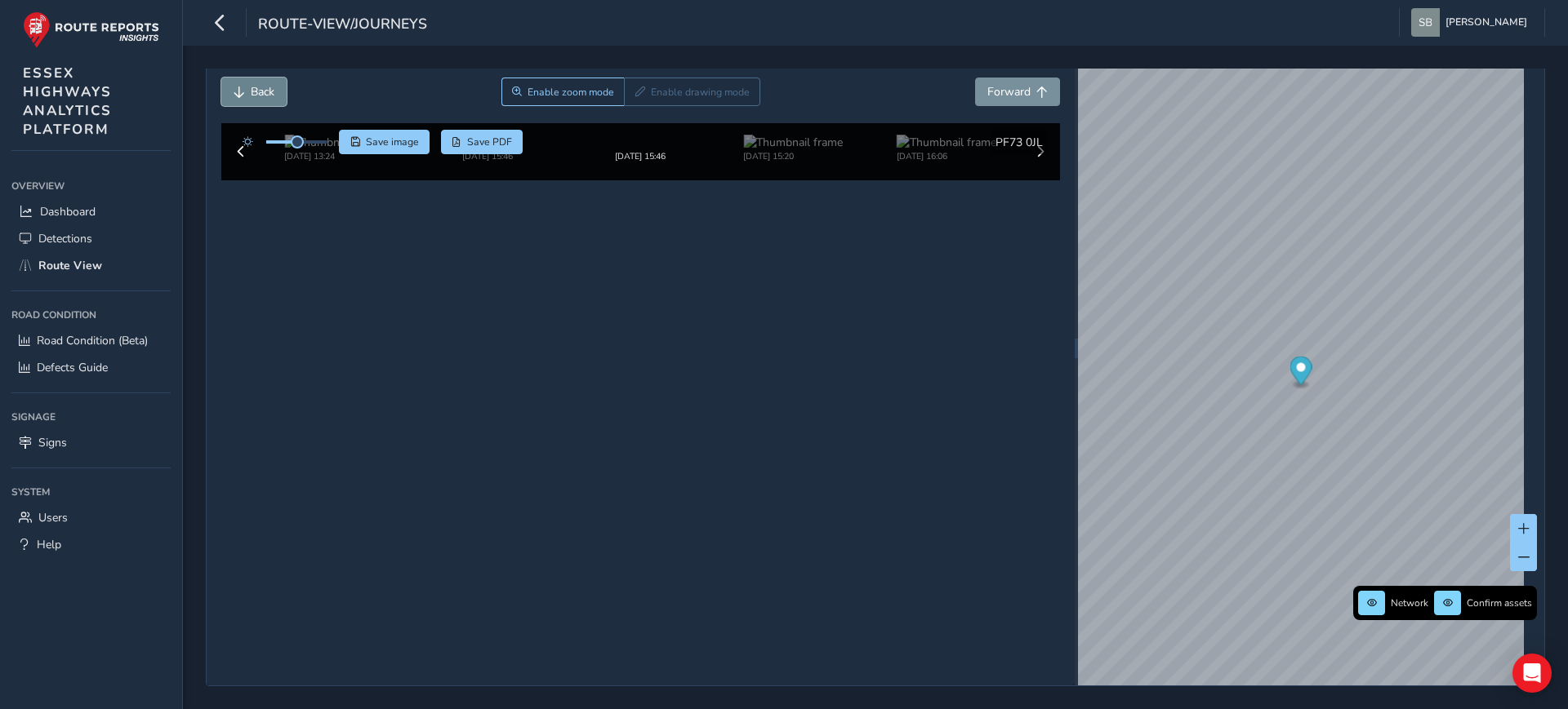
click at [252, 90] on span "Back" at bounding box center [262, 92] width 24 height 16
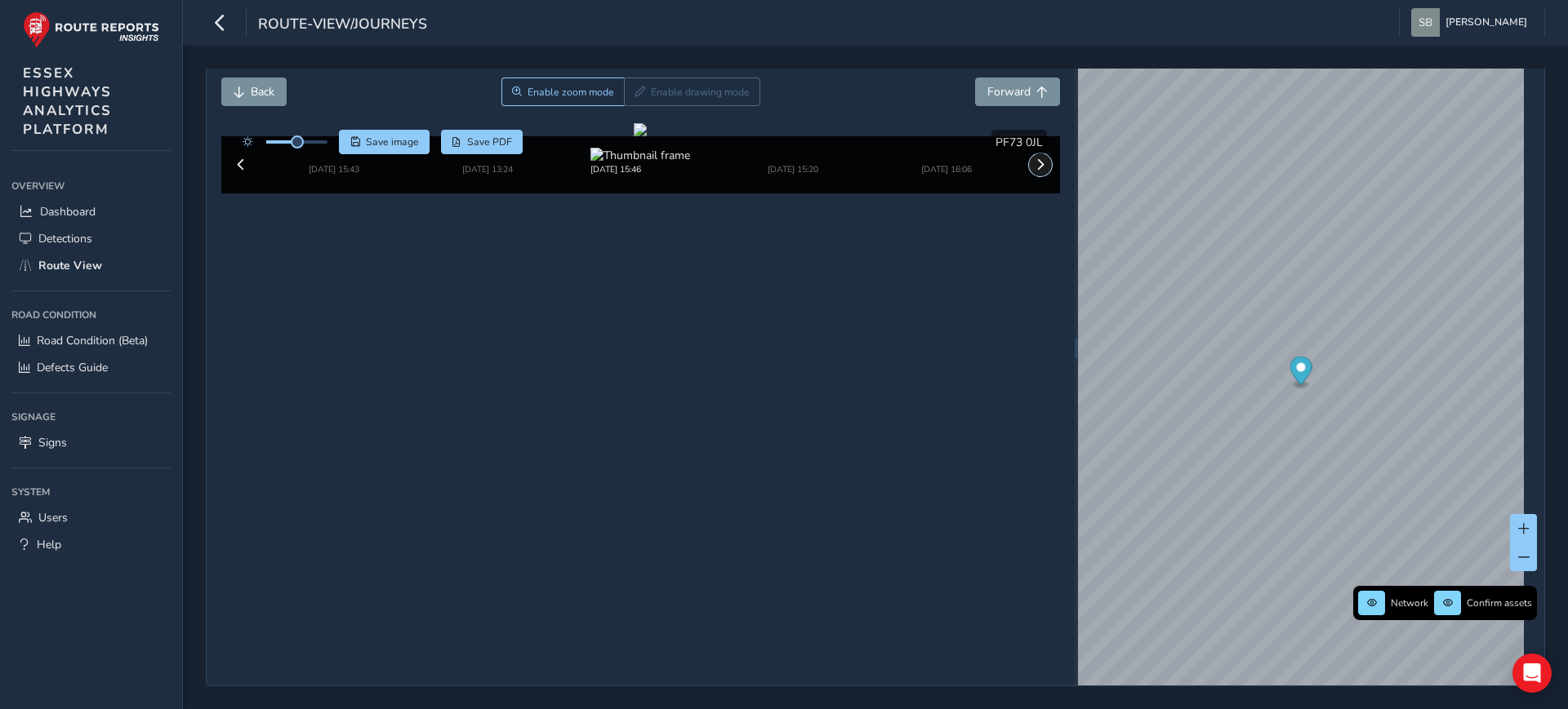
click at [1035, 170] on span at bounding box center [1041, 165] width 12 height 12
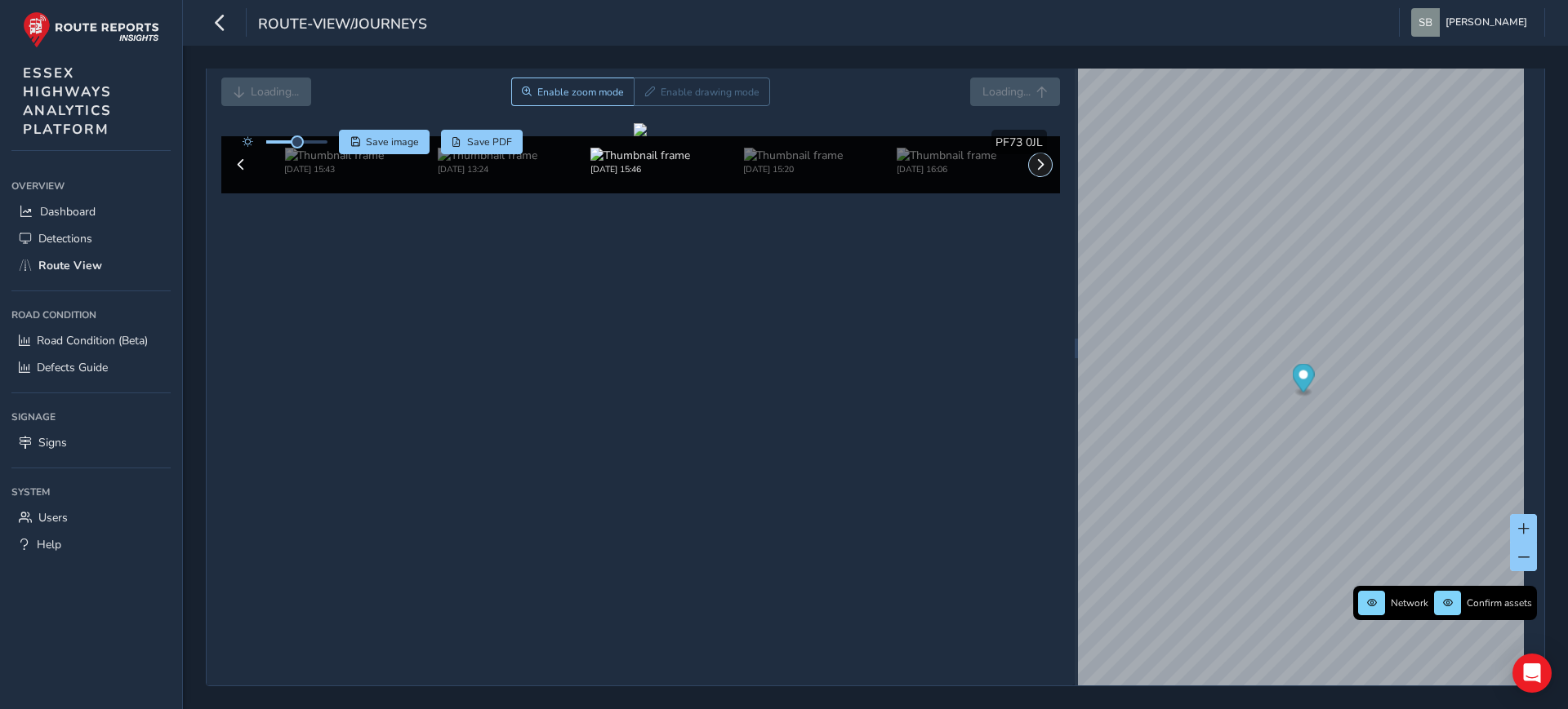
click at [1035, 170] on span at bounding box center [1041, 165] width 12 height 12
click at [970, 163] on img at bounding box center [946, 156] width 99 height 16
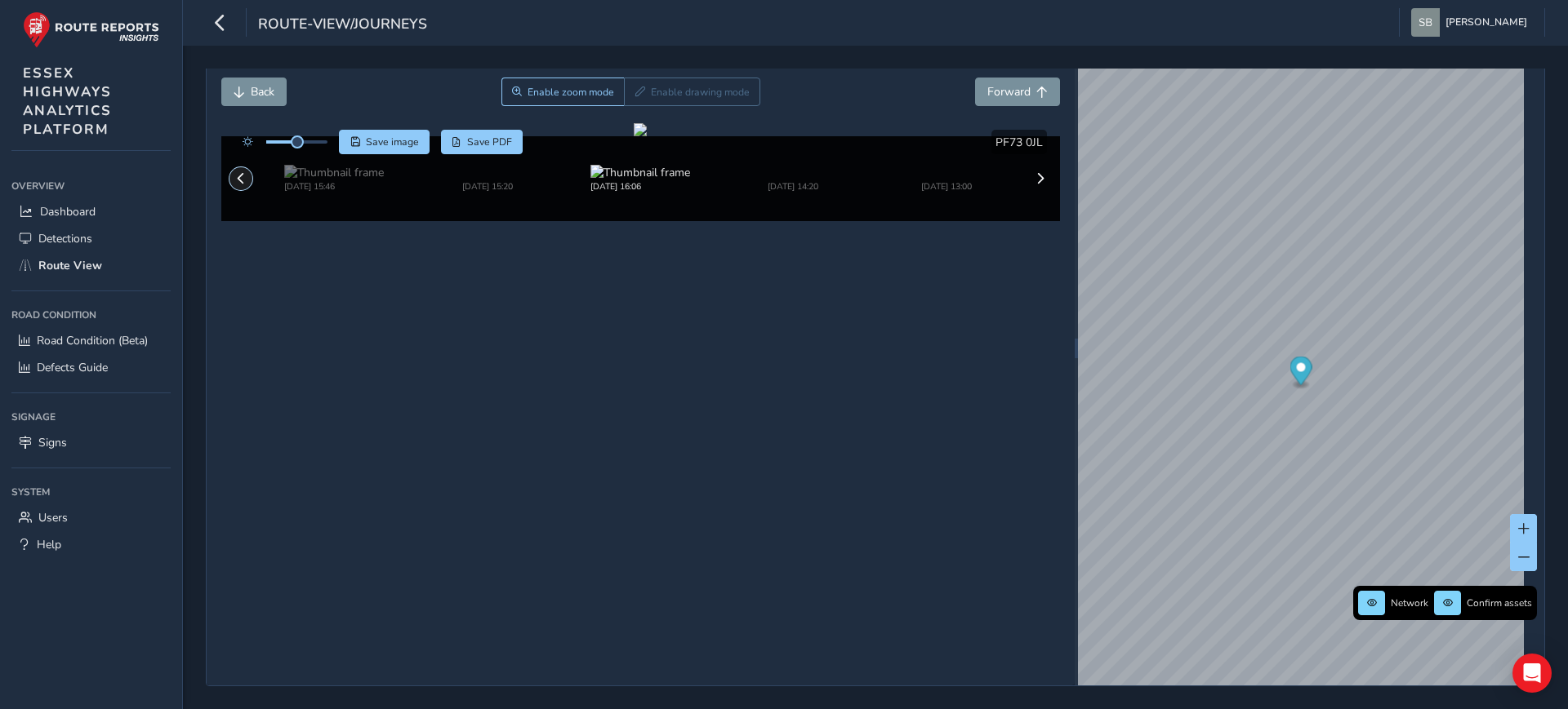
click at [242, 184] on span at bounding box center [241, 179] width 12 height 12
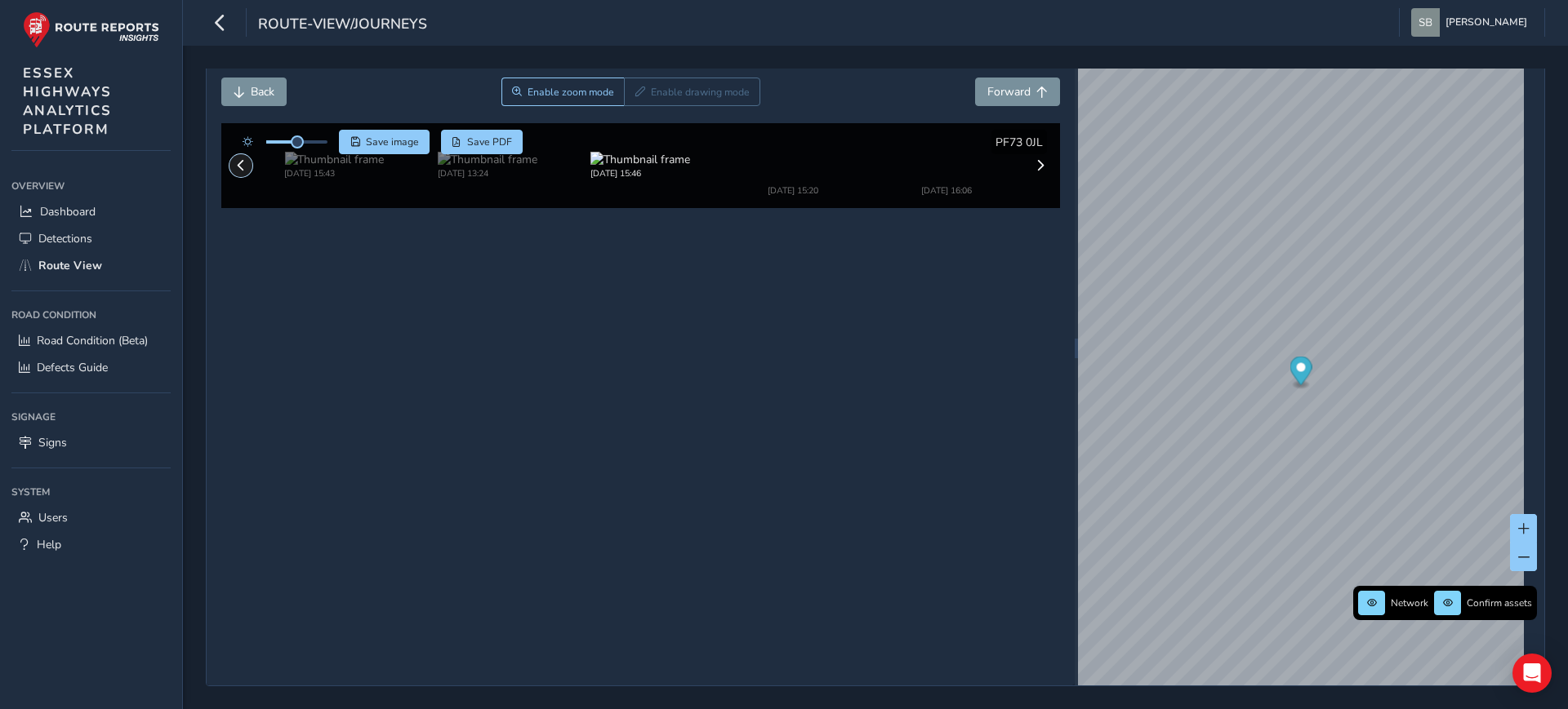
click at [242, 171] on span at bounding box center [241, 165] width 12 height 12
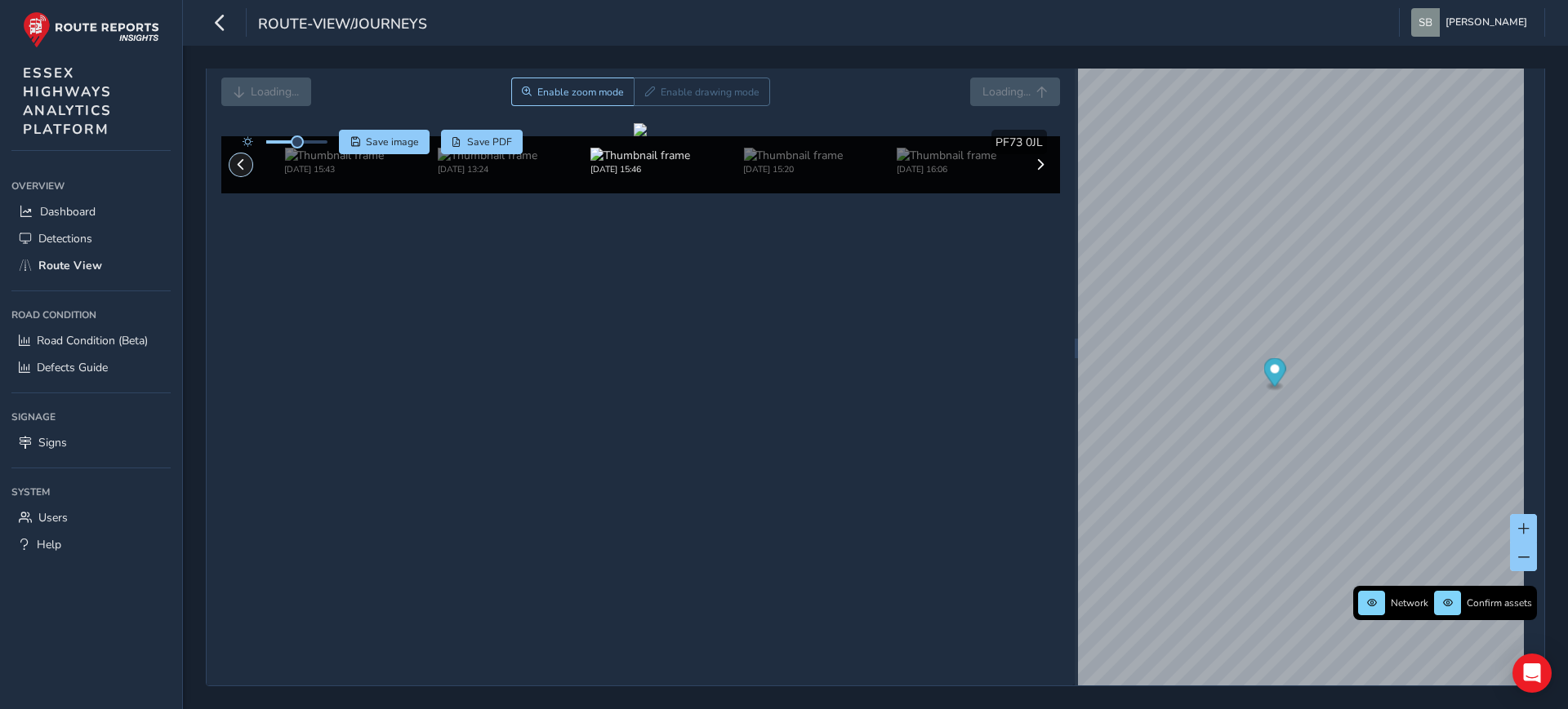
click at [242, 170] on span at bounding box center [241, 165] width 12 height 12
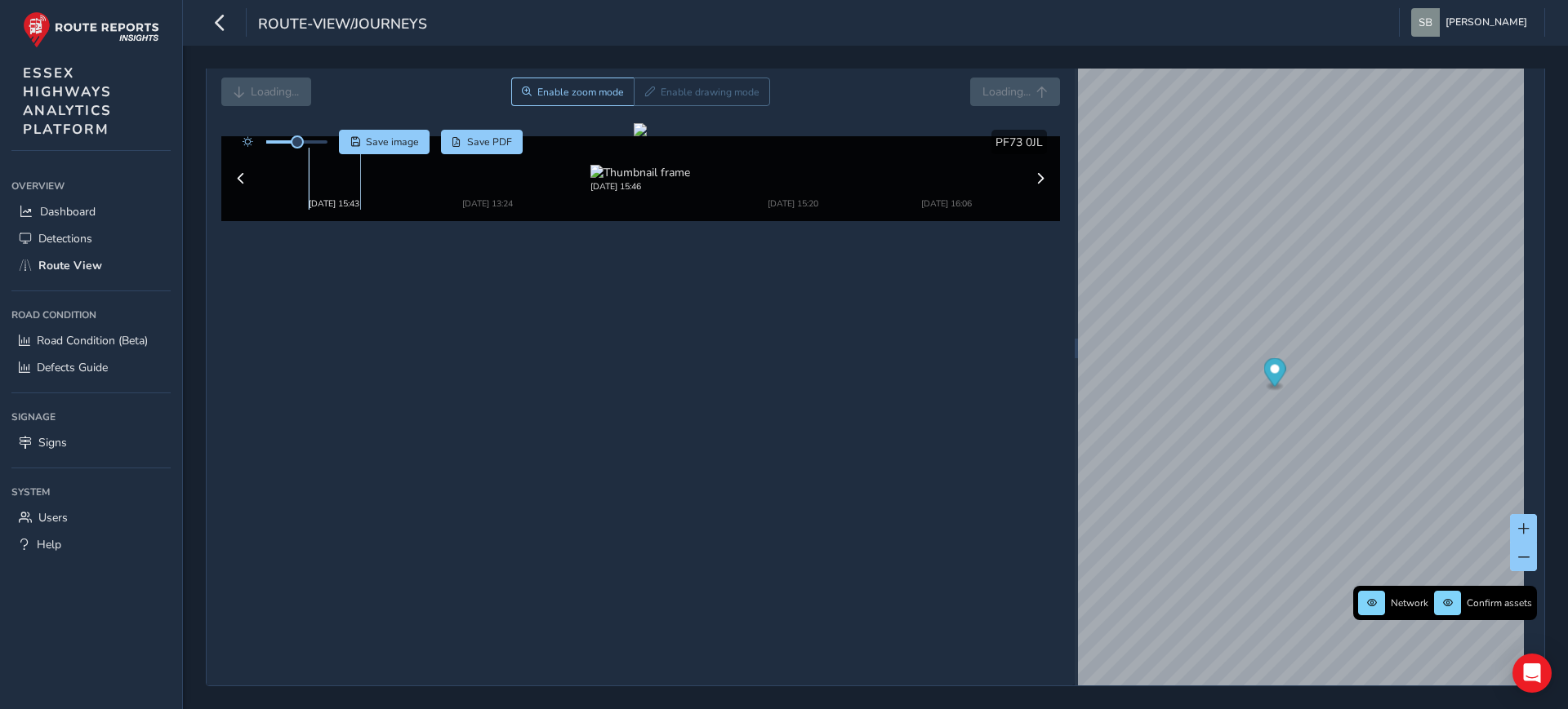
click at [321, 194] on img at bounding box center [331, 170] width 46 height 46
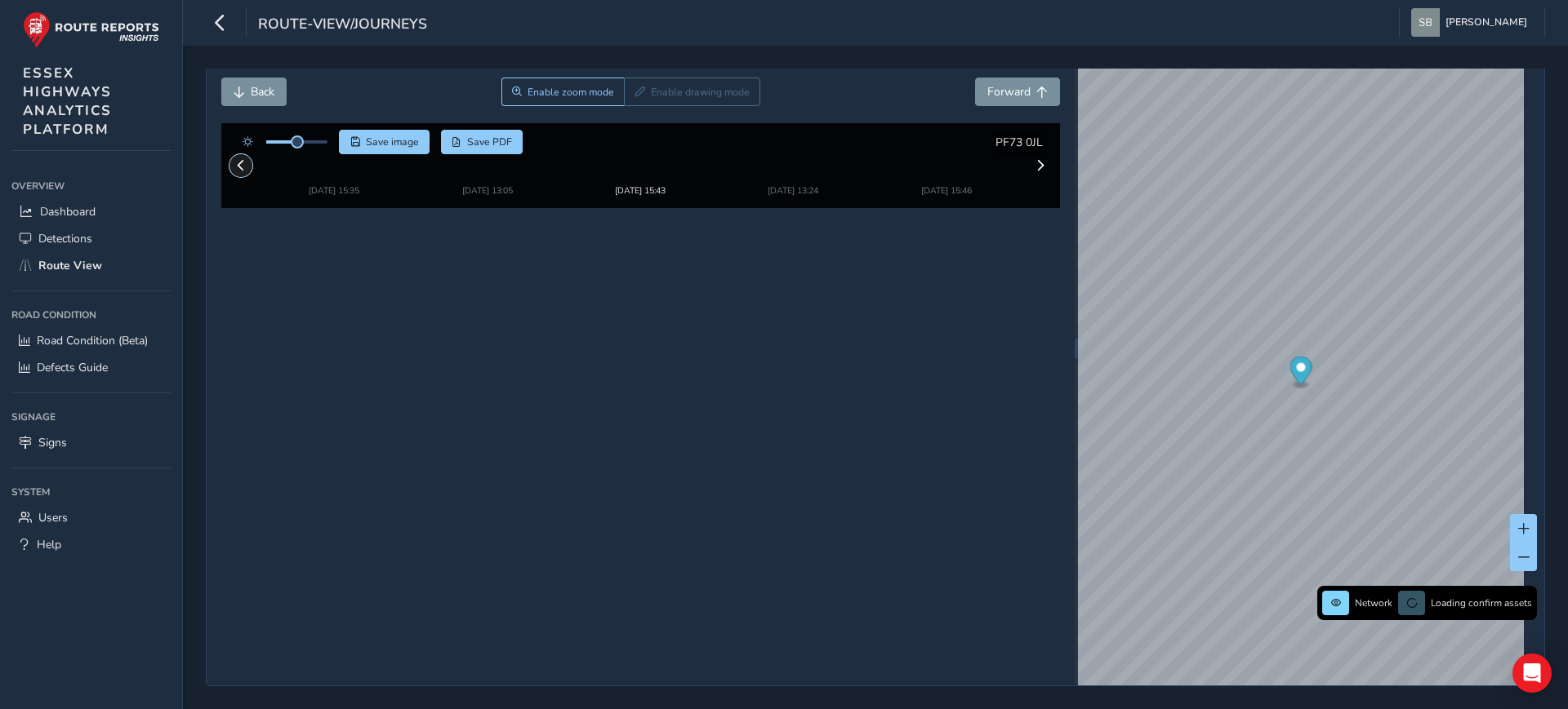
click at [241, 171] on span at bounding box center [241, 165] width 12 height 12
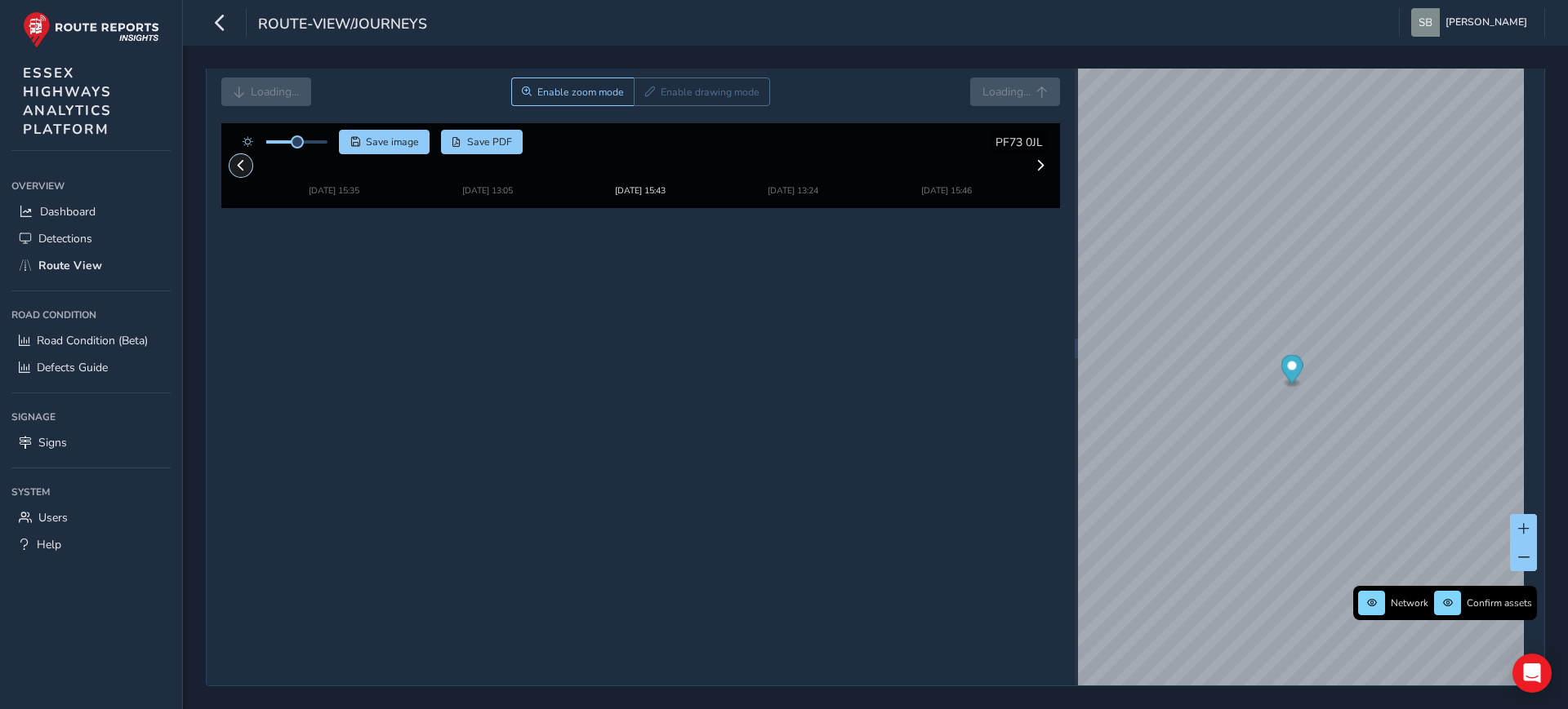
click at [241, 171] on span at bounding box center [241, 165] width 12 height 12
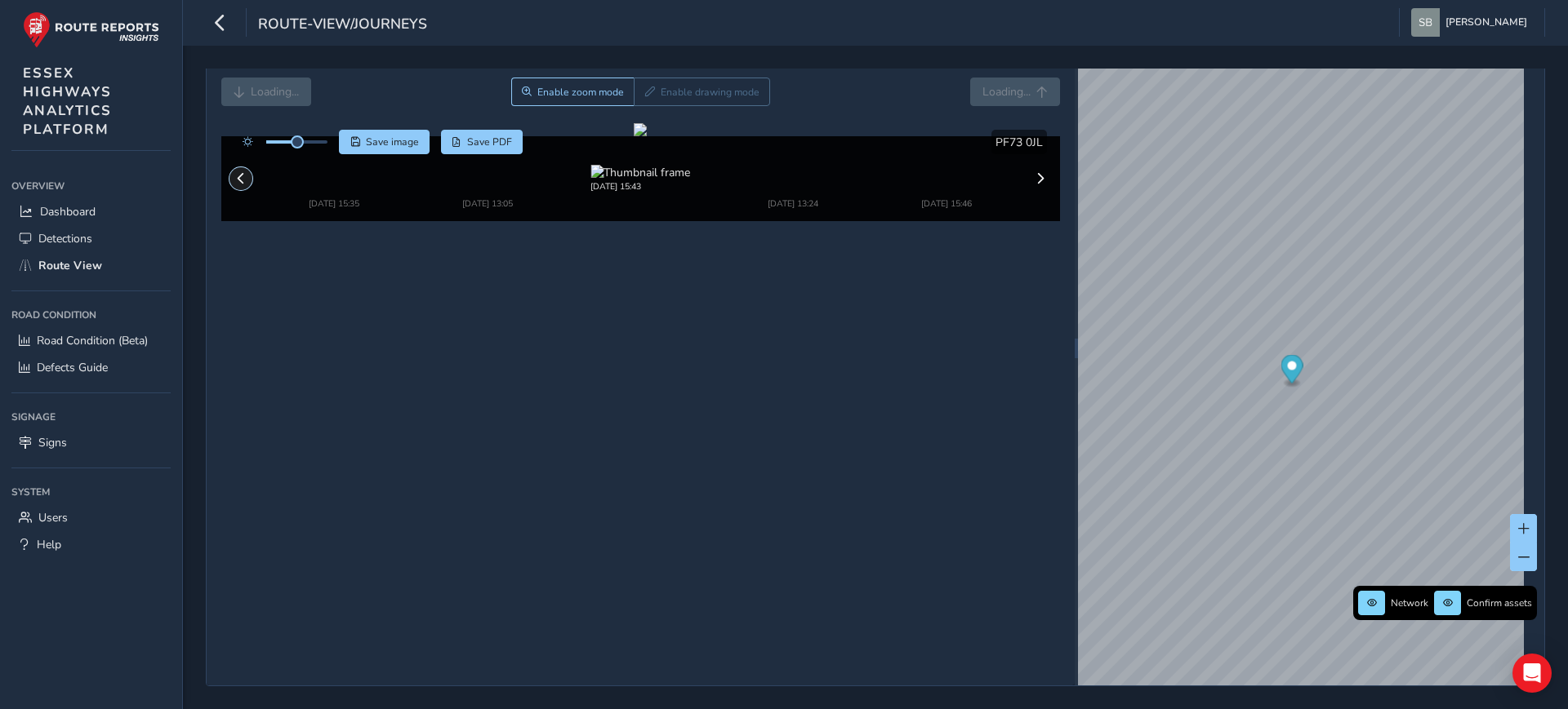
click at [241, 184] on span at bounding box center [241, 179] width 12 height 12
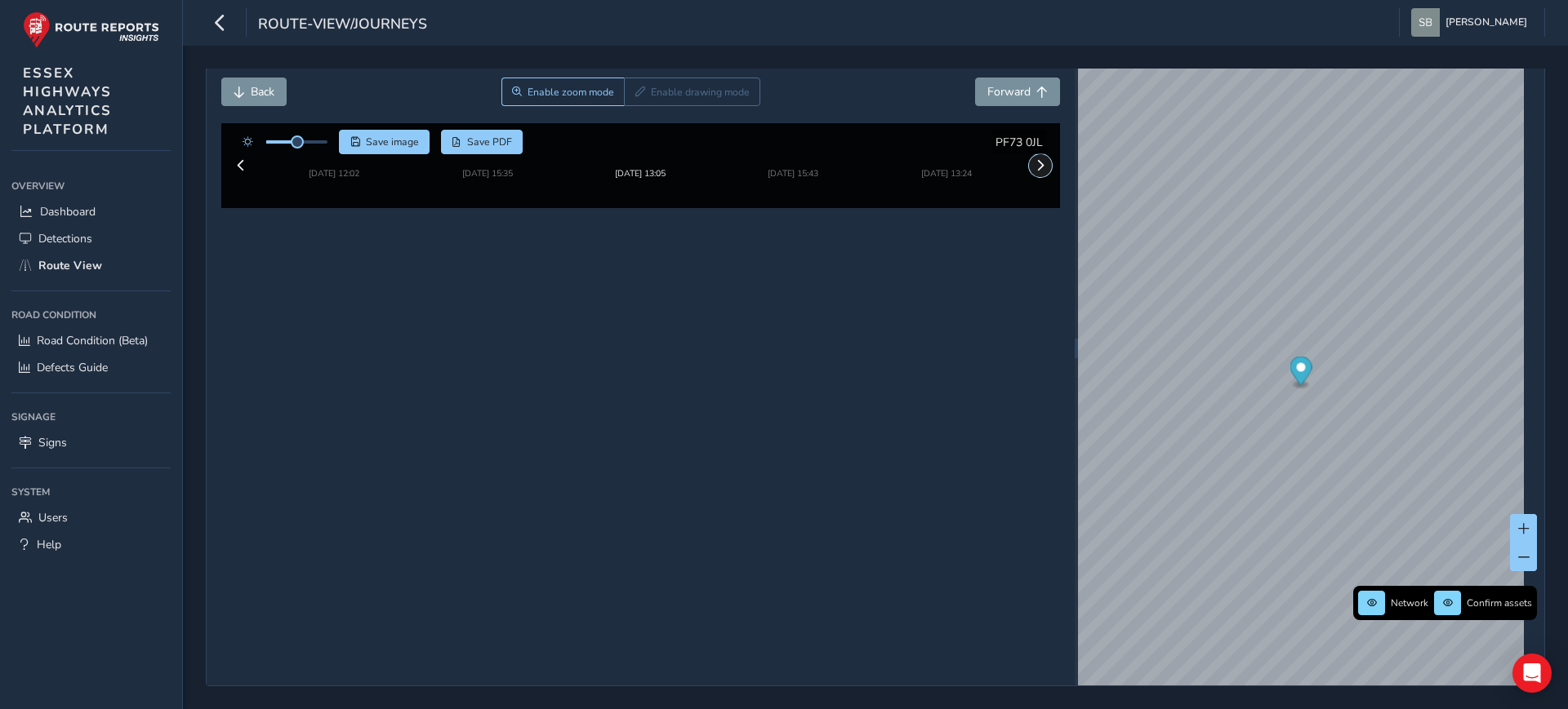
click at [1035, 171] on span at bounding box center [1041, 165] width 12 height 12
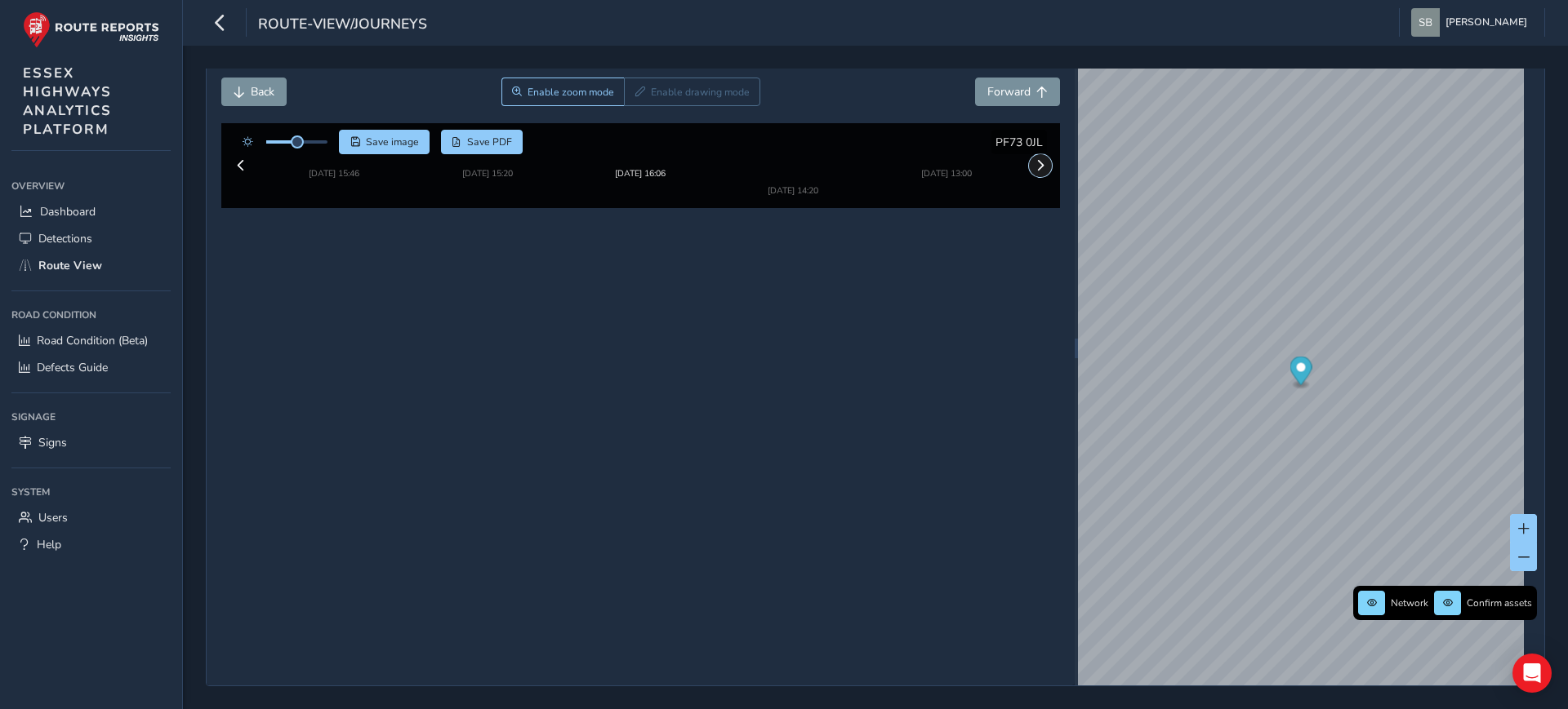
click at [1035, 171] on span at bounding box center [1041, 165] width 12 height 12
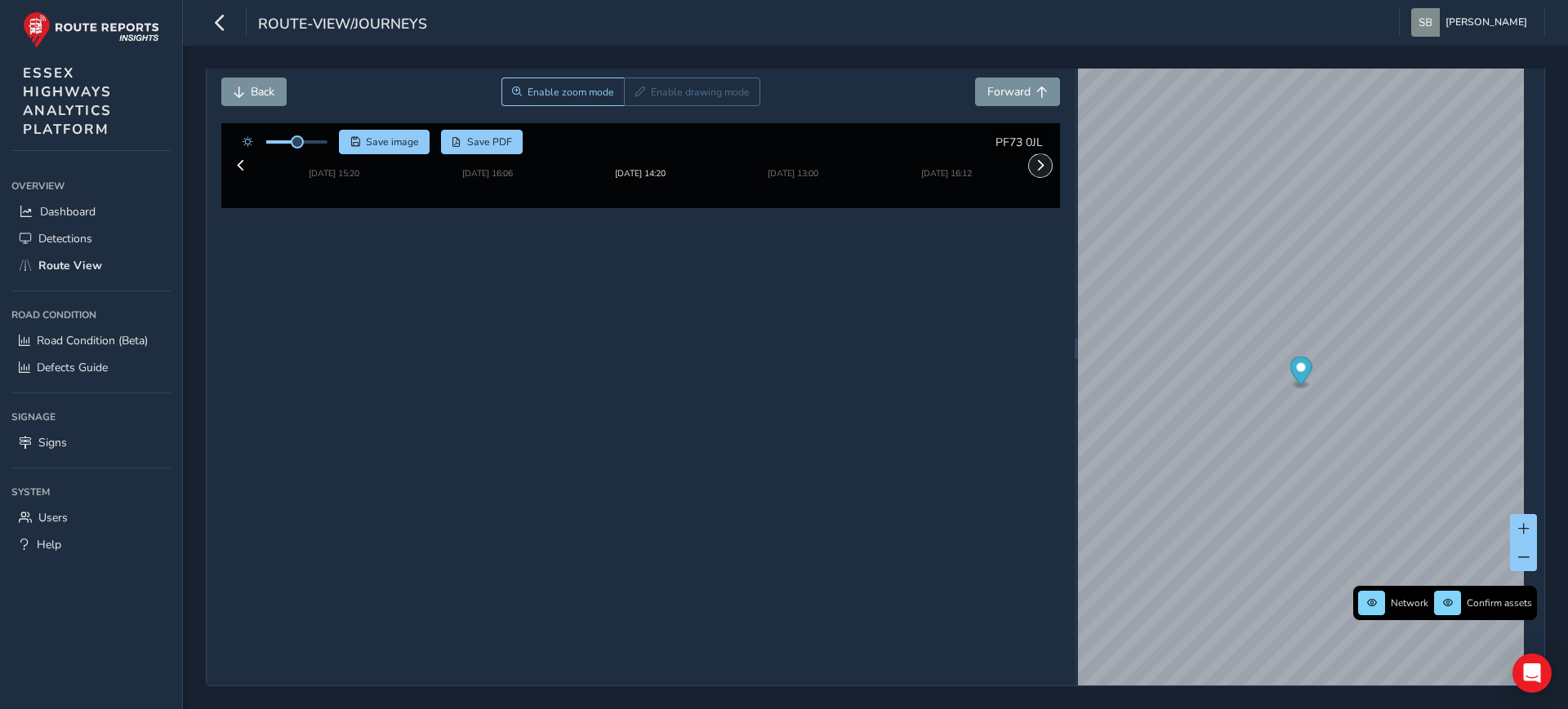
click at [1035, 171] on span at bounding box center [1041, 165] width 12 height 12
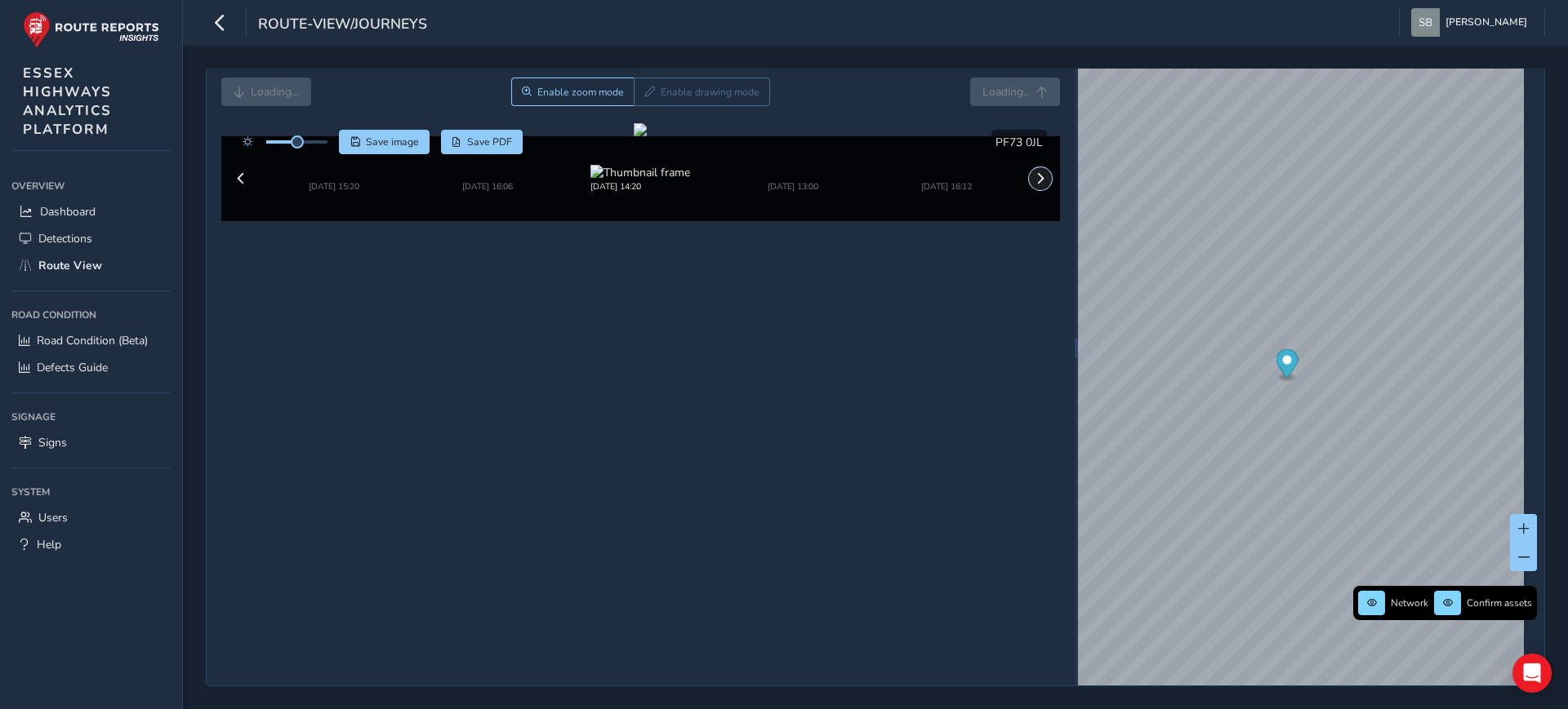
click at [1035, 184] on span at bounding box center [1041, 179] width 12 height 12
click at [980, 180] on img at bounding box center [946, 172] width 99 height 16
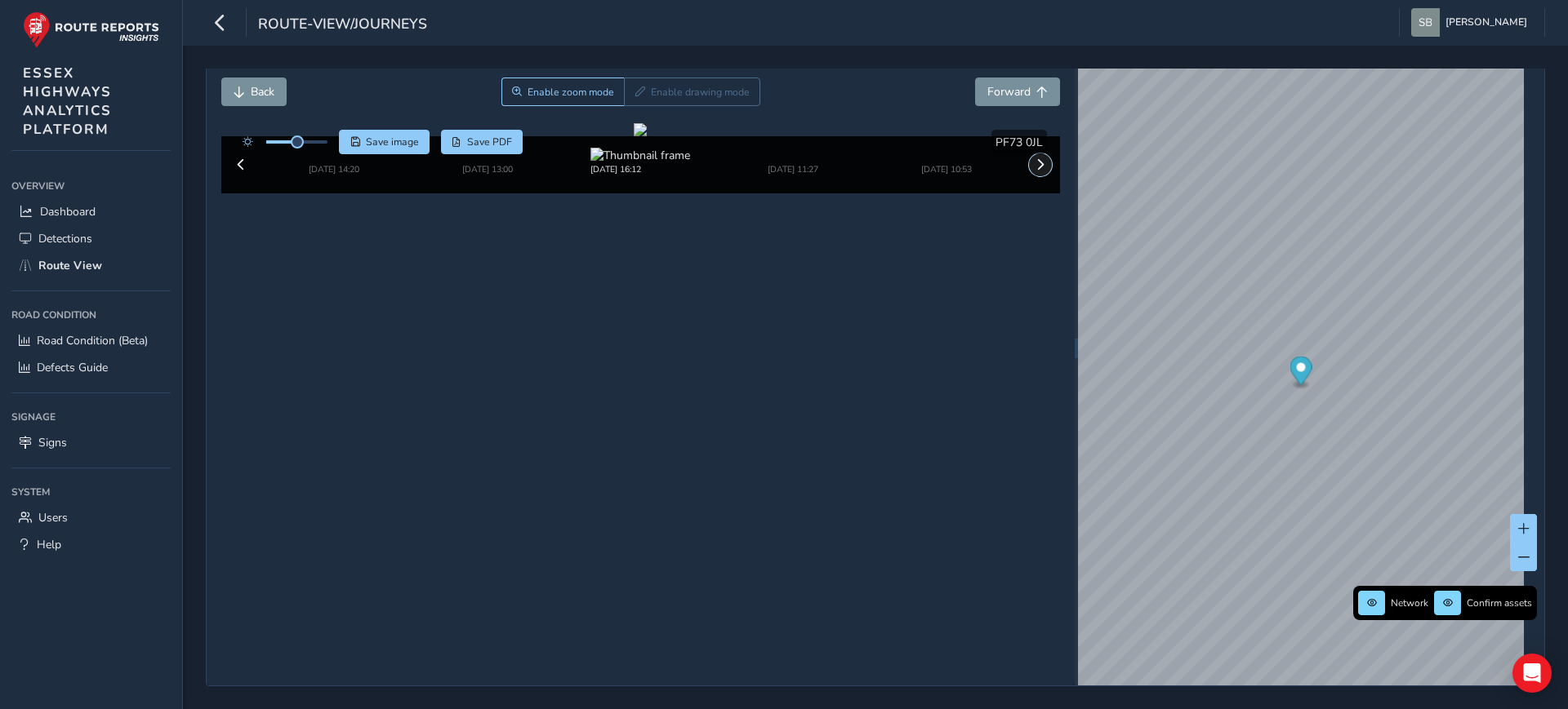
click at [1035, 170] on span at bounding box center [1041, 165] width 12 height 12
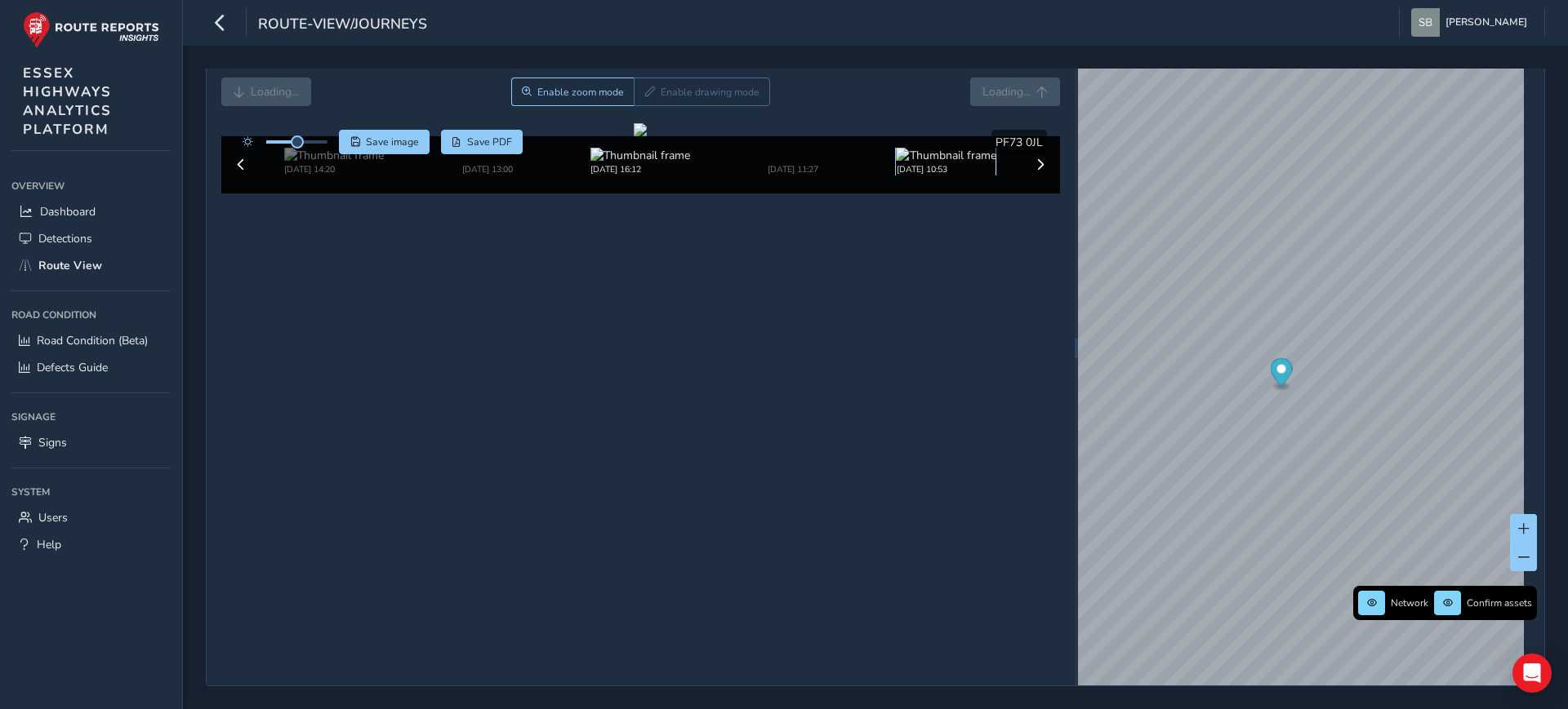
click at [971, 163] on img at bounding box center [946, 156] width 99 height 16
click at [955, 159] on img at bounding box center [944, 159] width 46 height 0
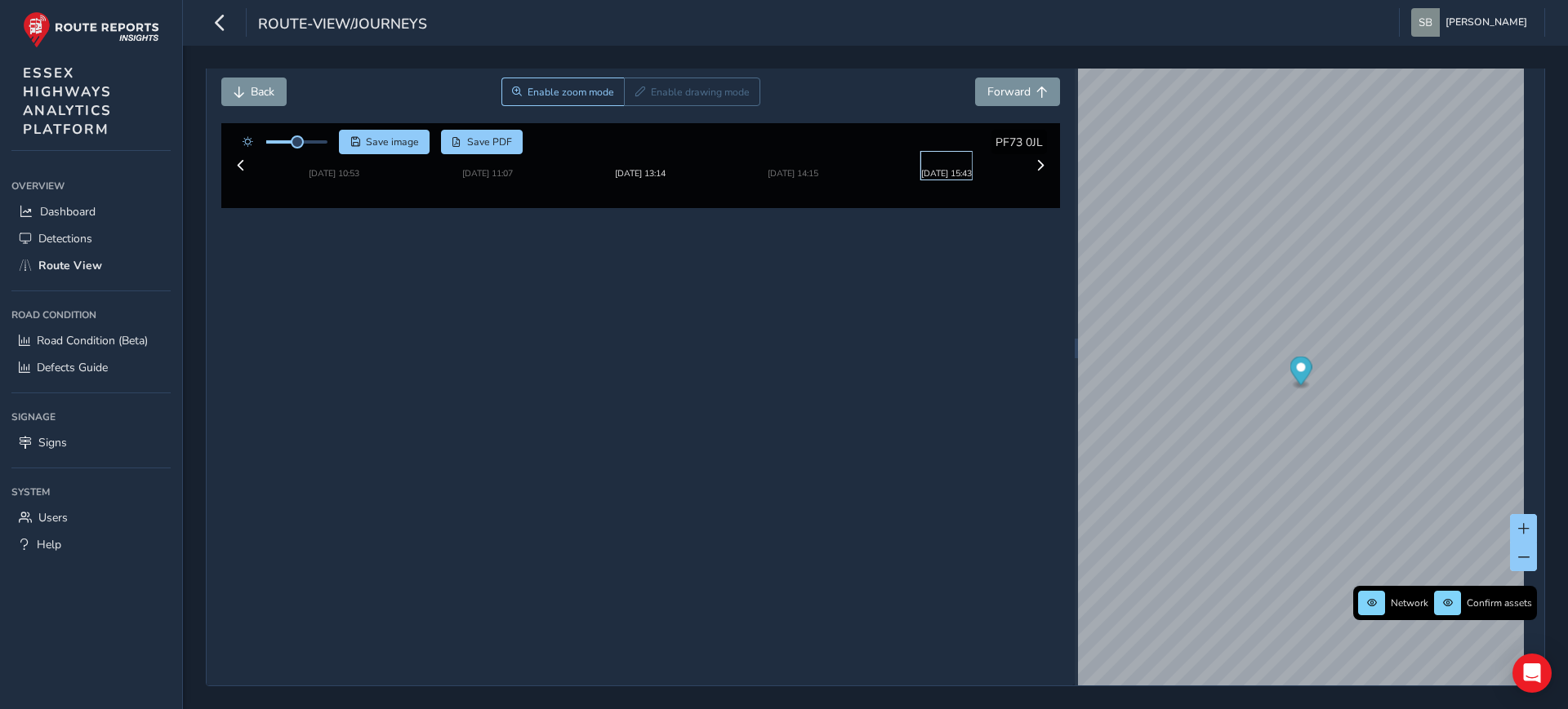
click at [967, 163] on img at bounding box center [944, 163] width 46 height 0
click at [971, 180] on div "[DATE] 13:28" at bounding box center [945, 165] width 51 height 28
click at [957, 163] on img at bounding box center [943, 163] width 46 height 0
click at [925, 163] on img at bounding box center [943, 163] width 46 height 0
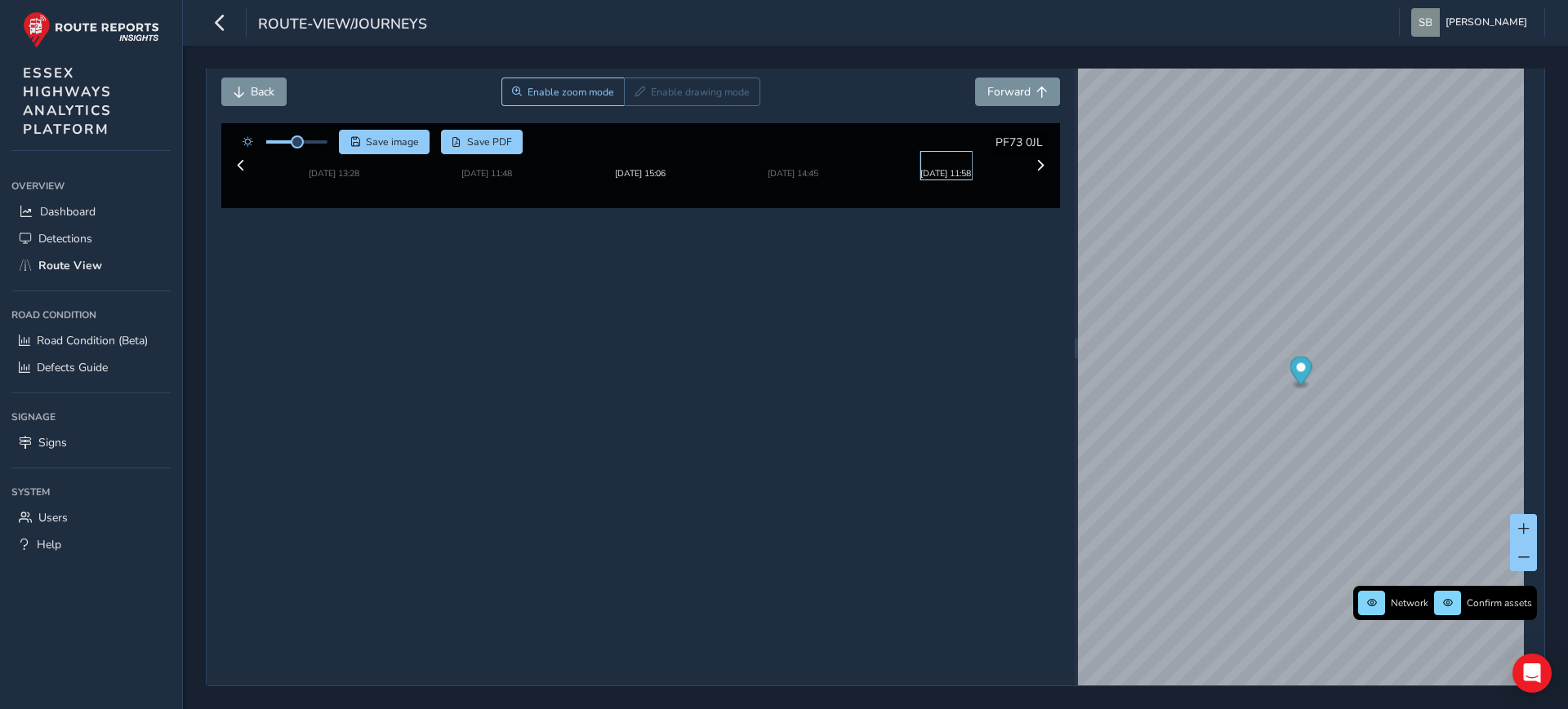
click at [966, 163] on img at bounding box center [943, 163] width 46 height 0
click at [952, 163] on img at bounding box center [943, 163] width 46 height 0
click at [239, 96] on button "Back" at bounding box center [253, 92] width 65 height 29
click at [275, 93] on button "Back" at bounding box center [253, 92] width 65 height 29
click at [963, 163] on img at bounding box center [943, 163] width 46 height 0
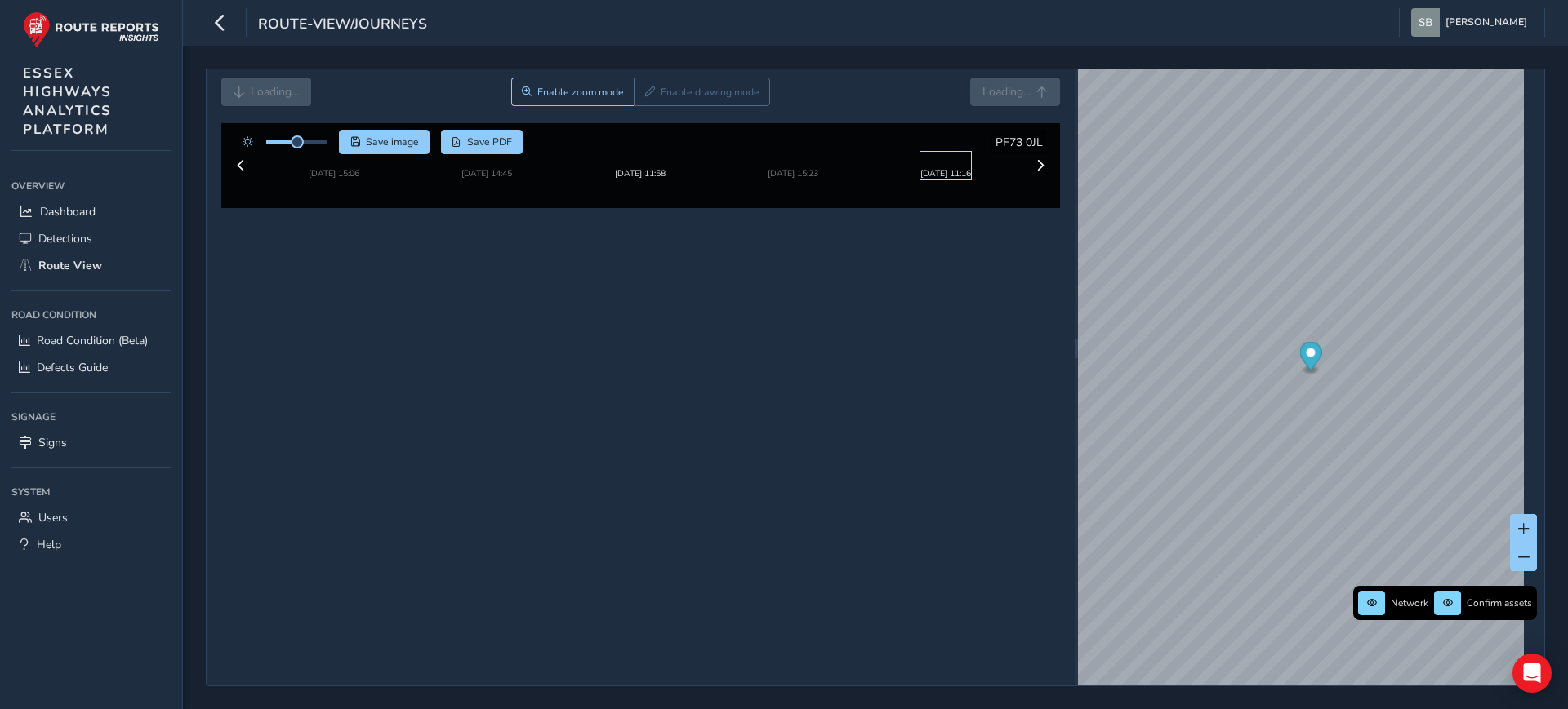
click at [953, 163] on img at bounding box center [943, 163] width 46 height 0
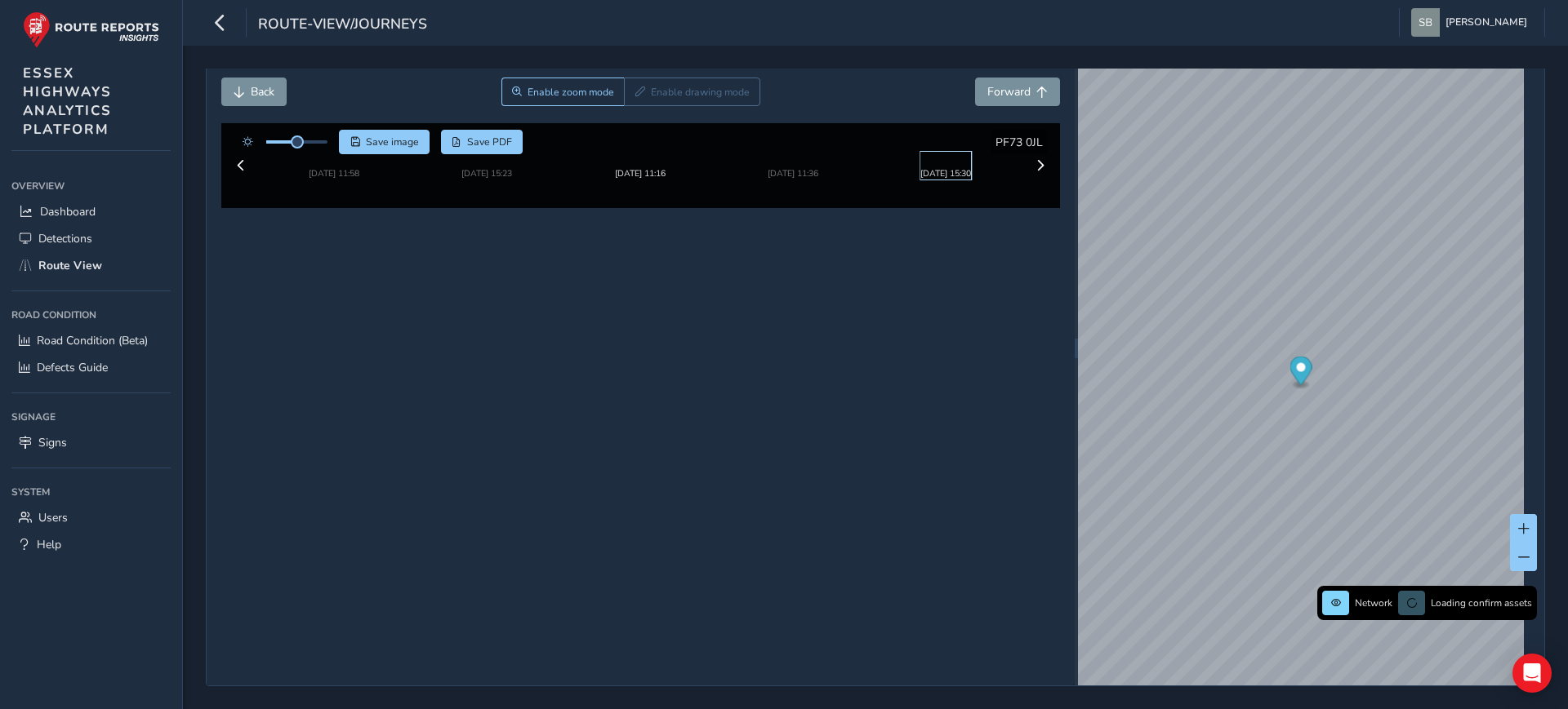
click at [945, 163] on img at bounding box center [943, 163] width 46 height 0
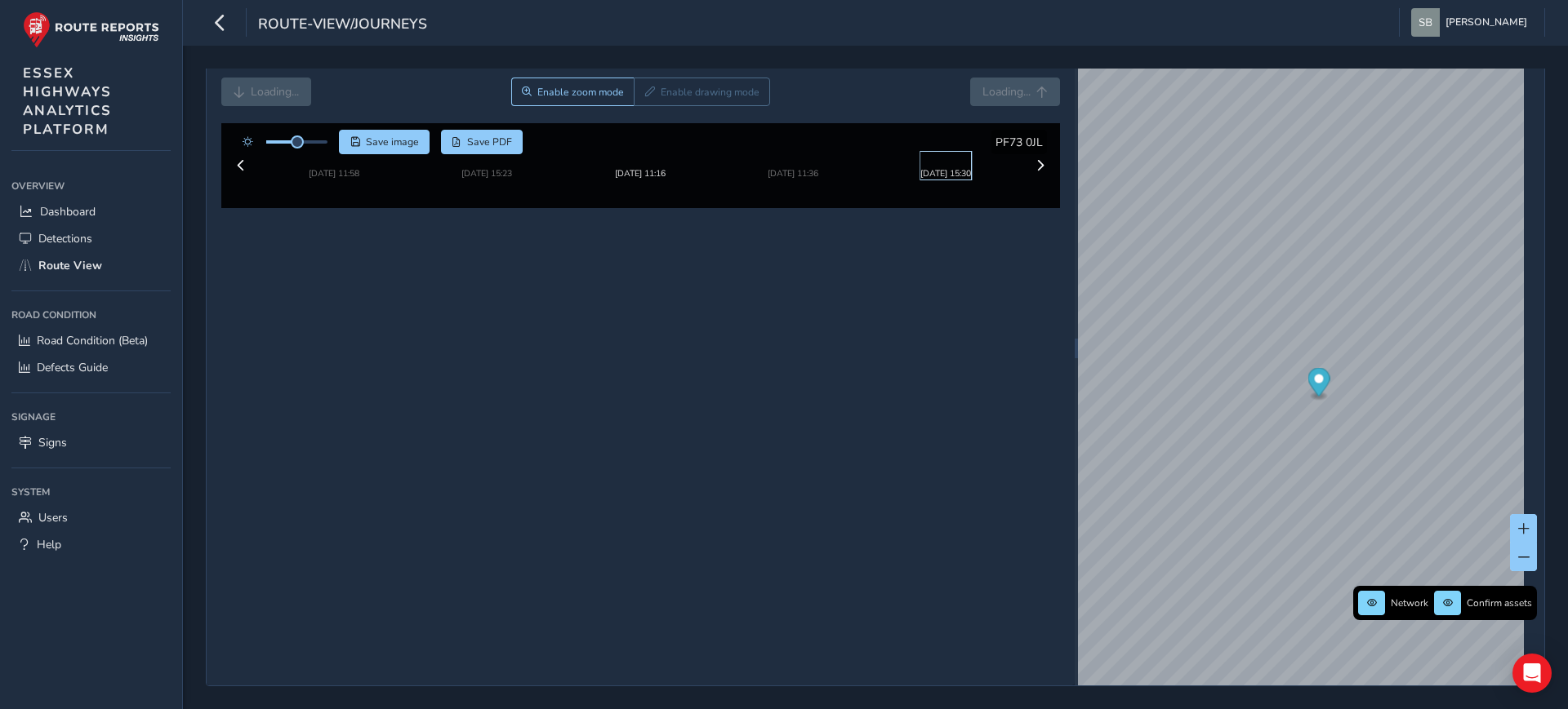
click at [959, 163] on img at bounding box center [943, 163] width 46 height 0
click at [966, 163] on img at bounding box center [943, 163] width 46 height 0
click at [1029, 177] on button at bounding box center [1041, 165] width 23 height 23
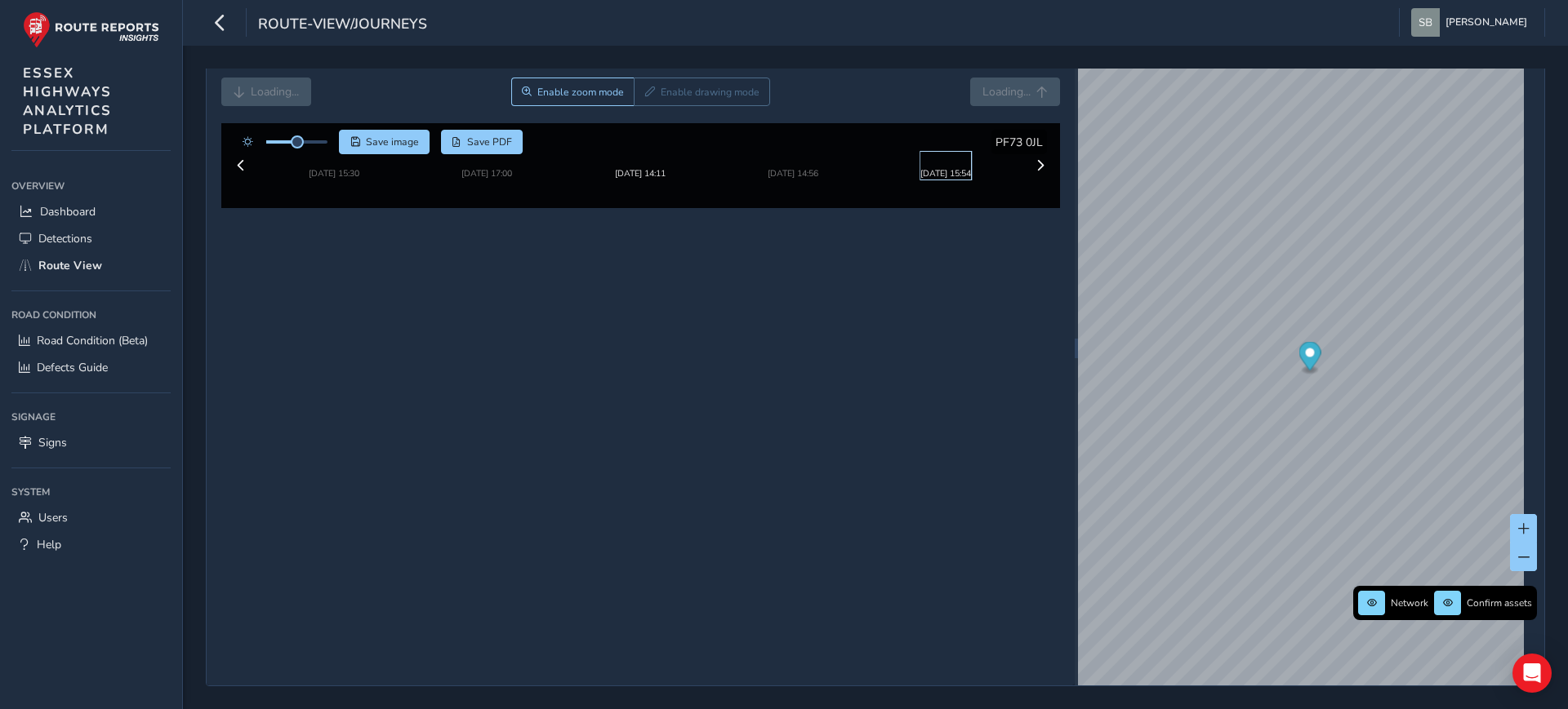
click at [964, 163] on img at bounding box center [943, 163] width 46 height 0
click at [966, 163] on img at bounding box center [943, 163] width 46 height 0
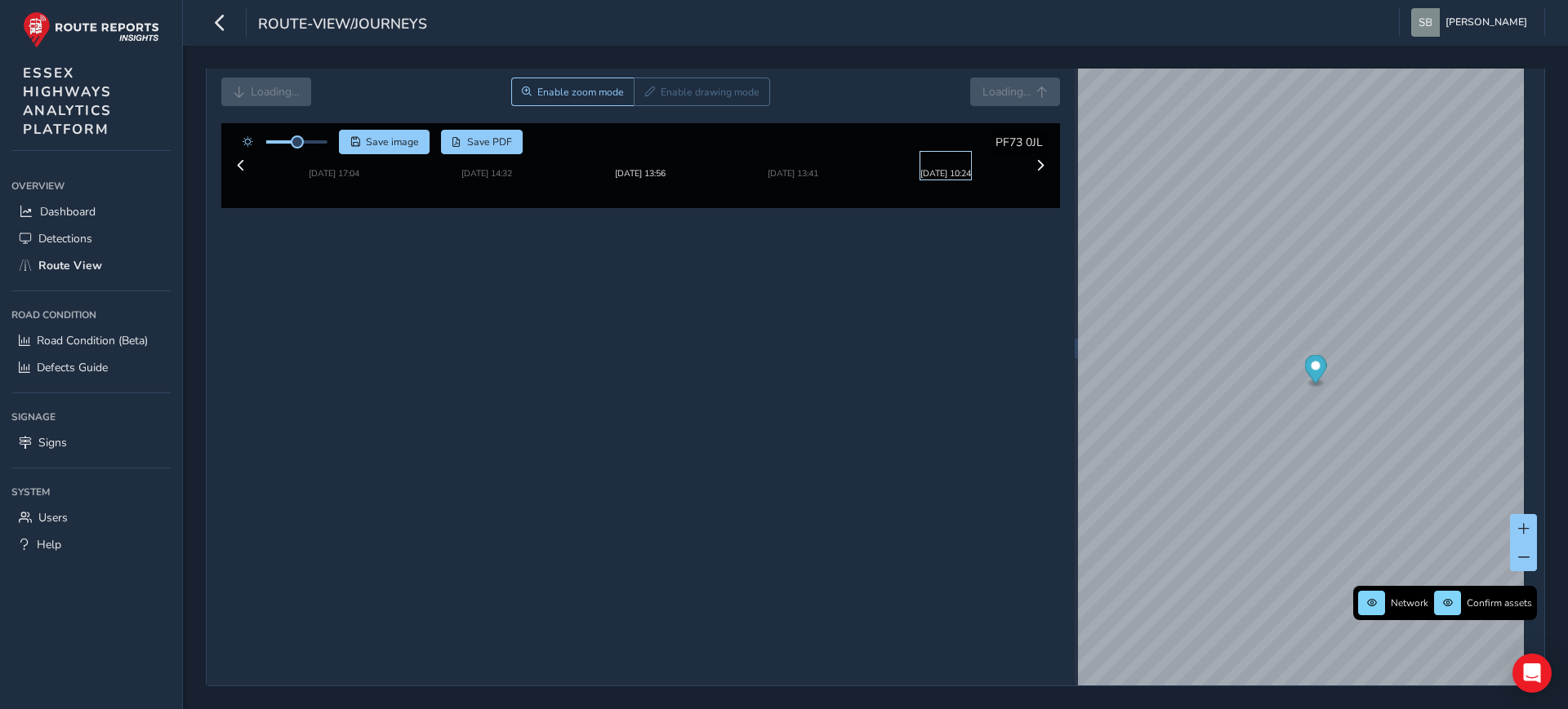
click at [966, 163] on img at bounding box center [943, 163] width 46 height 0
click at [801, 163] on img at bounding box center [790, 163] width 46 height 0
click at [241, 90] on span "Back" at bounding box center [239, 93] width 12 height 12
click at [1011, 99] on button "Forward" at bounding box center [1017, 92] width 85 height 29
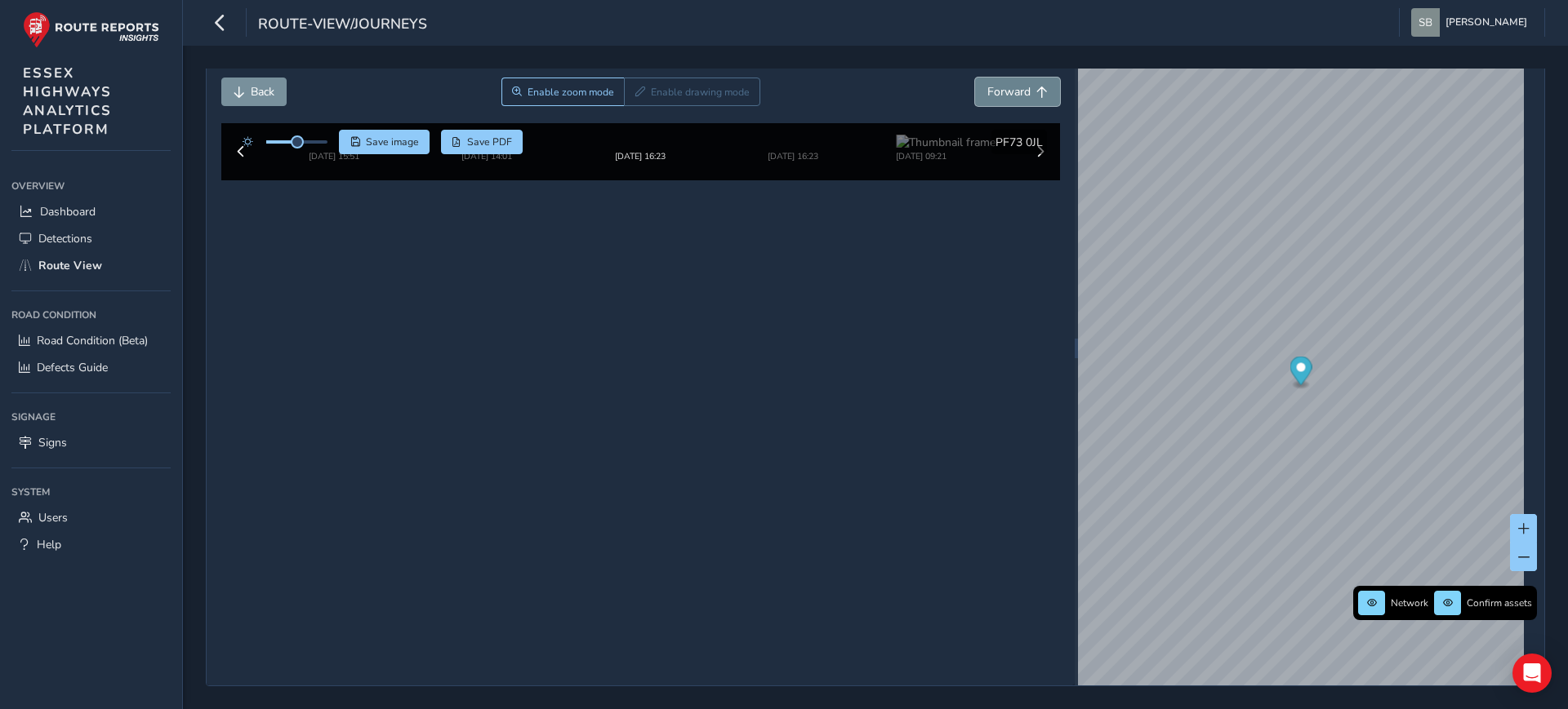
click at [1011, 99] on button "Forward" at bounding box center [1017, 92] width 85 height 29
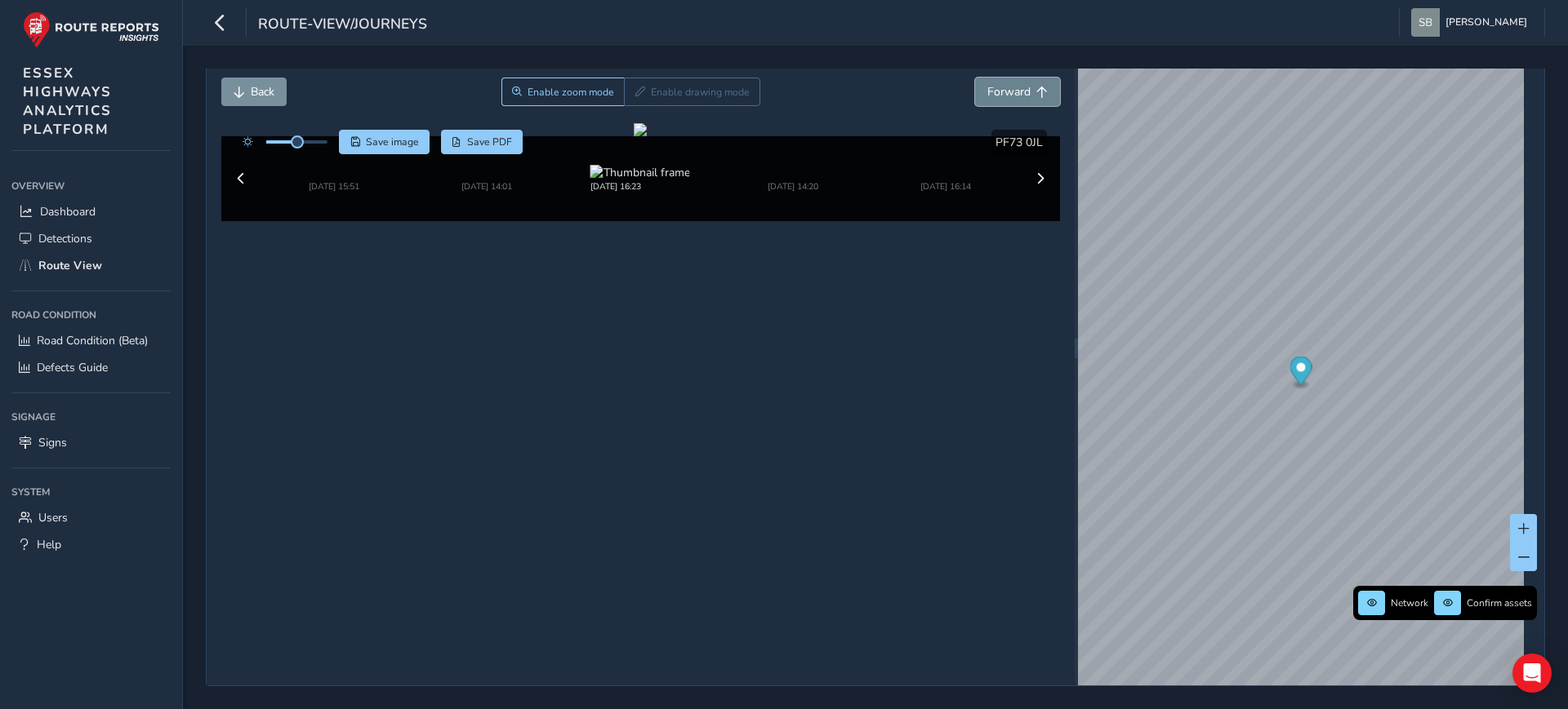
click at [1019, 90] on span "Forward" at bounding box center [1009, 92] width 43 height 16
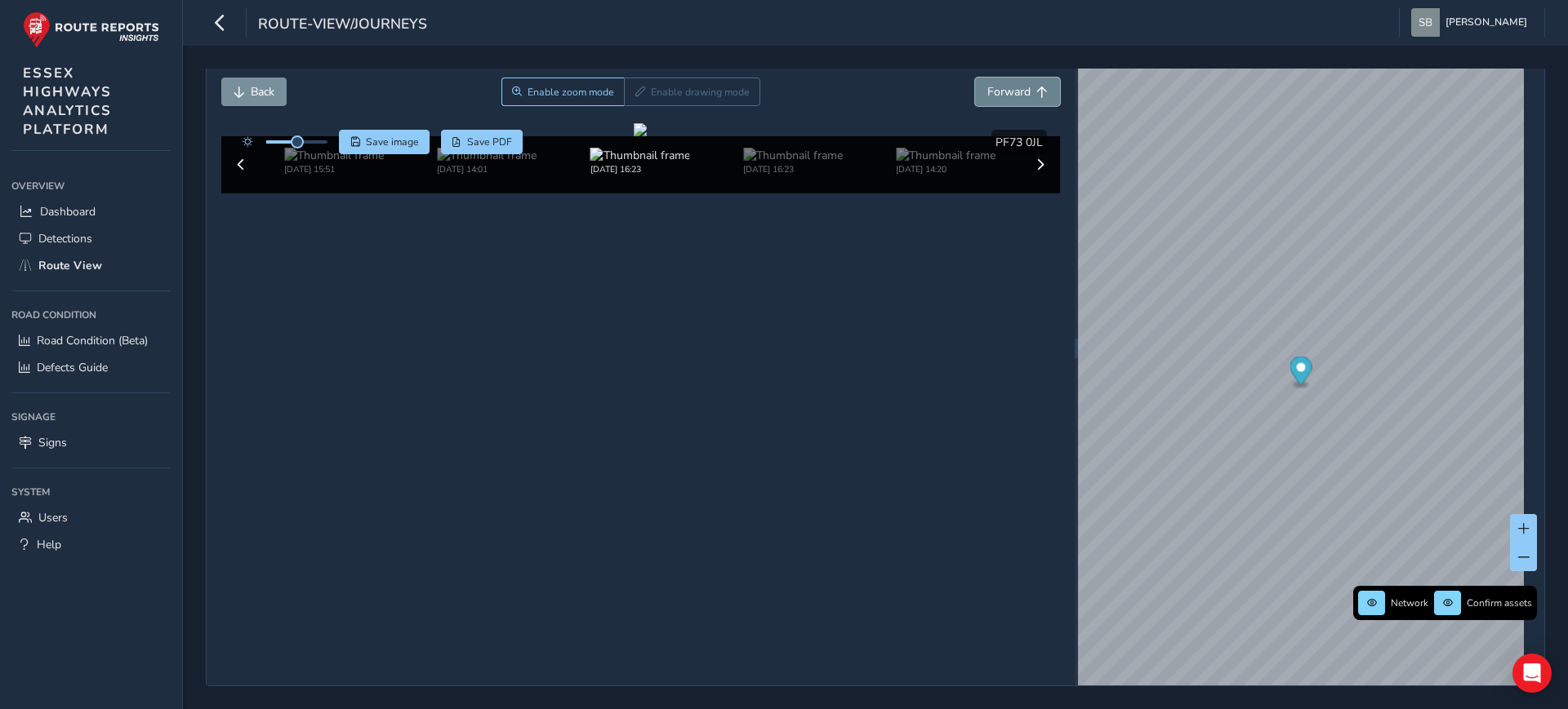
click at [1019, 90] on span "Forward" at bounding box center [1009, 92] width 43 height 16
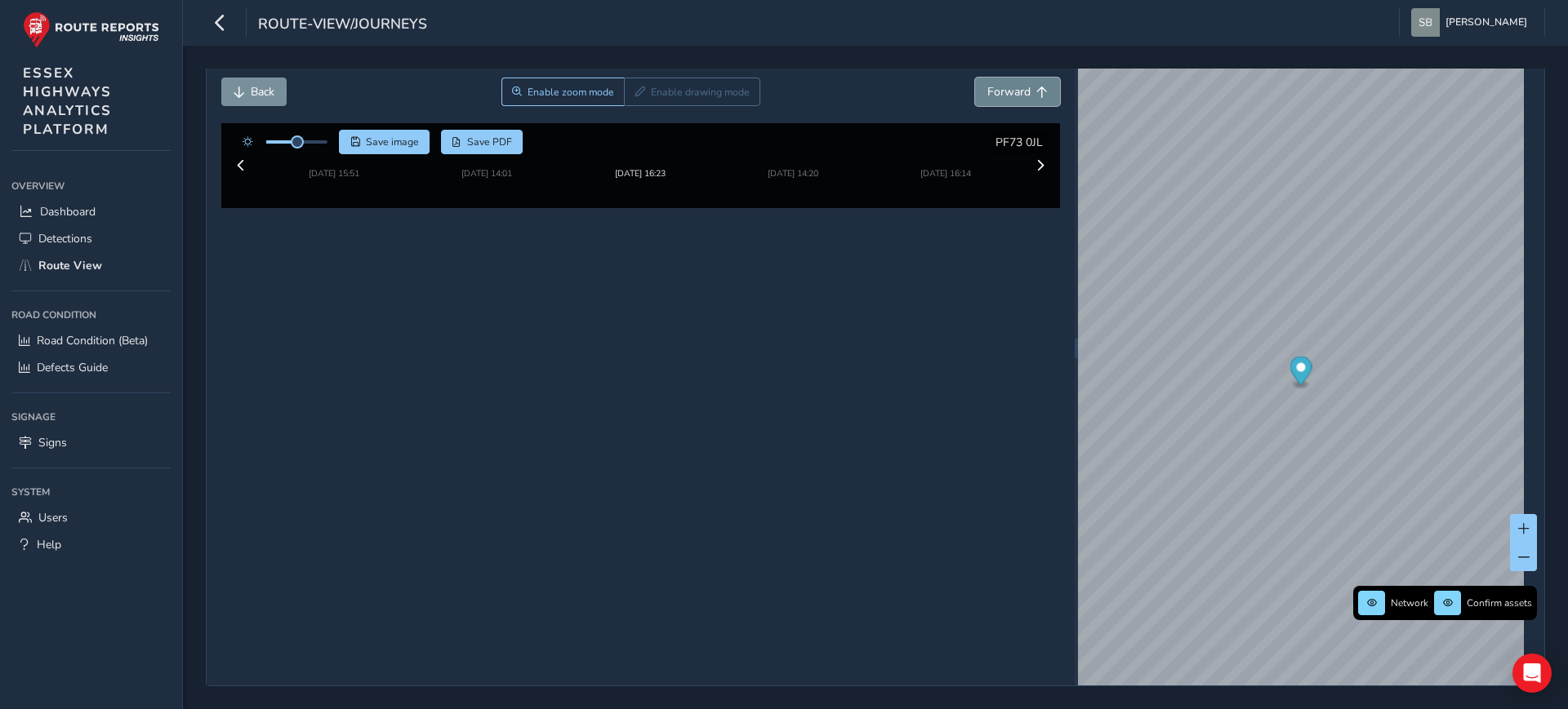
click at [1019, 90] on span "Forward" at bounding box center [1009, 92] width 43 height 16
click at [253, 93] on span "Back" at bounding box center [262, 92] width 24 height 16
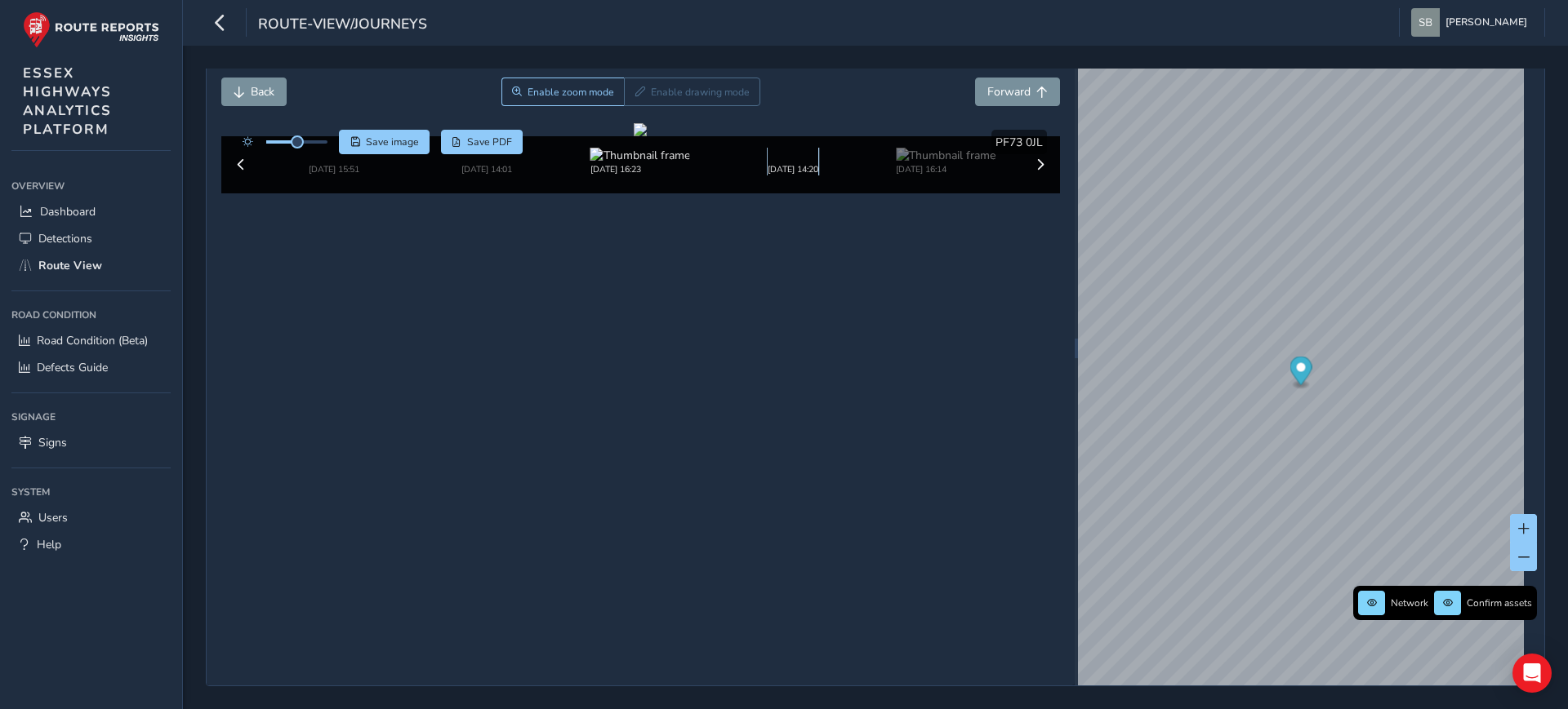
click at [767, 159] on img at bounding box center [790, 159] width 46 height 0
click at [262, 89] on span "Back" at bounding box center [262, 92] width 24 height 16
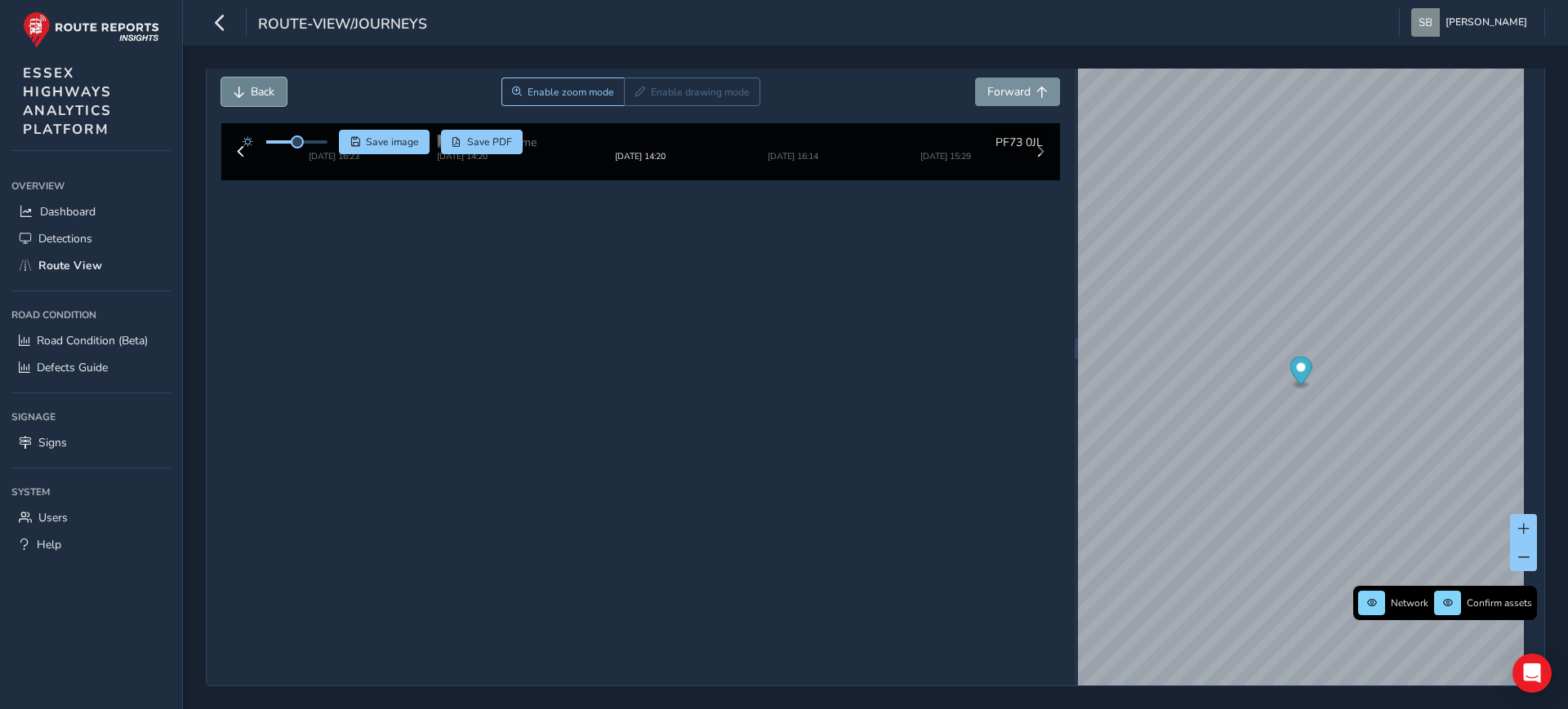
click at [262, 88] on span "Back" at bounding box center [262, 92] width 24 height 16
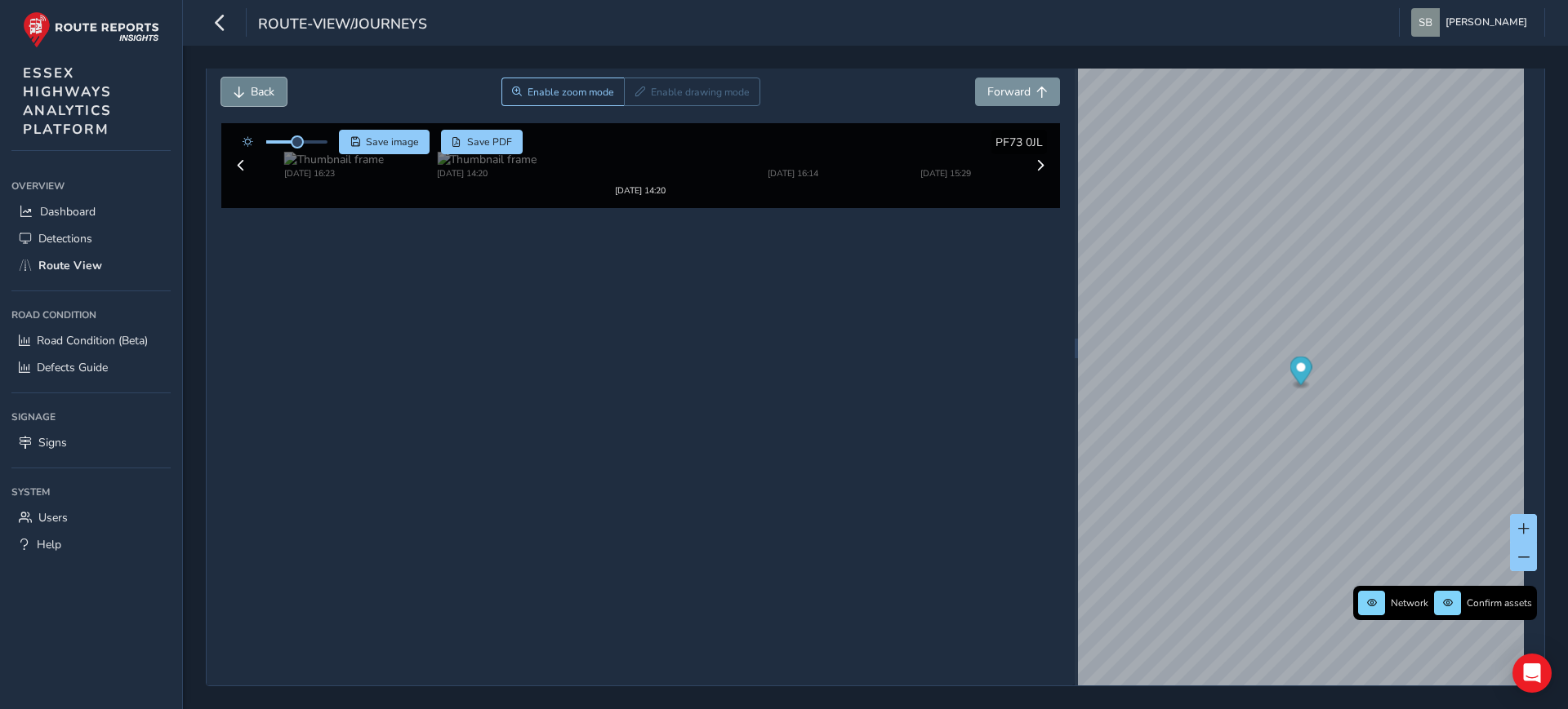
click at [262, 88] on span "Back" at bounding box center [262, 92] width 24 height 16
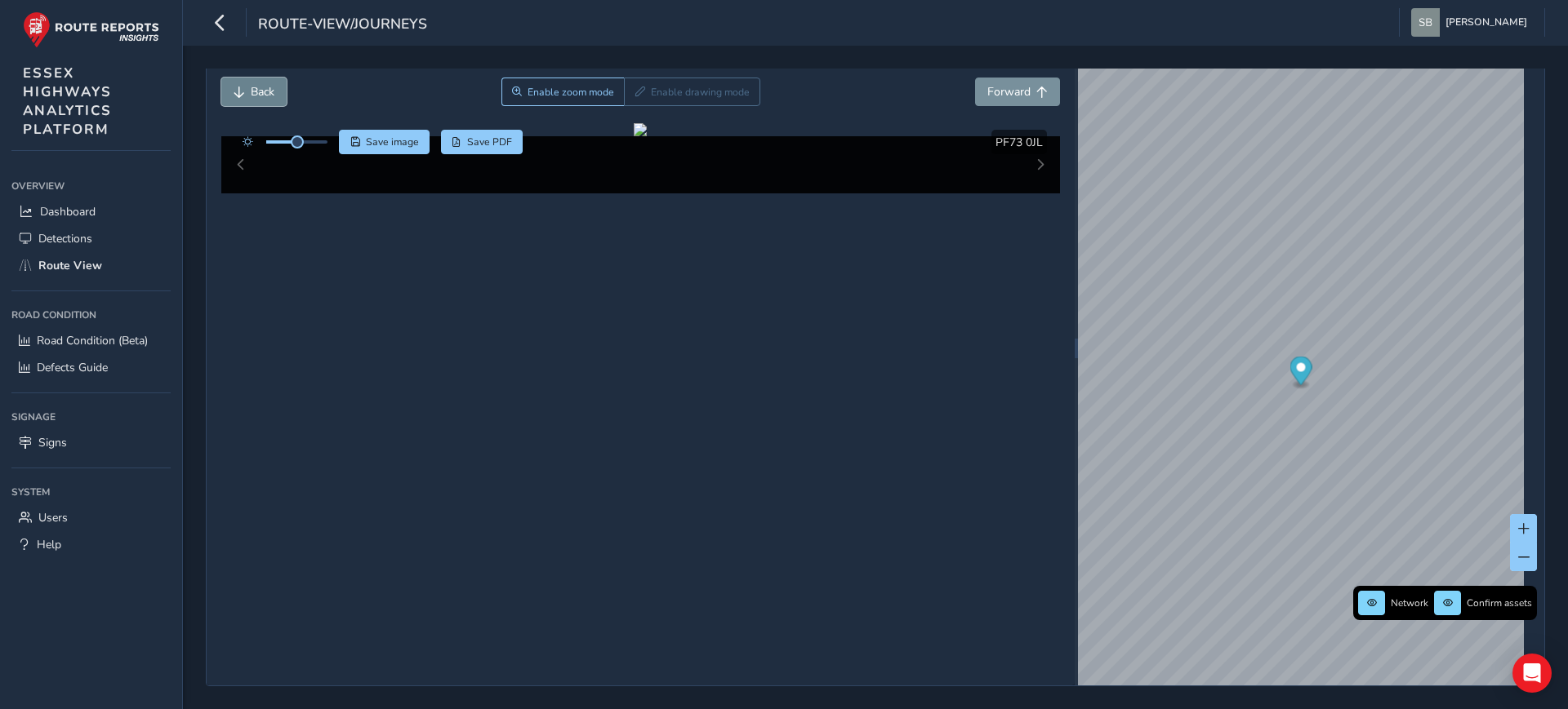
click at [262, 88] on span "Back" at bounding box center [262, 92] width 24 height 16
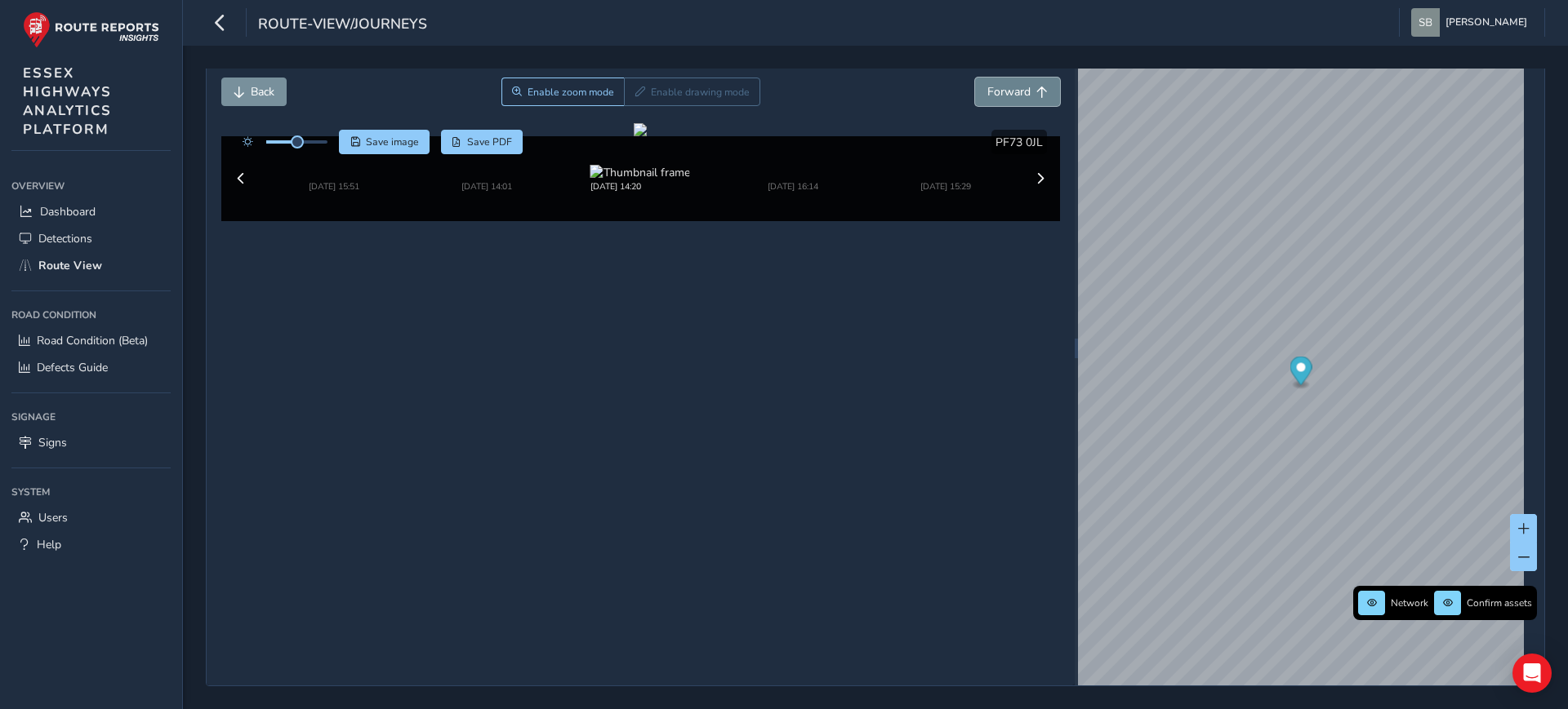
click at [1003, 91] on span "Forward" at bounding box center [1009, 92] width 43 height 16
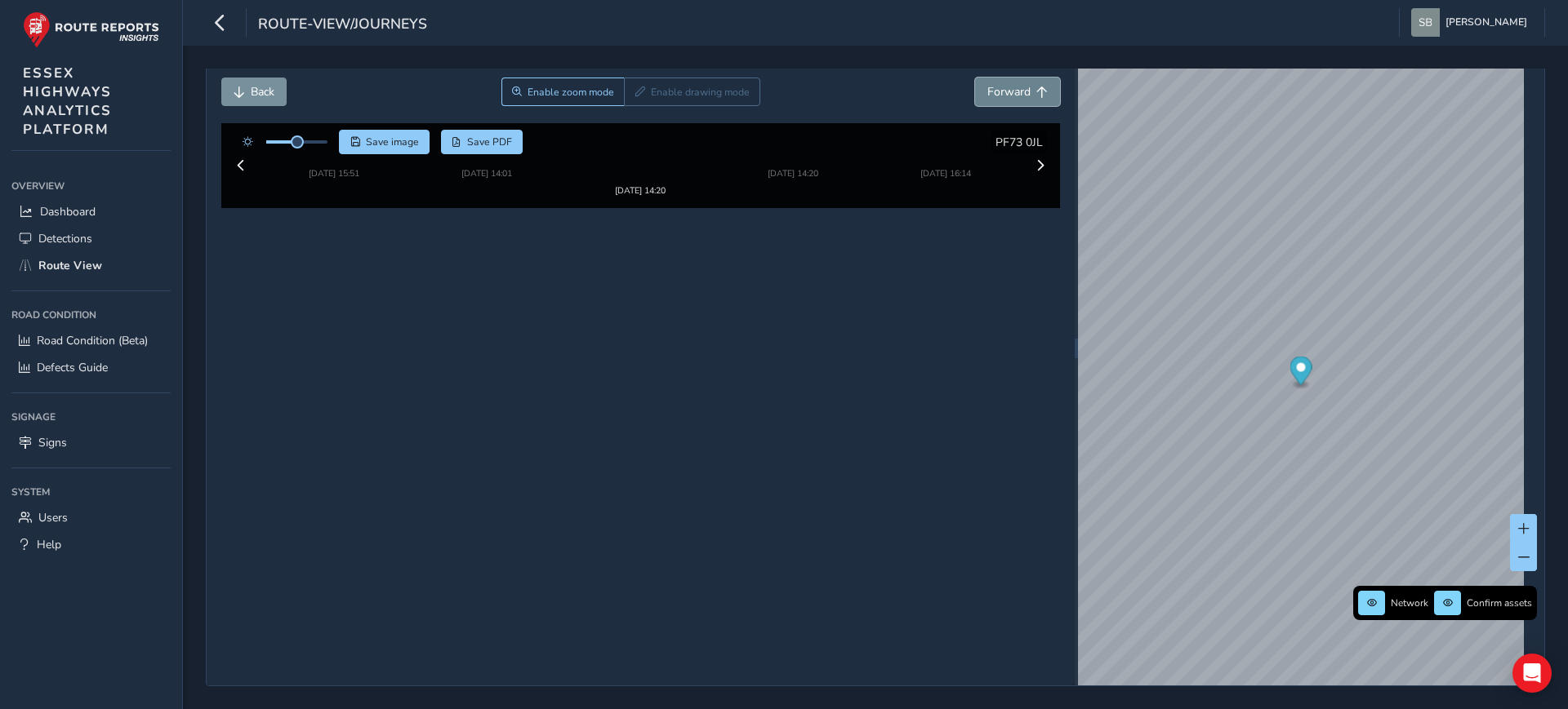
click at [1003, 91] on span "Forward" at bounding box center [1009, 92] width 43 height 16
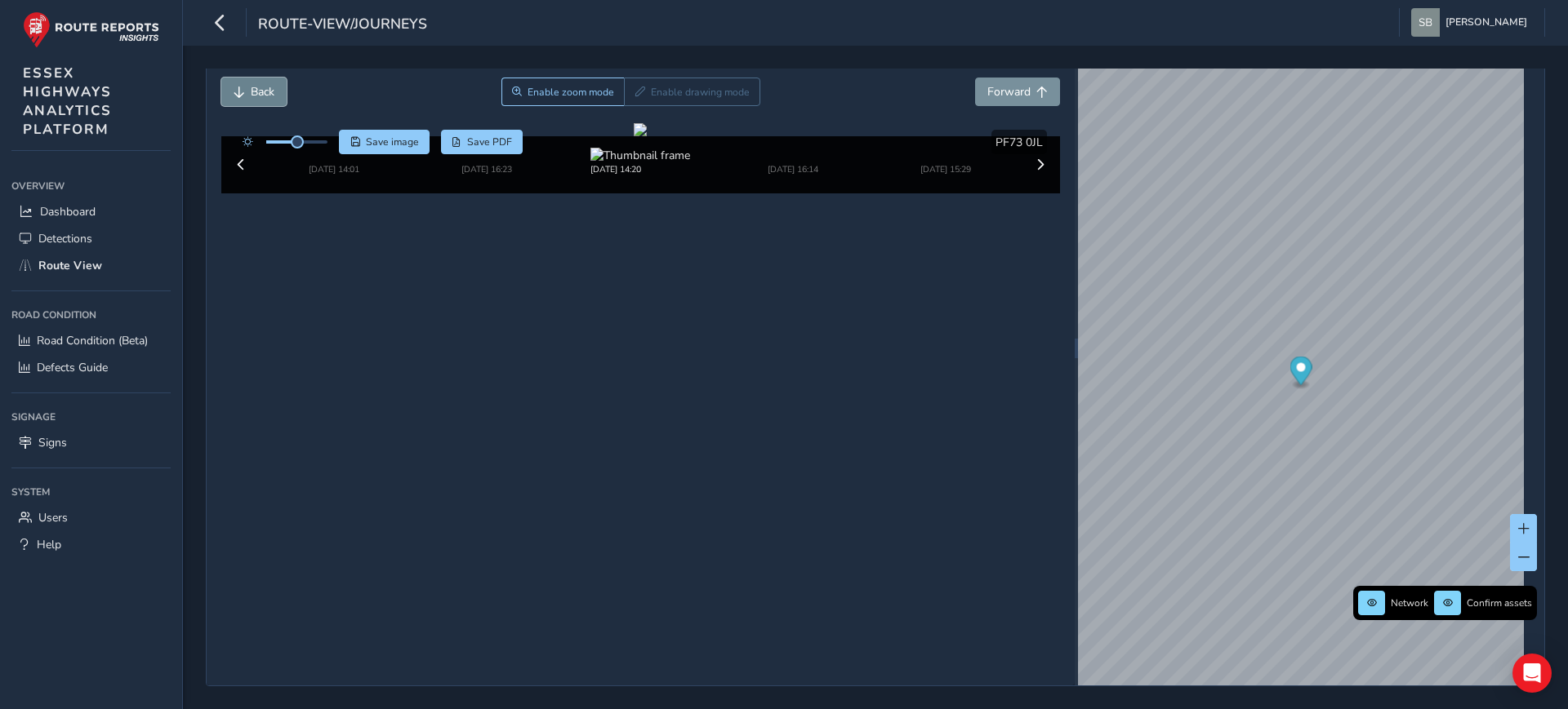
click at [248, 89] on button "Back" at bounding box center [253, 92] width 65 height 29
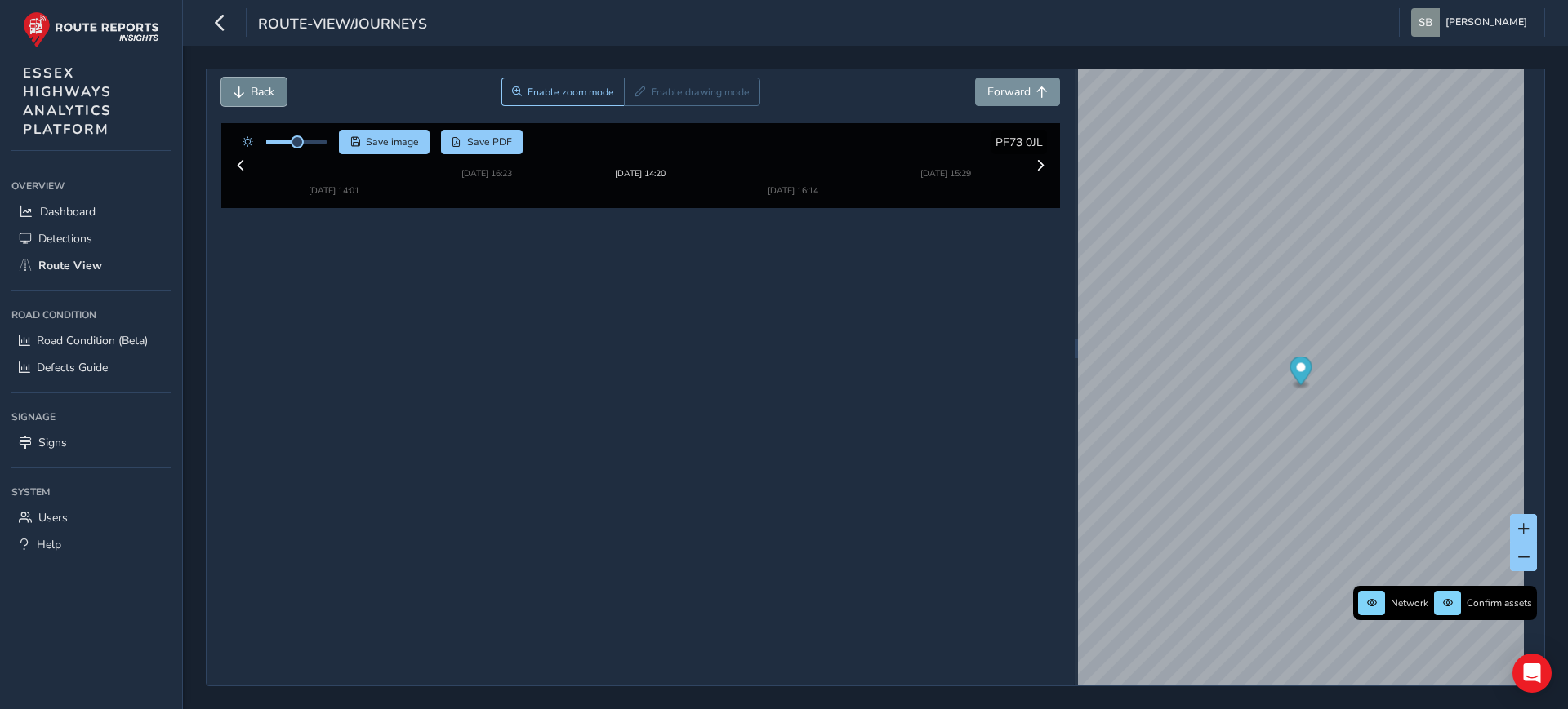
click at [257, 88] on span "Back" at bounding box center [262, 92] width 24 height 16
click at [1002, 89] on span "Forward" at bounding box center [1009, 92] width 43 height 16
click at [327, 180] on img at bounding box center [331, 157] width 46 height 46
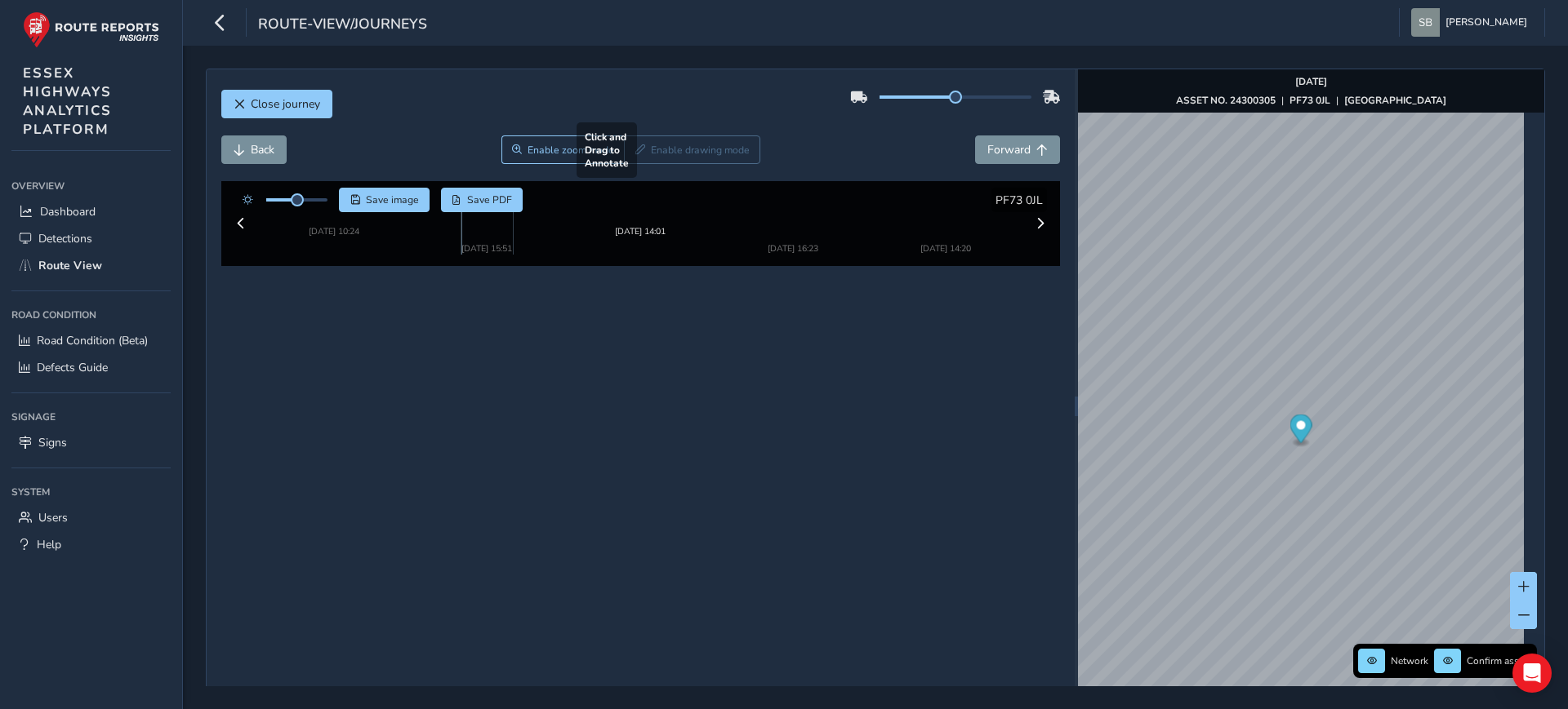
scroll to position [63, 0]
